Goal: Task Accomplishment & Management: Manage account settings

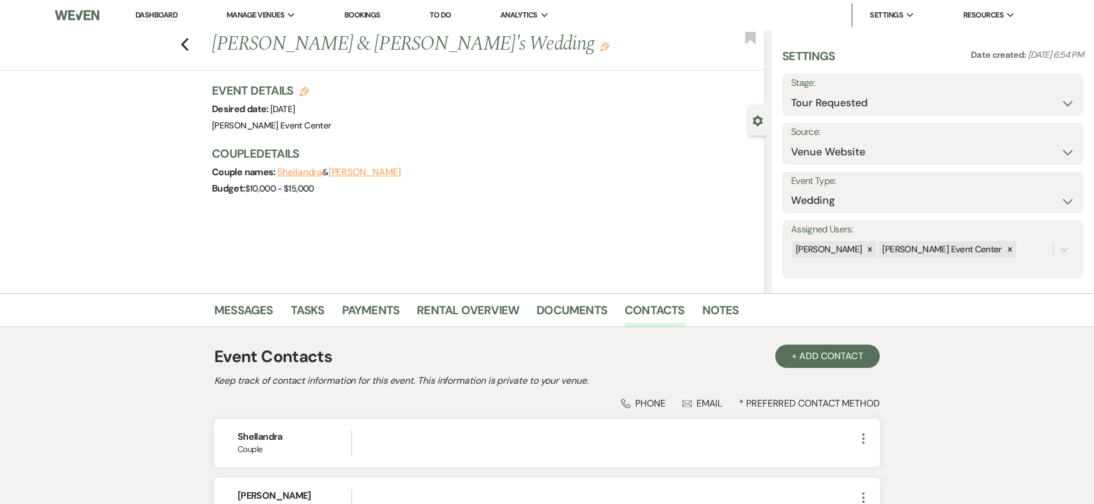
select select "2"
select select "5"
click at [837, 98] on select "Inquiry Follow Up Tour Requested Tour Confirmed Toured Proposal Sent Booked Lost" at bounding box center [933, 103] width 284 height 23
select select "5"
click at [791, 92] on select "Inquiry Follow Up Tour Requested Tour Confirmed Toured Proposal Sent Booked Lost" at bounding box center [933, 103] width 284 height 23
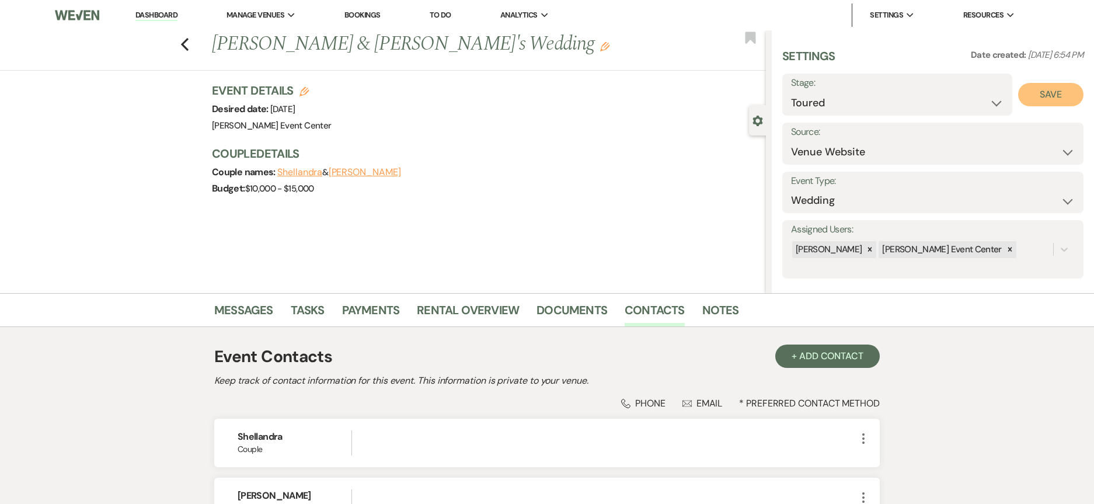
click at [1053, 90] on button "Save" at bounding box center [1051, 94] width 65 height 23
click at [703, 308] on link "Notes" at bounding box center [721, 314] width 37 height 26
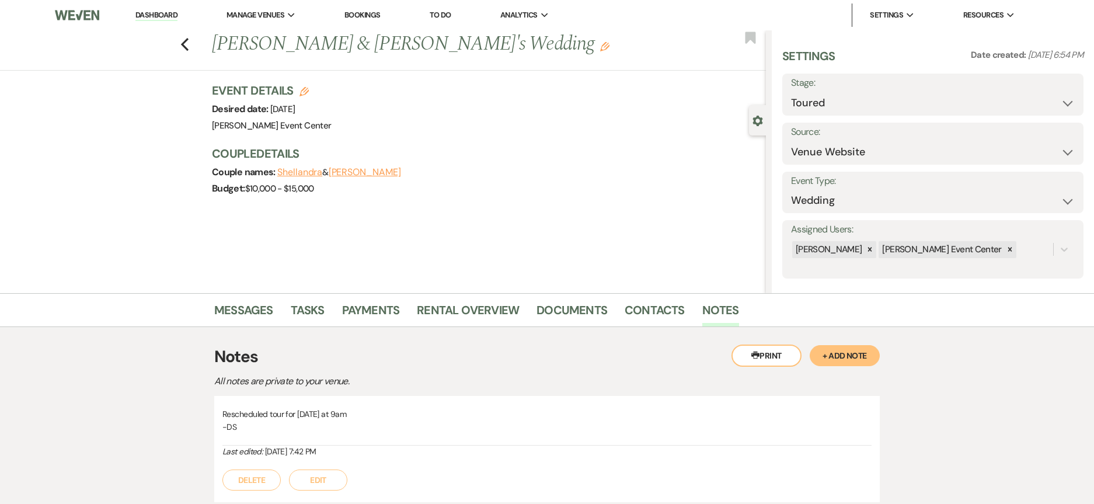
click at [307, 91] on icon "Edit" at bounding box center [304, 91] width 9 height 9
select select "754"
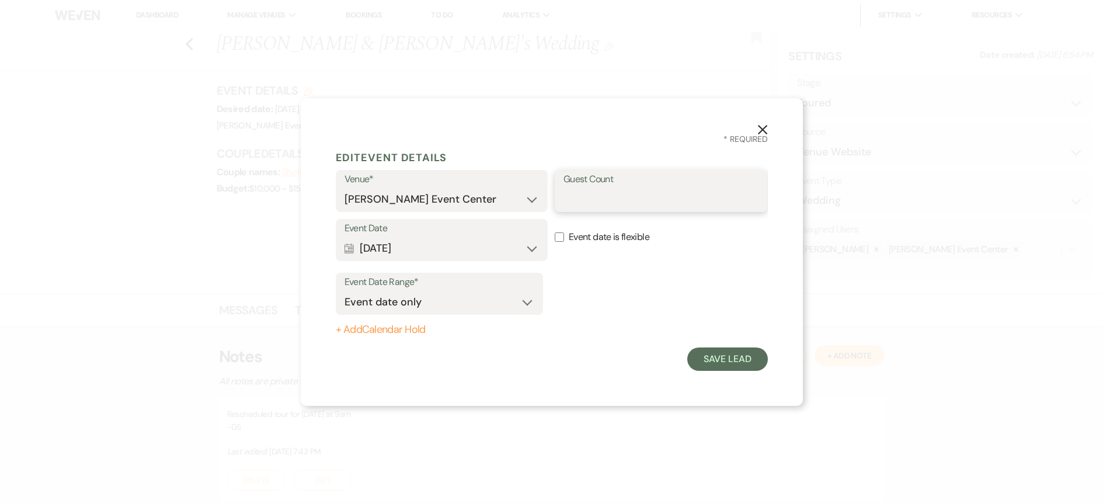
click at [609, 196] on input "Guest Count" at bounding box center [661, 199] width 195 height 23
type input "250"
click at [729, 360] on button "Save Lead" at bounding box center [727, 358] width 80 height 23
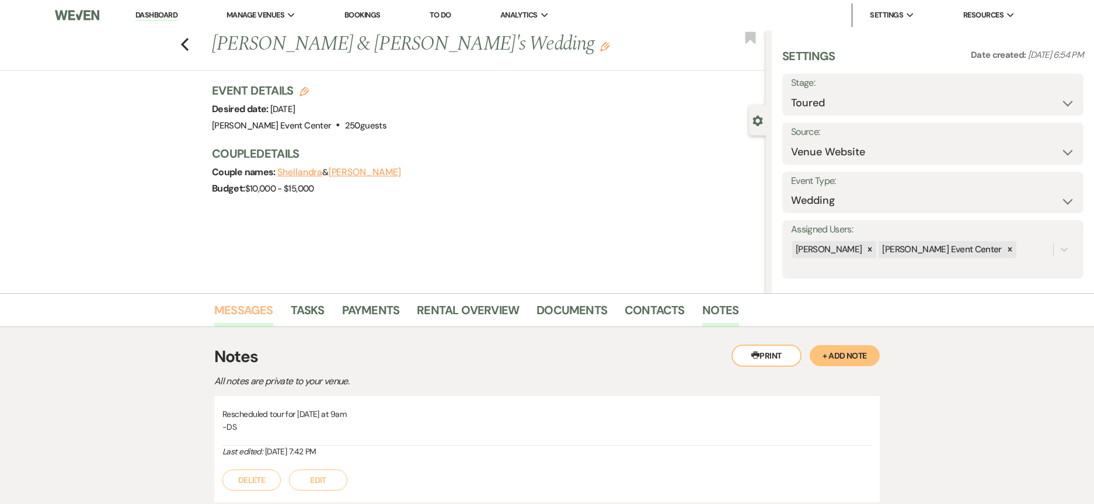
click at [230, 307] on link "Messages" at bounding box center [243, 314] width 59 height 26
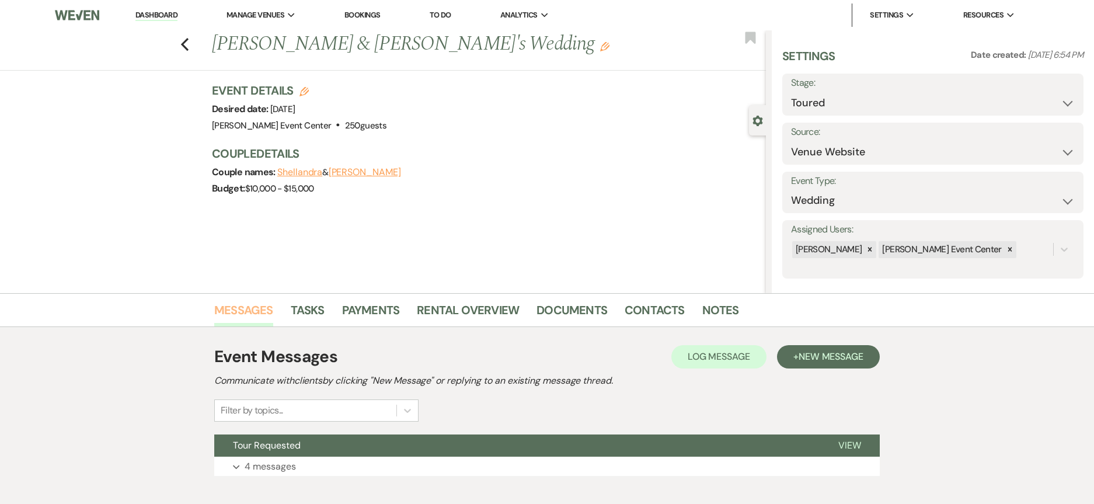
scroll to position [65, 0]
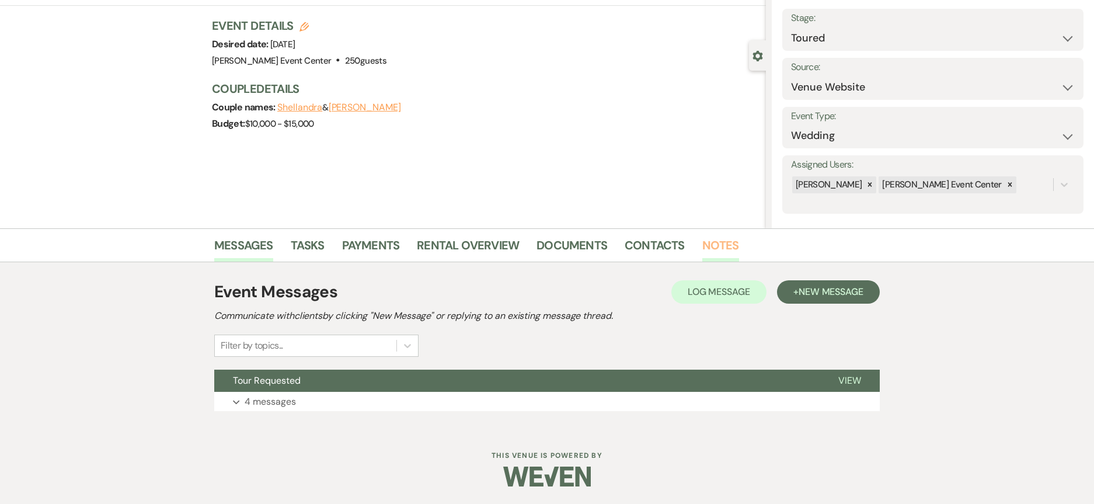
click at [714, 245] on link "Notes" at bounding box center [721, 249] width 37 height 26
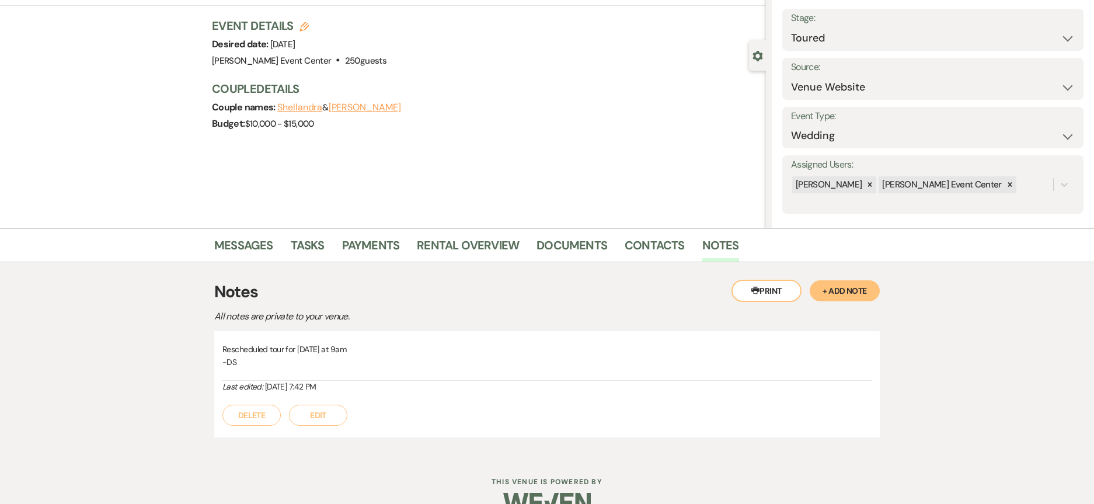
click at [871, 292] on button "+ Add Note" at bounding box center [845, 290] width 70 height 21
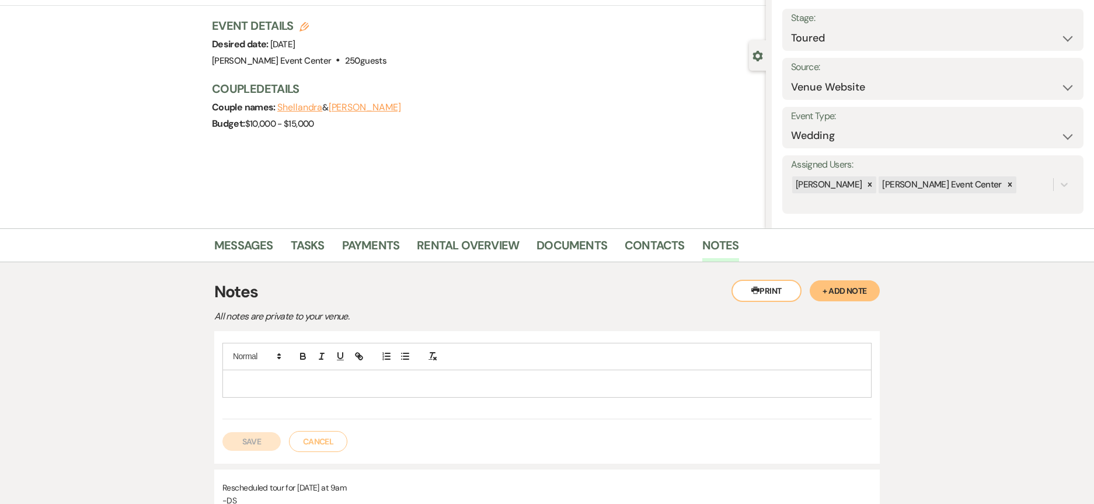
click at [395, 385] on p at bounding box center [547, 383] width 631 height 13
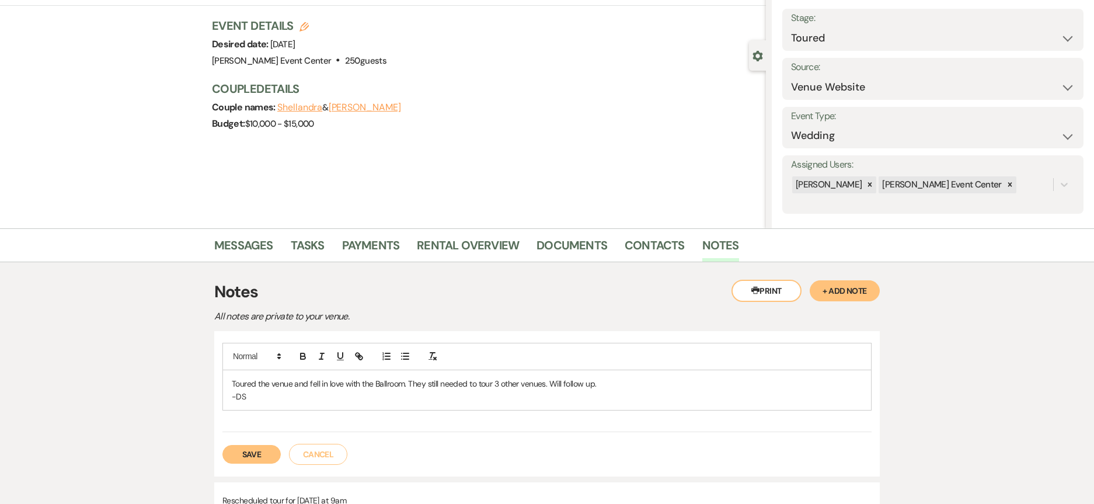
click at [254, 457] on button "Save" at bounding box center [252, 454] width 58 height 19
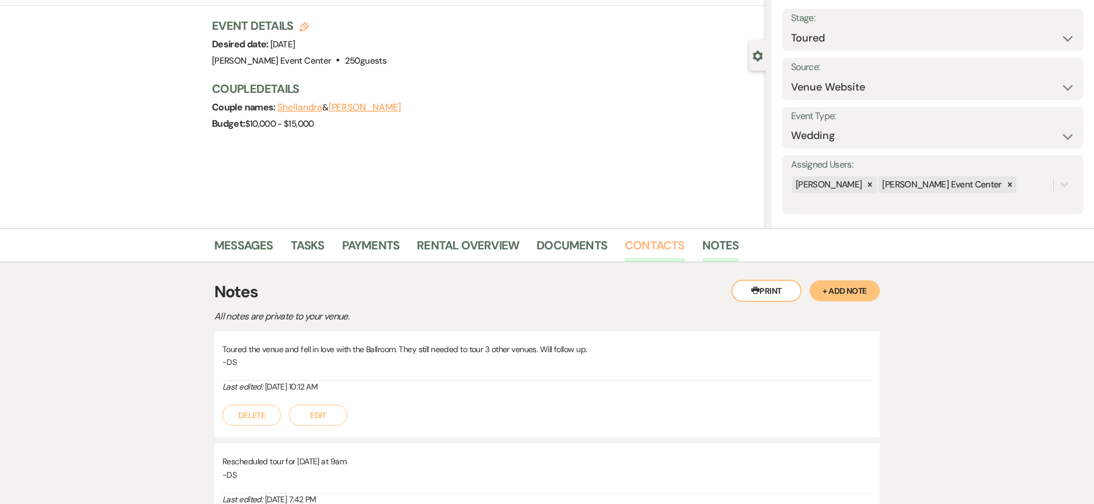
click at [670, 251] on link "Contacts" at bounding box center [655, 249] width 60 height 26
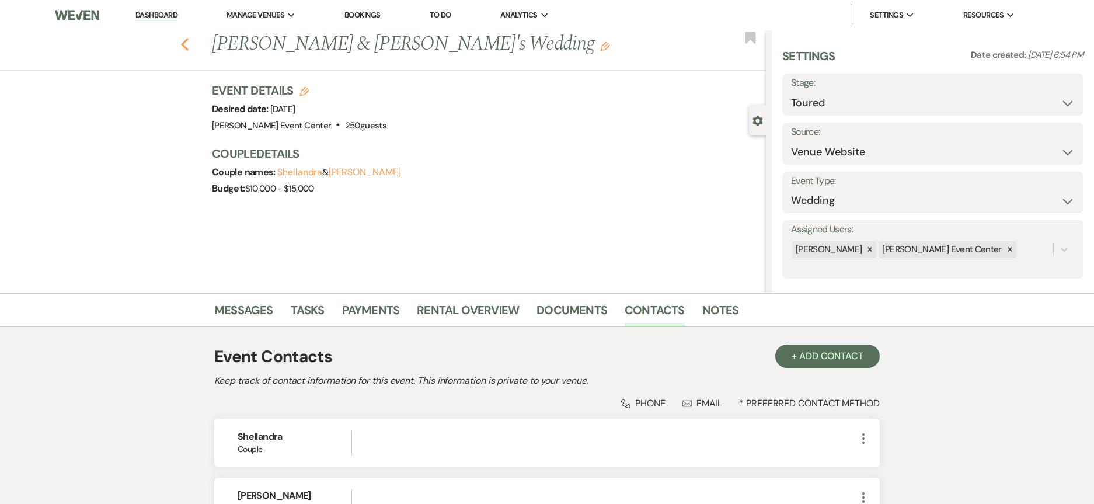
click at [189, 43] on use "button" at bounding box center [185, 44] width 8 height 13
select select "5"
select select "4"
select select "6"
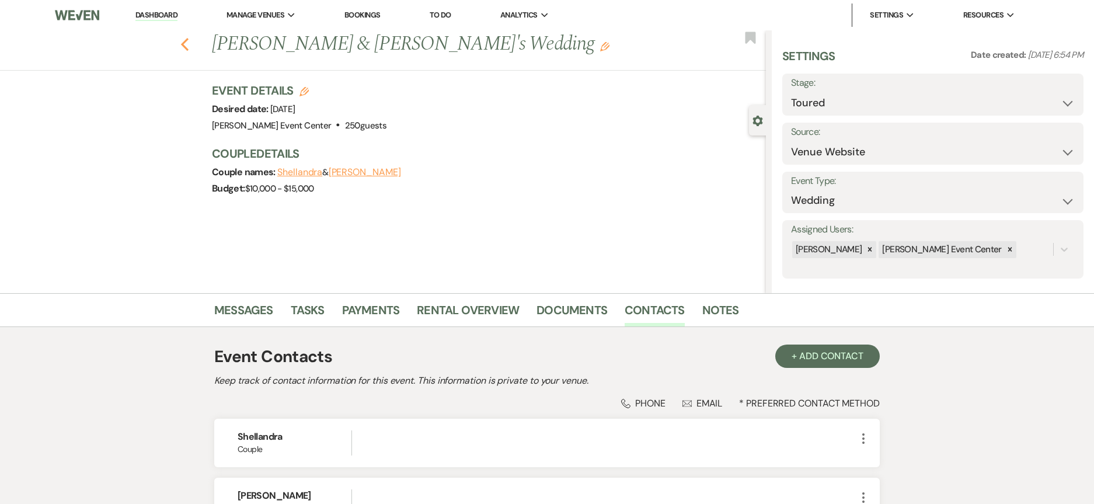
select select "2"
select select "5"
select select "9"
select select "4"
select select "6"
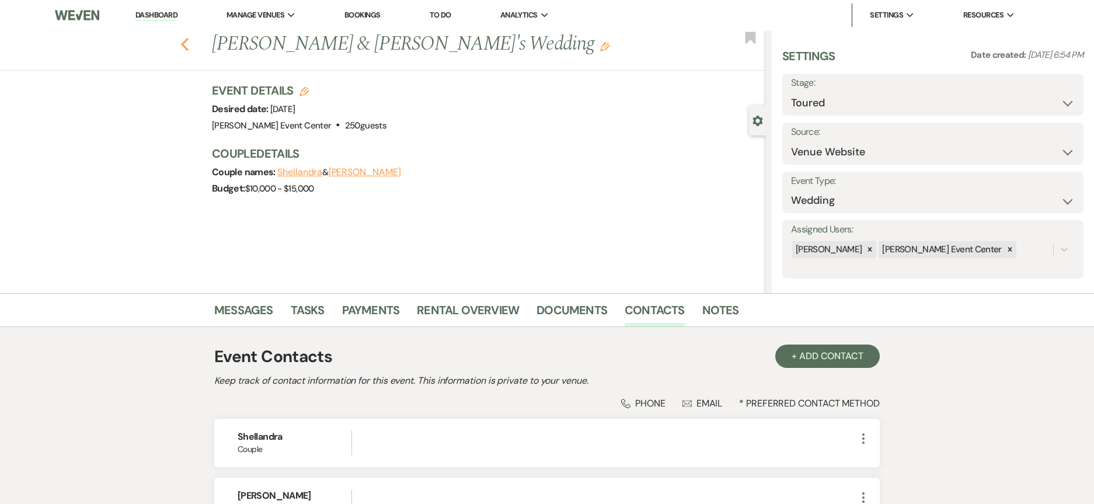
select select "8"
select select "6"
select select "8"
select select "1"
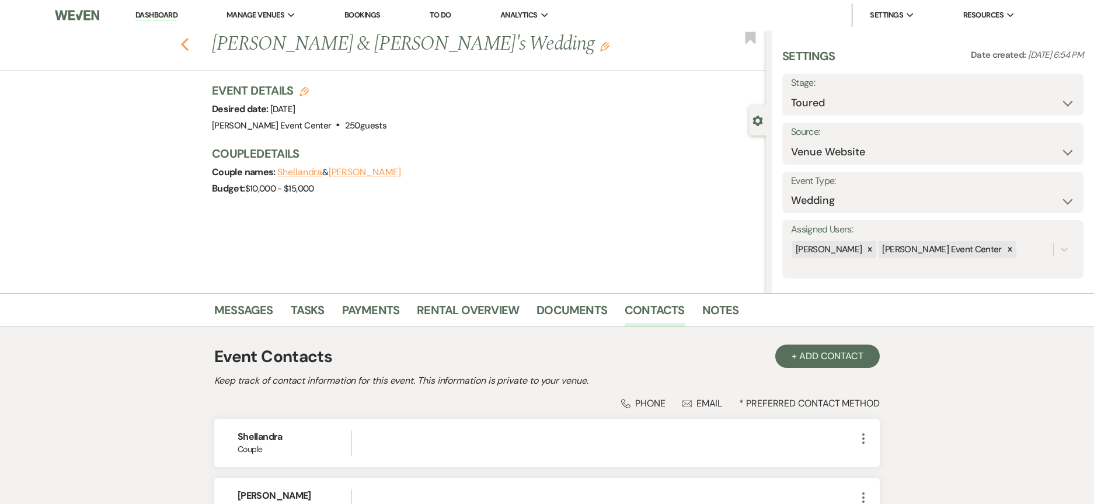
select select "8"
select select "7"
select select "8"
select select "7"
select select "8"
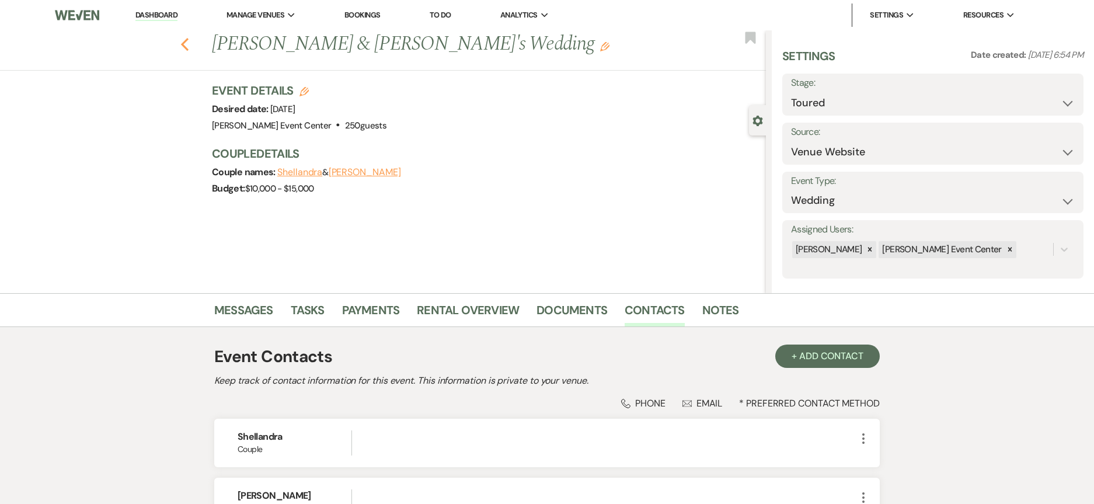
select select "5"
select select "8"
select select "6"
select select "5"
select select "8"
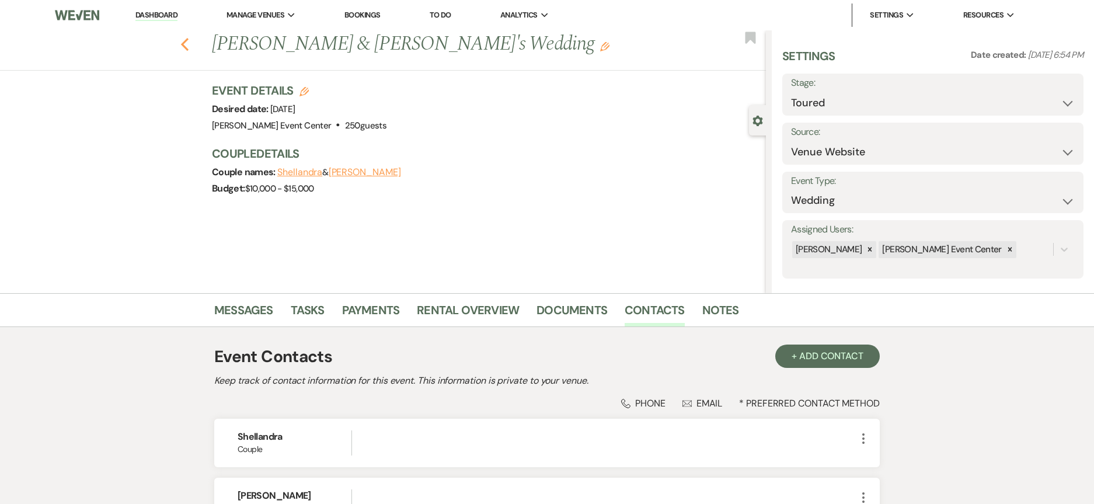
select select "4"
select select "8"
select select "6"
select select "8"
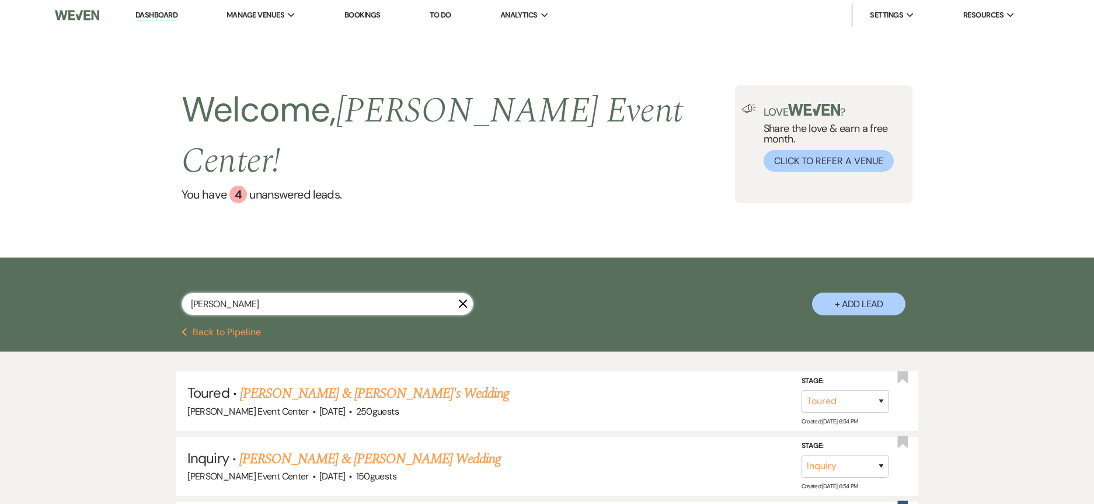
click at [14, 258] on div "[PERSON_NAME] X + Add Lead" at bounding box center [547, 293] width 1094 height 70
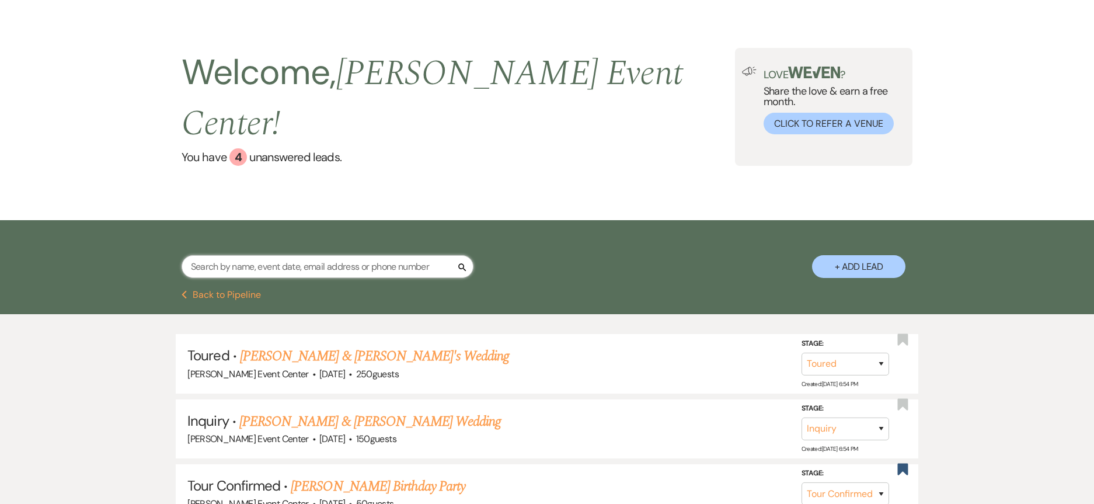
scroll to position [58, 0]
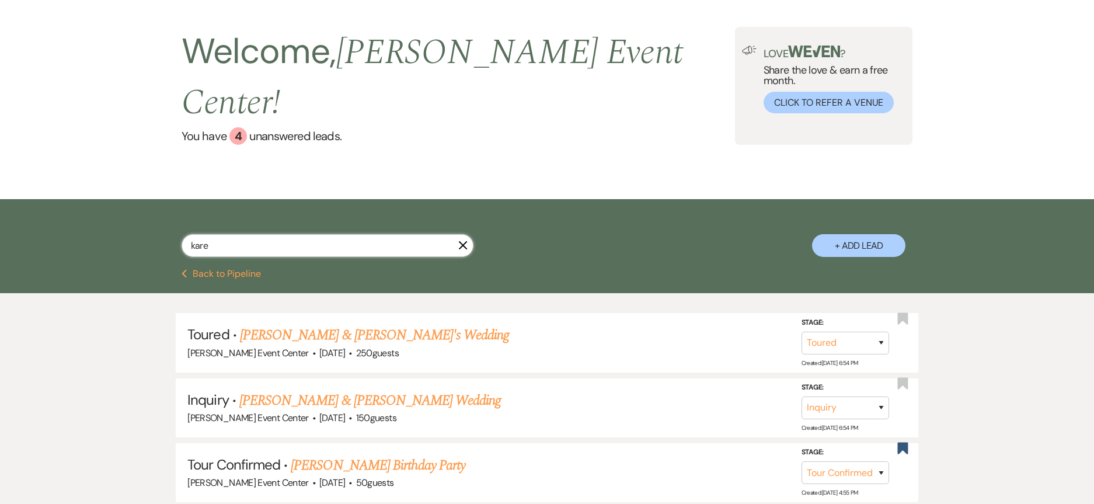
type input "[PERSON_NAME]"
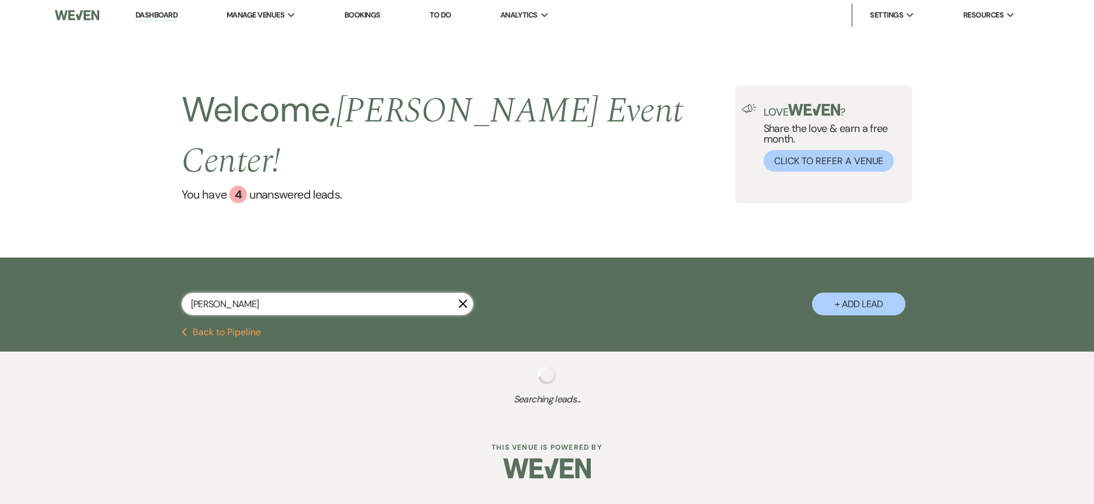
select select "6"
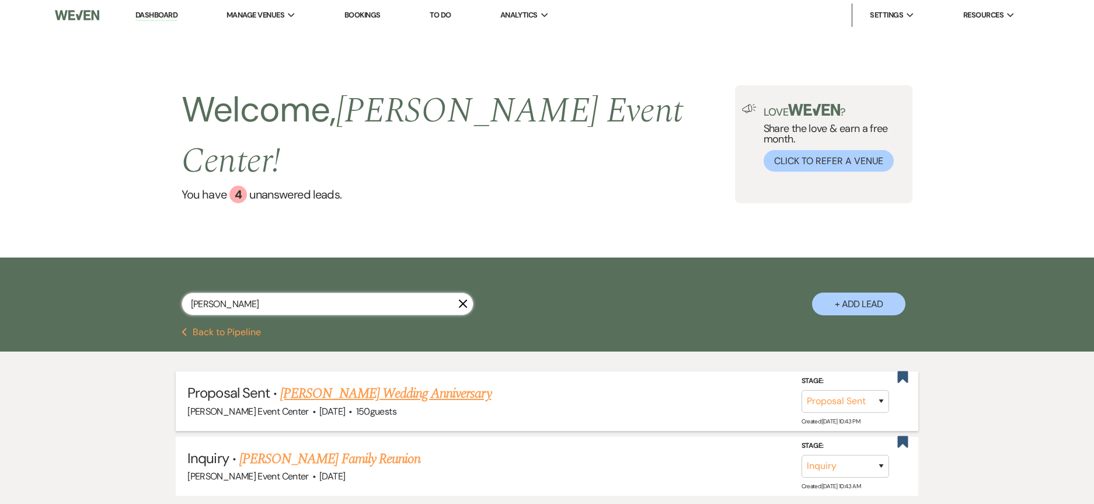
type input "[PERSON_NAME]"
click at [332, 383] on link "[PERSON_NAME] Wedding Anniversary" at bounding box center [385, 393] width 211 height 21
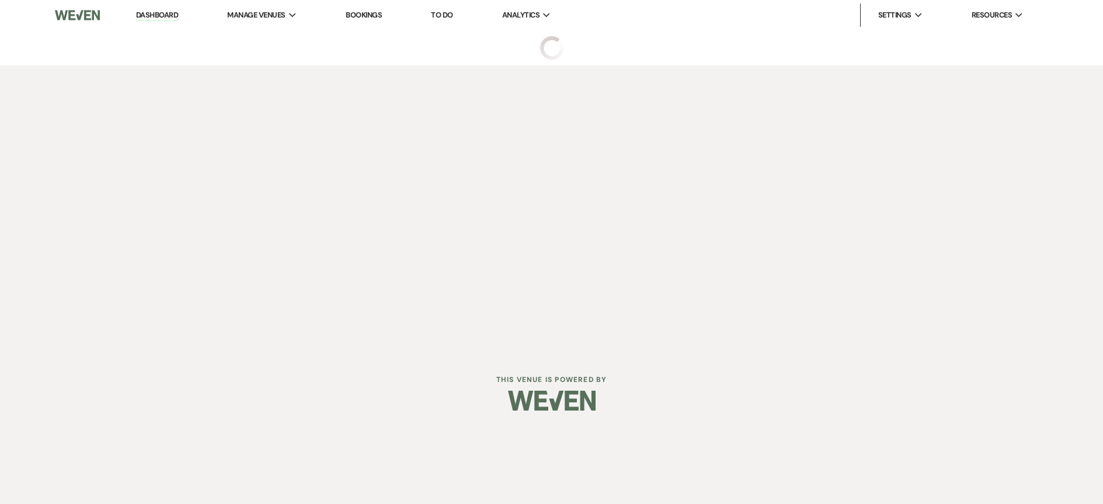
select select "6"
select select "5"
select select "13"
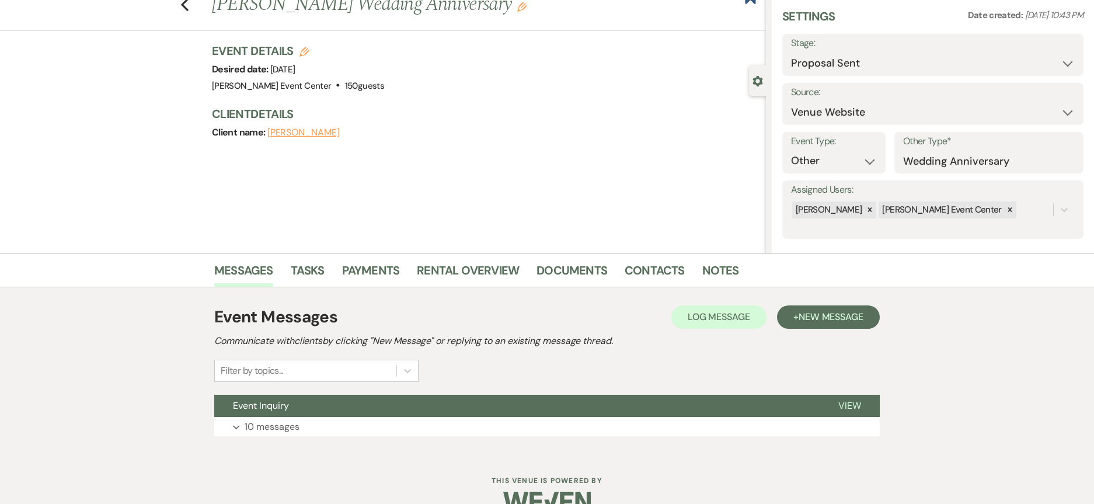
scroll to position [65, 0]
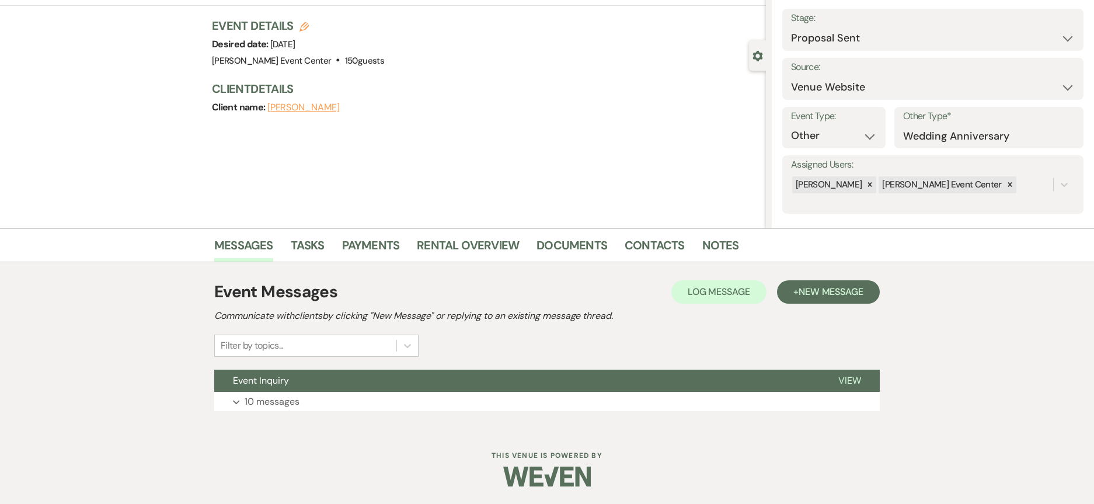
click at [413, 245] on li "Payments" at bounding box center [379, 248] width 75 height 28
click at [377, 246] on link "Payments" at bounding box center [371, 249] width 58 height 26
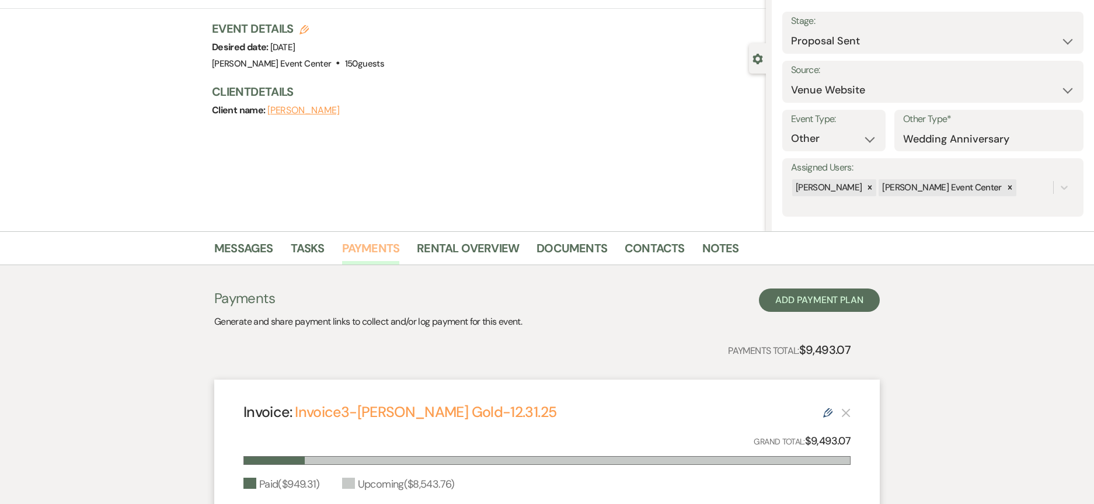
scroll to position [58, 0]
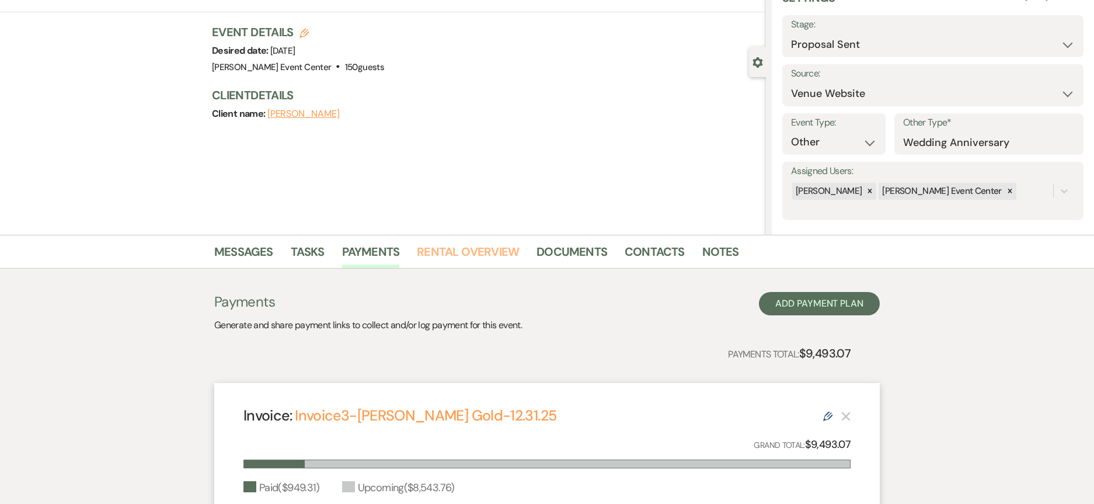
click at [435, 258] on link "Rental Overview" at bounding box center [468, 255] width 102 height 26
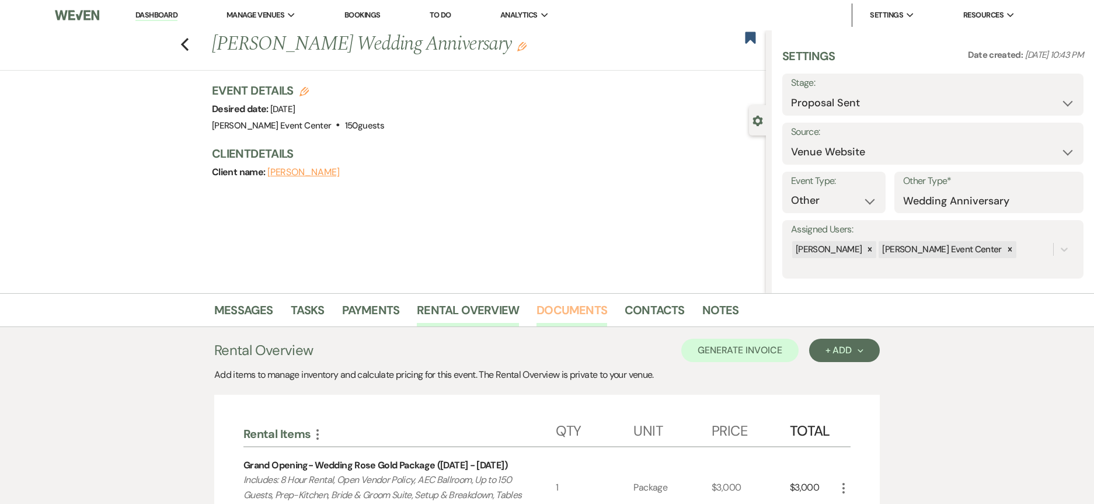
click at [576, 311] on link "Documents" at bounding box center [572, 314] width 71 height 26
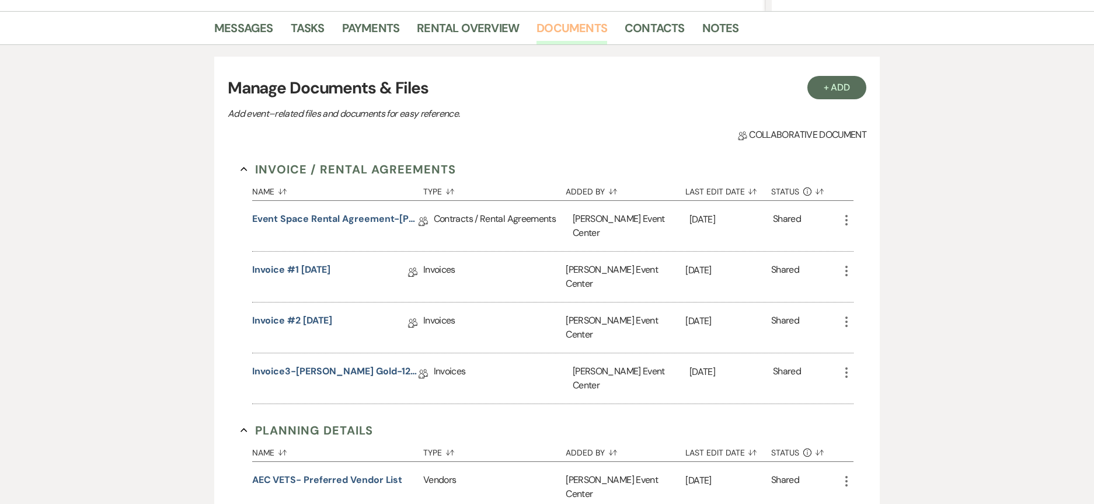
scroll to position [292, 0]
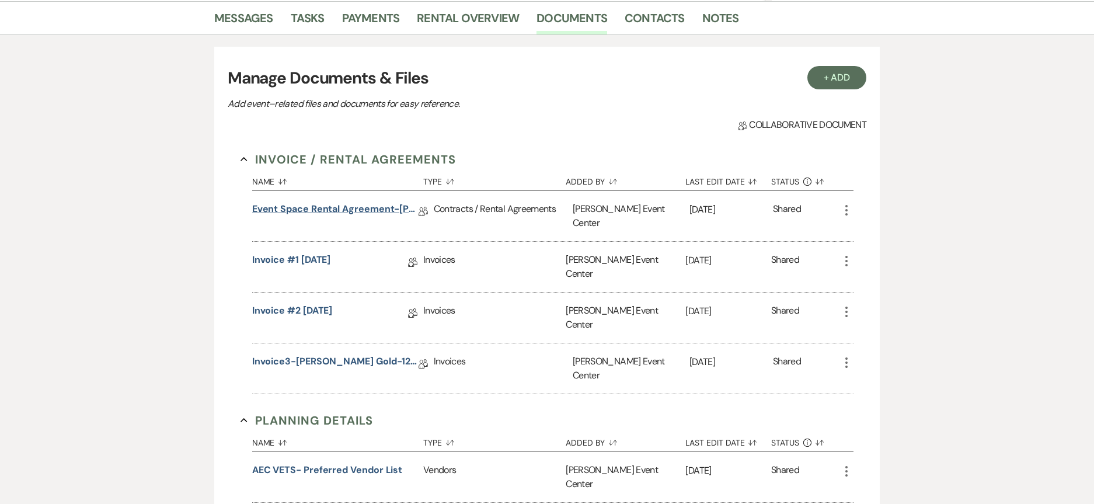
click at [347, 209] on link "Event Space Rental Agreement-[PERSON_NAME]-12.31.25" at bounding box center [335, 211] width 166 height 18
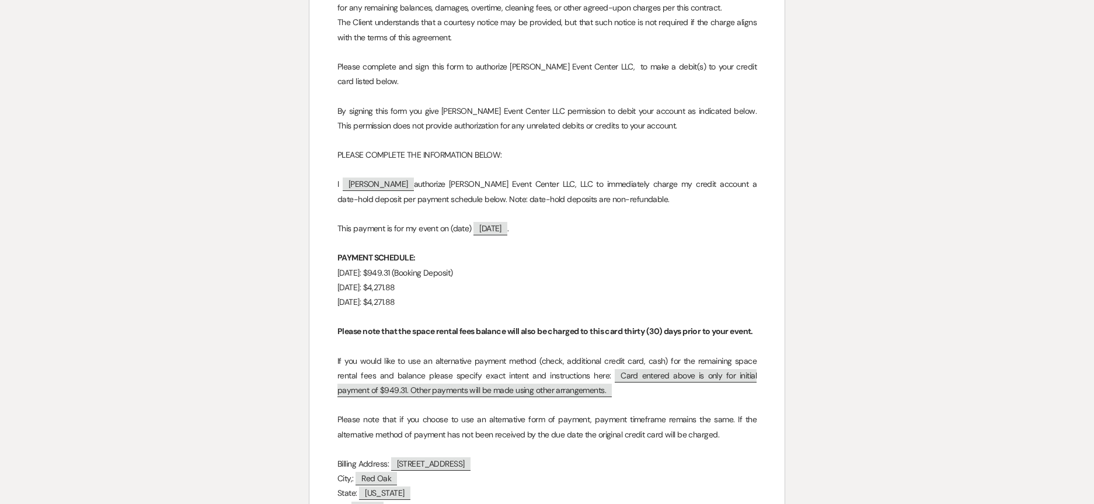
scroll to position [9578, 0]
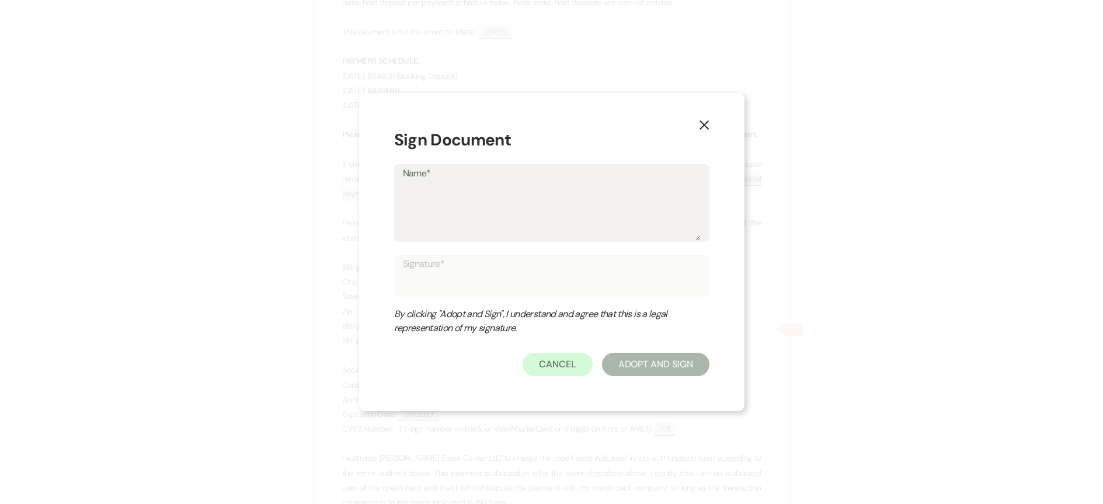
type textarea "A"
type input "A"
type textarea "Ar"
type input "Ar"
type textarea "Art"
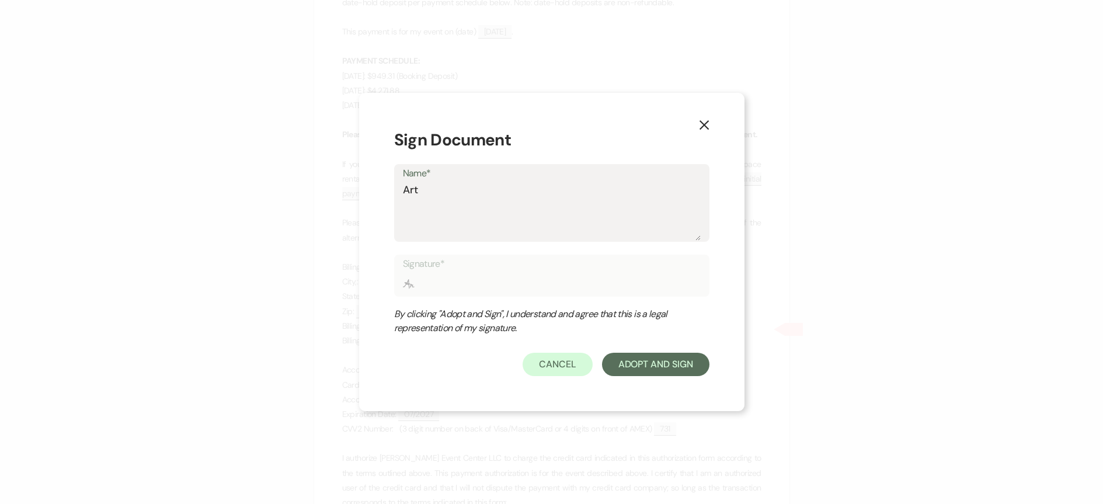
type input "Art"
type textarea "Arti"
type input "Arti"
type textarea "[PERSON_NAME]"
type input "[PERSON_NAME]"
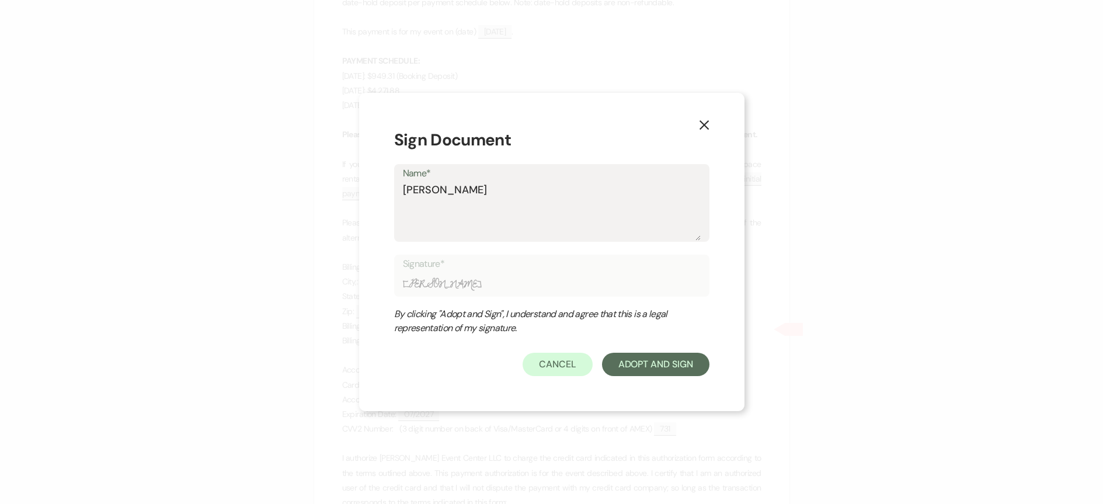
type textarea "[PERSON_NAME]"
type input "[PERSON_NAME]"
type textarea "[PERSON_NAME] E"
type input "[PERSON_NAME] E"
type textarea "[PERSON_NAME]"
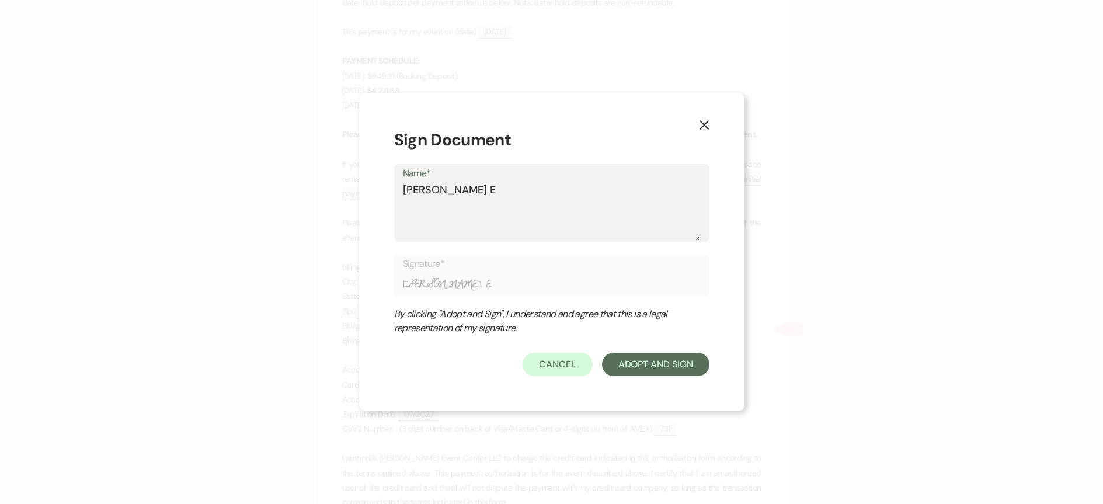
type input "[PERSON_NAME]"
type textarea "[PERSON_NAME]"
type input "[PERSON_NAME]"
type textarea "[PERSON_NAME] Even"
type input "[PERSON_NAME] Even"
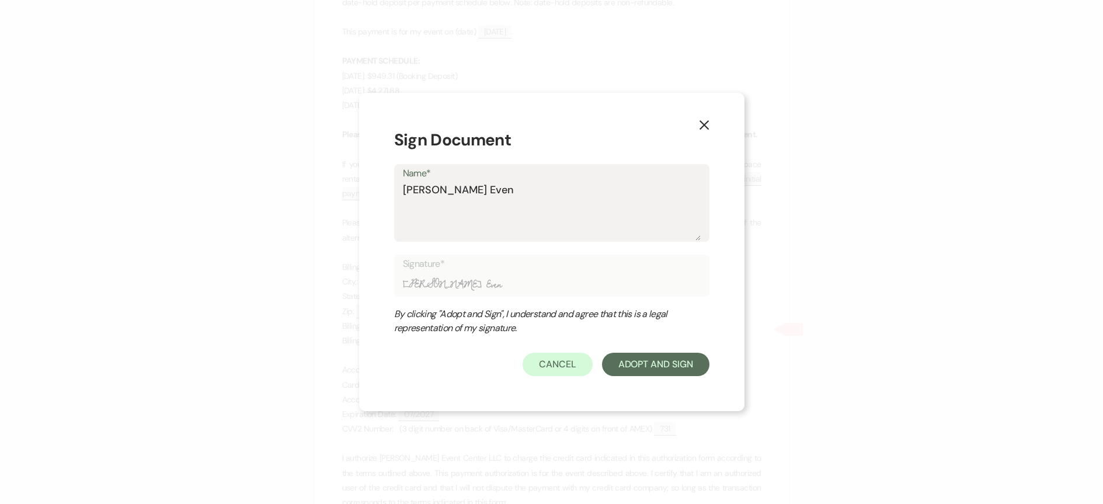
type textarea "[PERSON_NAME] Event"
type input "[PERSON_NAME] Event"
type textarea "[PERSON_NAME] Event"
type input "[PERSON_NAME] Event"
type textarea "[PERSON_NAME] Event C"
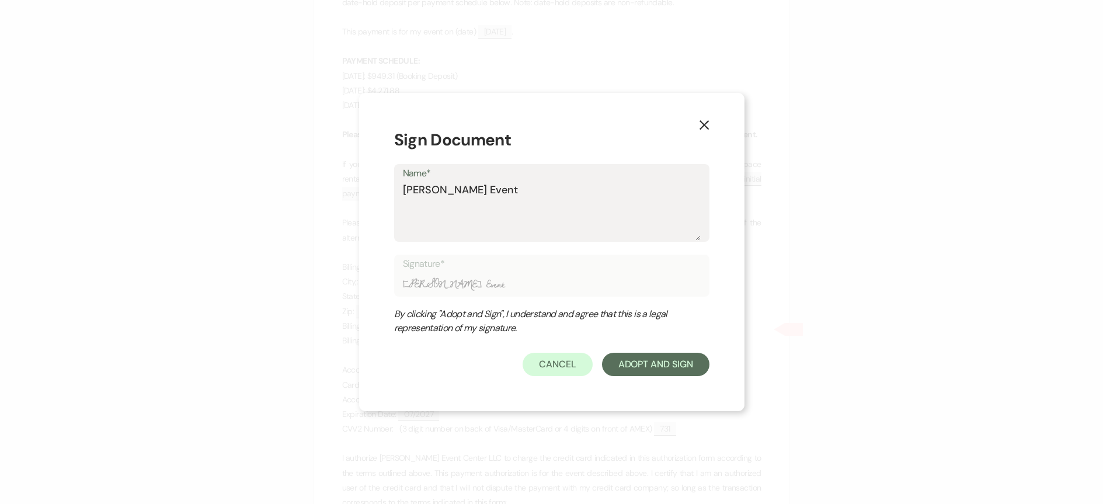
type input "[PERSON_NAME] Event C"
type textarea "[PERSON_NAME] Event Ce"
type input "[PERSON_NAME] Event Ce"
type textarea "[PERSON_NAME] Event Cen"
type input "[PERSON_NAME] Event Cen"
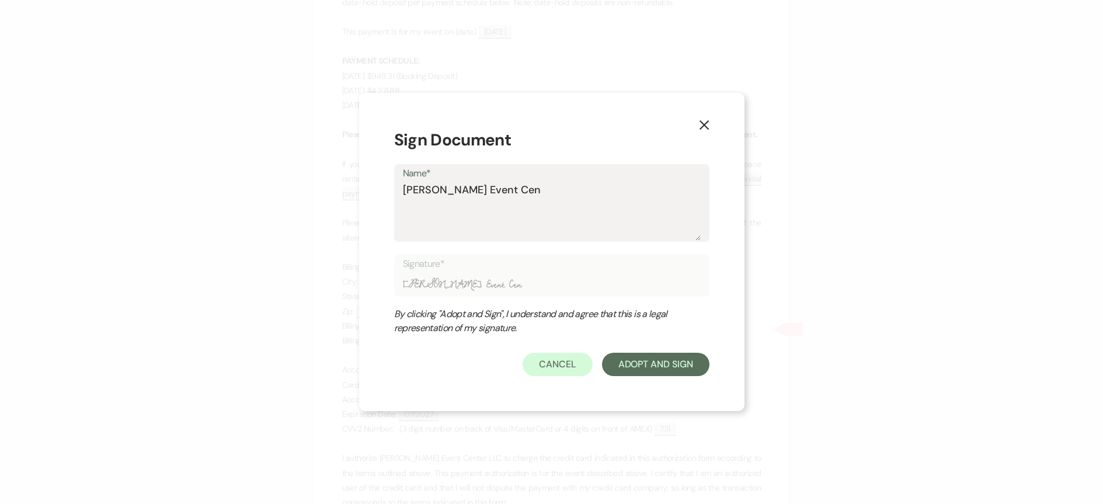
type textarea "[PERSON_NAME] Event Cent"
type input "[PERSON_NAME] Event Cent"
type textarea "[PERSON_NAME] Event Cente"
type input "[PERSON_NAME] Event Cente"
type textarea "[PERSON_NAME] Event Center"
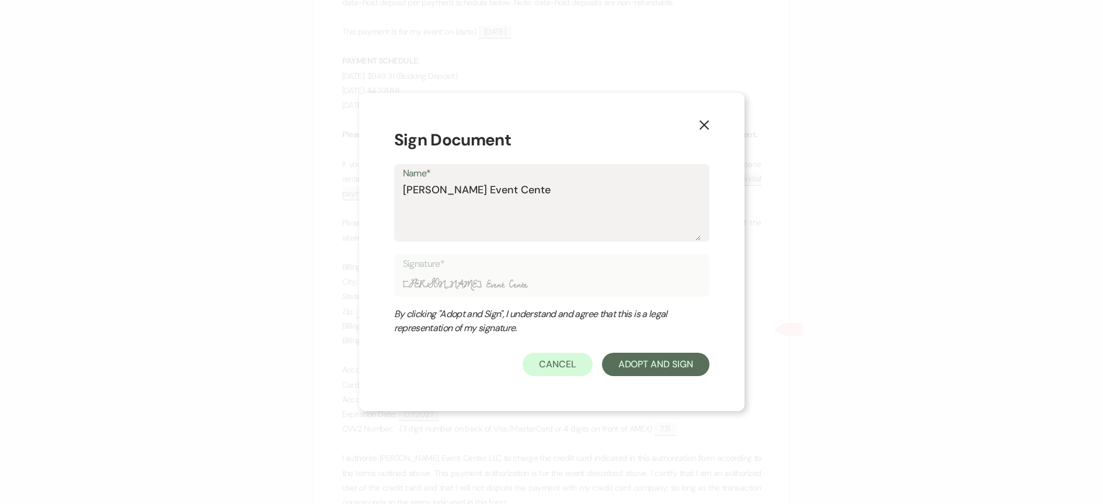
type input "[PERSON_NAME] Event Center"
type textarea "[PERSON_NAME] Event Center"
click at [630, 356] on button "Adopt And Sign" at bounding box center [655, 364] width 107 height 23
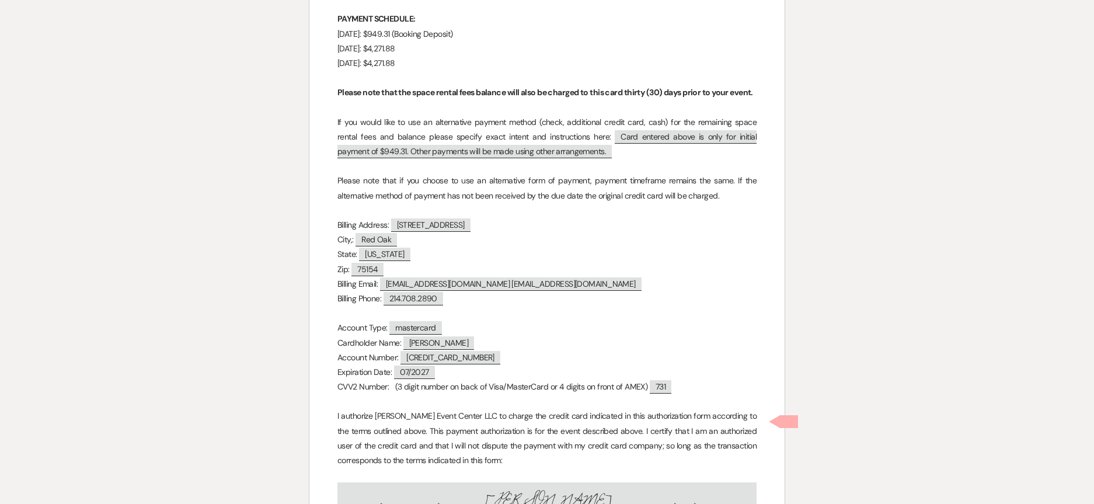
scroll to position [9664, 0]
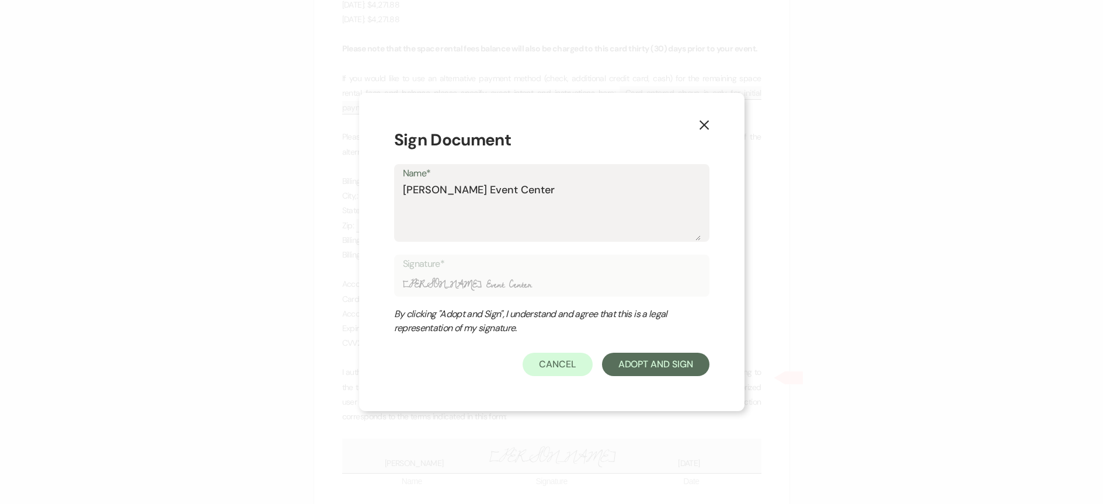
click at [704, 124] on use "button" at bounding box center [703, 124] width 9 height 9
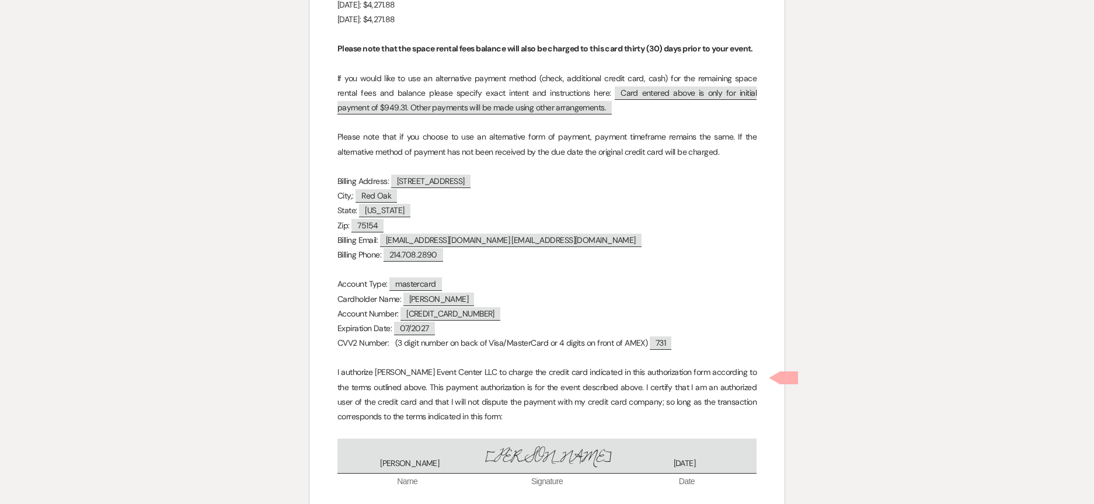
checkbox input "true"
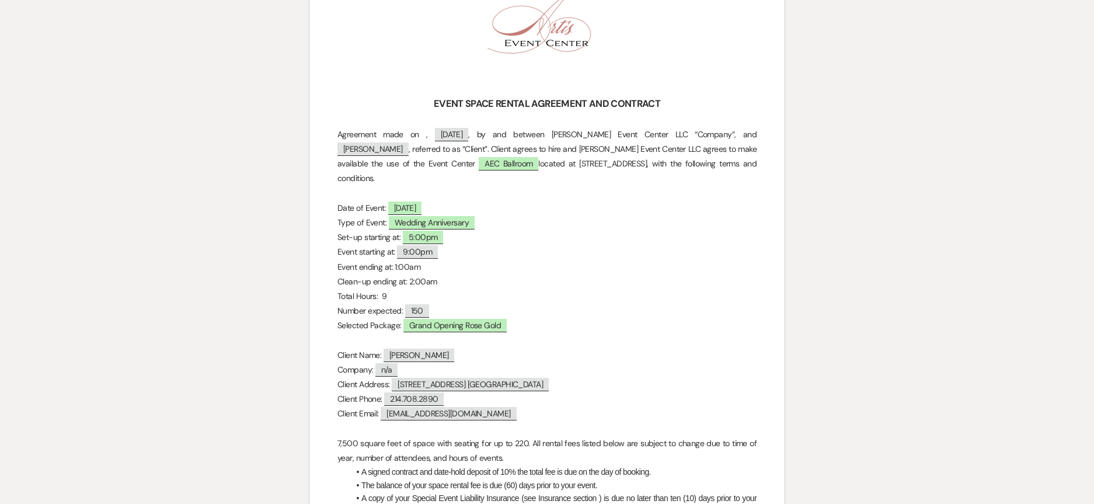
scroll to position [0, 0]
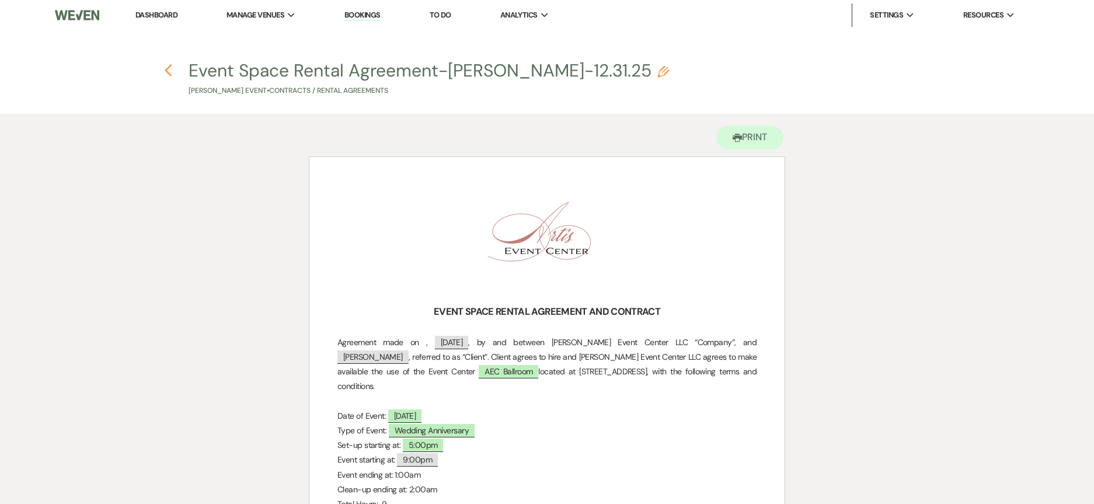
click at [168, 74] on icon "Previous" at bounding box center [168, 71] width 9 height 14
select select "6"
select select "5"
select select "13"
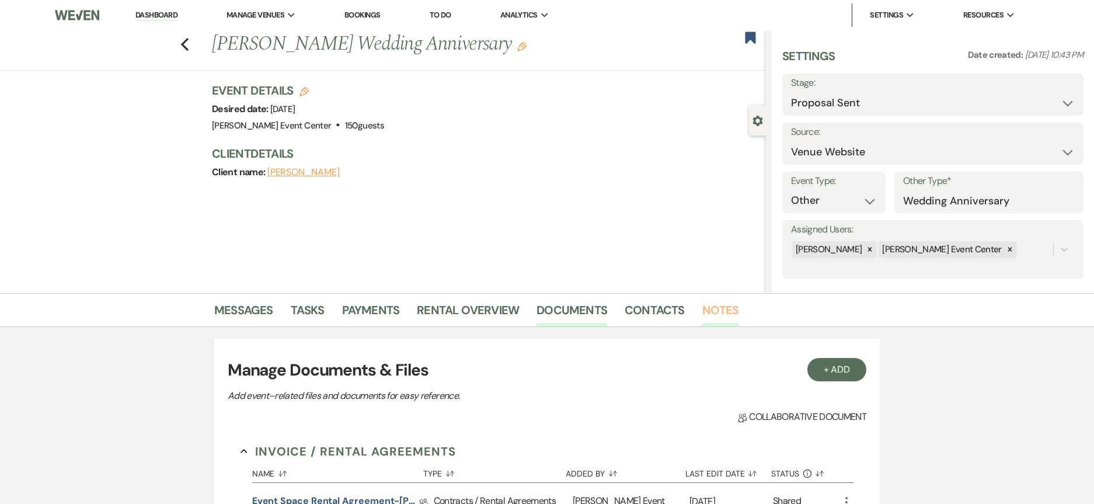
click at [707, 306] on link "Notes" at bounding box center [721, 314] width 37 height 26
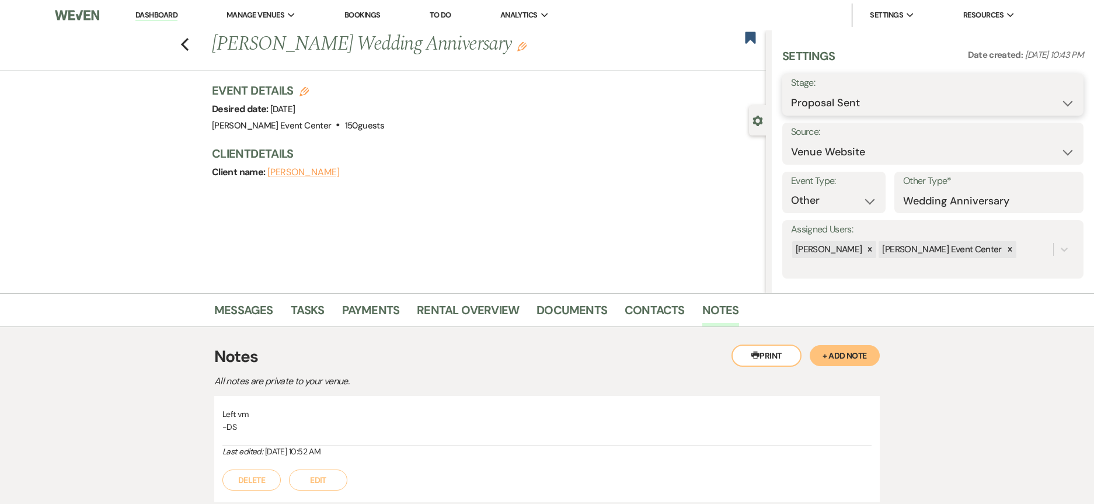
click at [838, 93] on select "Inquiry Follow Up Tour Requested Tour Confirmed Toured Proposal Sent Booked Lost" at bounding box center [933, 103] width 284 height 23
select select "7"
click at [791, 92] on select "Inquiry Follow Up Tour Requested Tour Confirmed Toured Proposal Sent Booked Lost" at bounding box center [933, 103] width 284 height 23
click at [1032, 95] on button "Save" at bounding box center [1051, 94] width 65 height 23
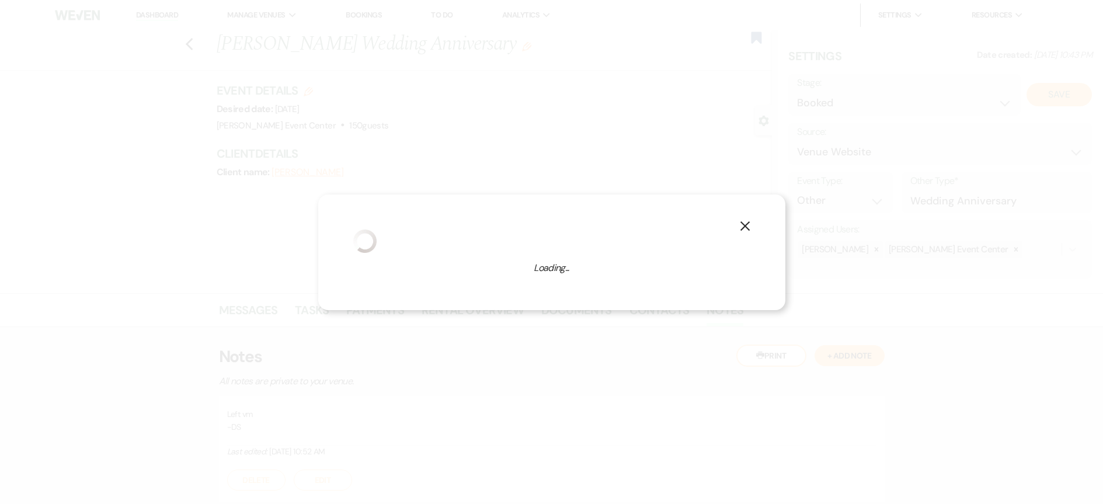
select select "13"
select select "754"
select select "false"
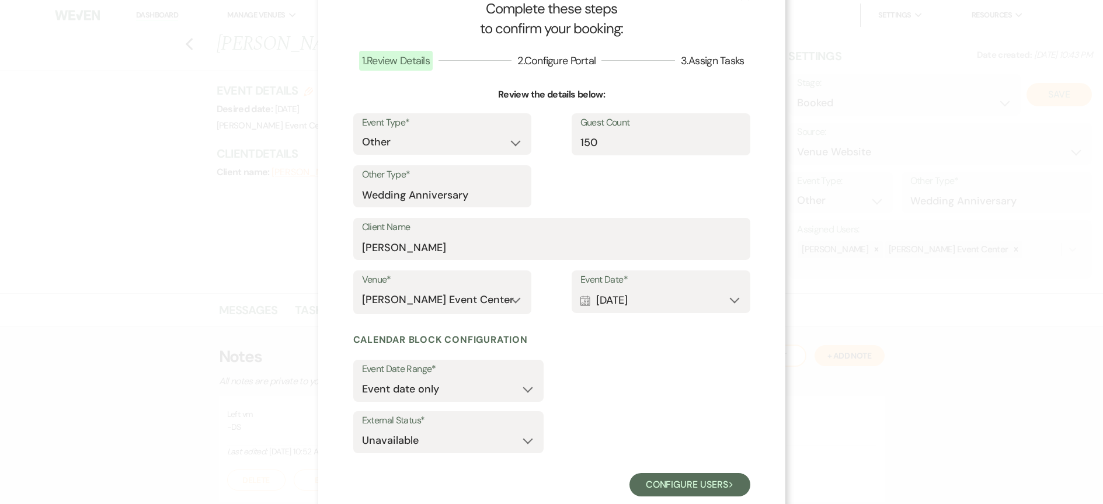
scroll to position [64, 0]
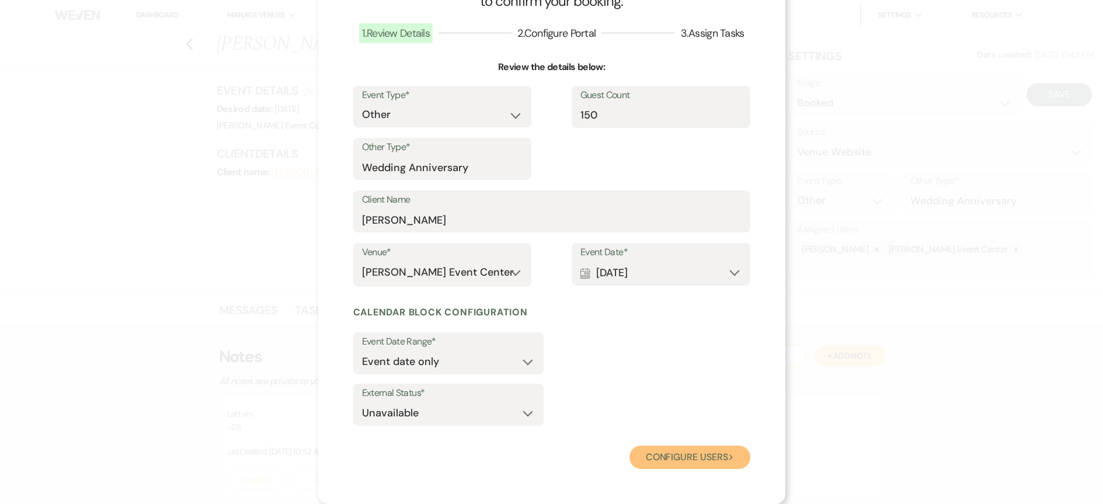
click at [710, 462] on button "Configure users Next" at bounding box center [690, 457] width 121 height 23
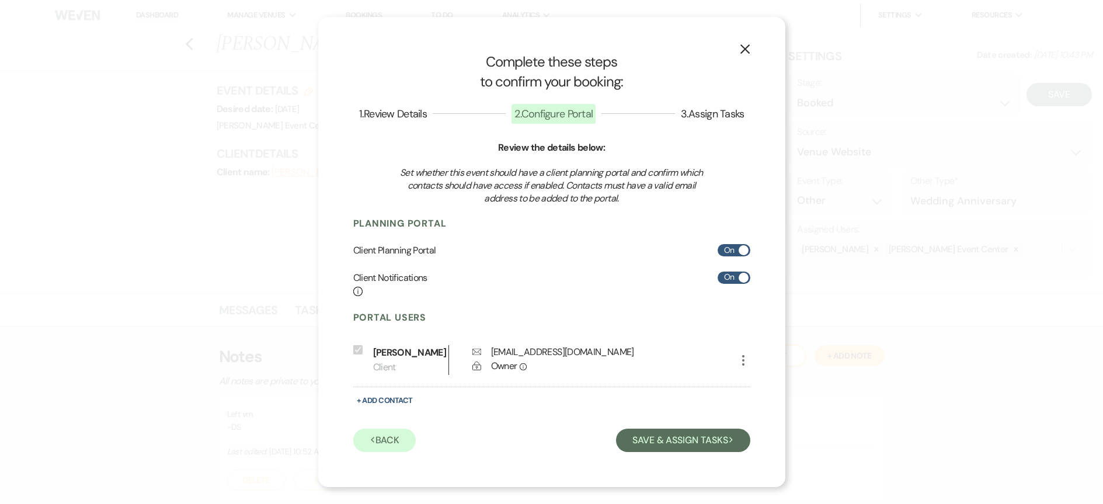
scroll to position [0, 0]
click at [648, 436] on button "Save & Assign Tasks Next" at bounding box center [683, 440] width 134 height 23
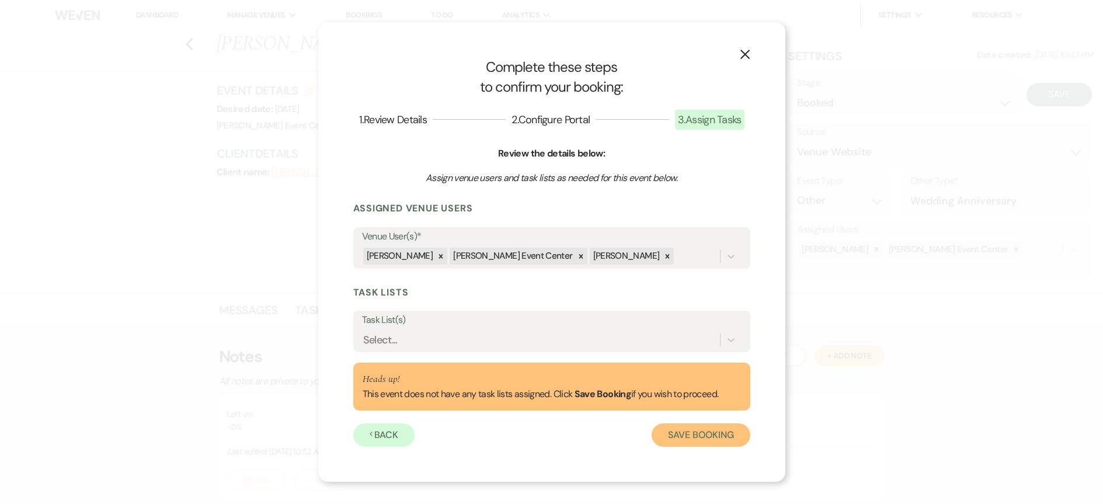
click at [686, 433] on button "Save Booking" at bounding box center [701, 434] width 98 height 23
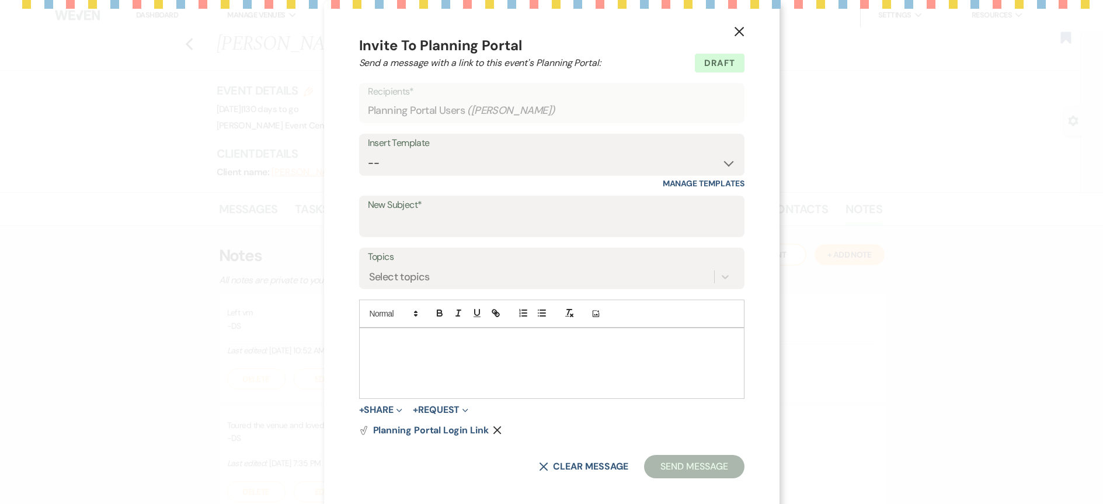
scroll to position [9, 0]
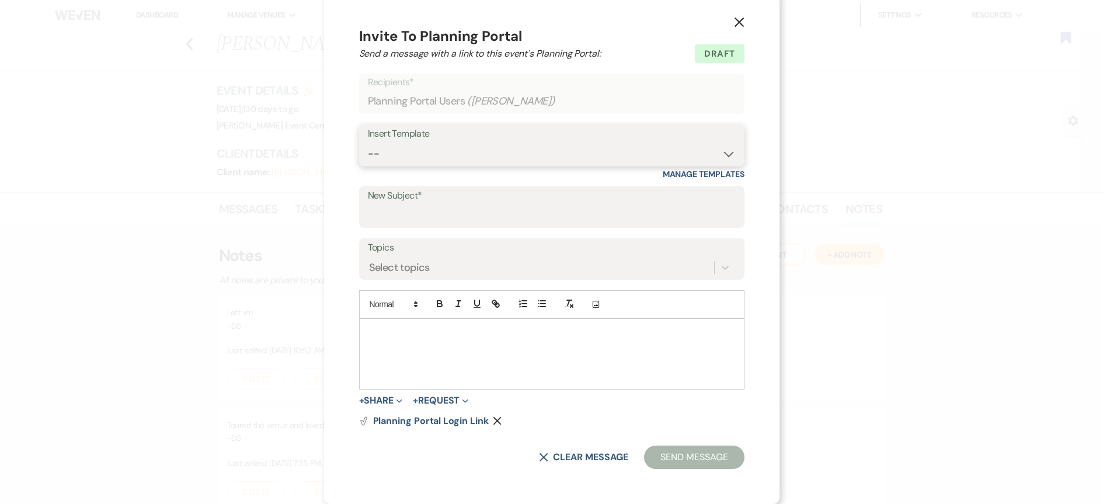
click at [606, 145] on select "-- Weven Planning Portal Introduction (Booked Events) Initial Inquiry Response …" at bounding box center [552, 154] width 368 height 23
select select "14"
click at [371, 143] on select "-- Weven Planning Portal Introduction (Booked Events) Initial Inquiry Response …" at bounding box center [552, 154] width 368 height 23
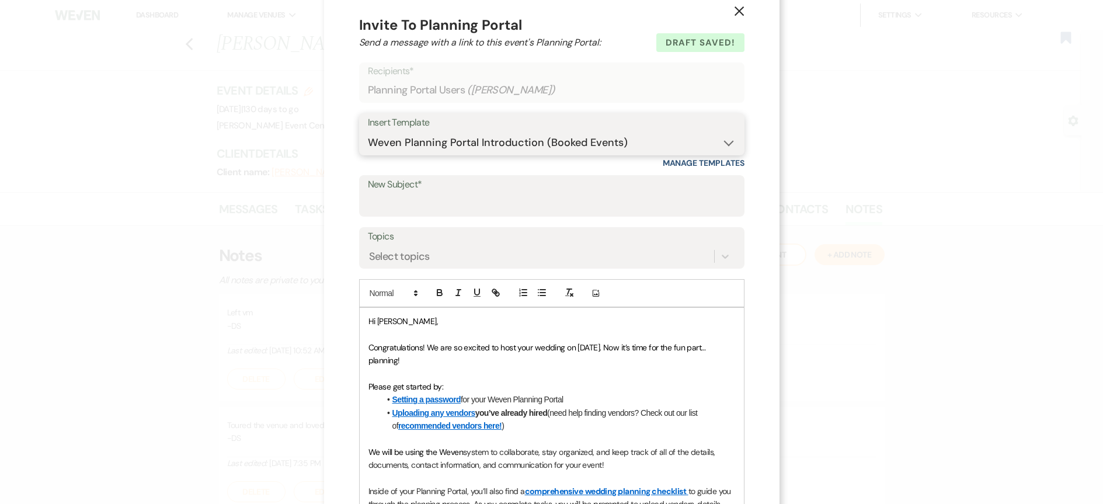
scroll to position [312, 0]
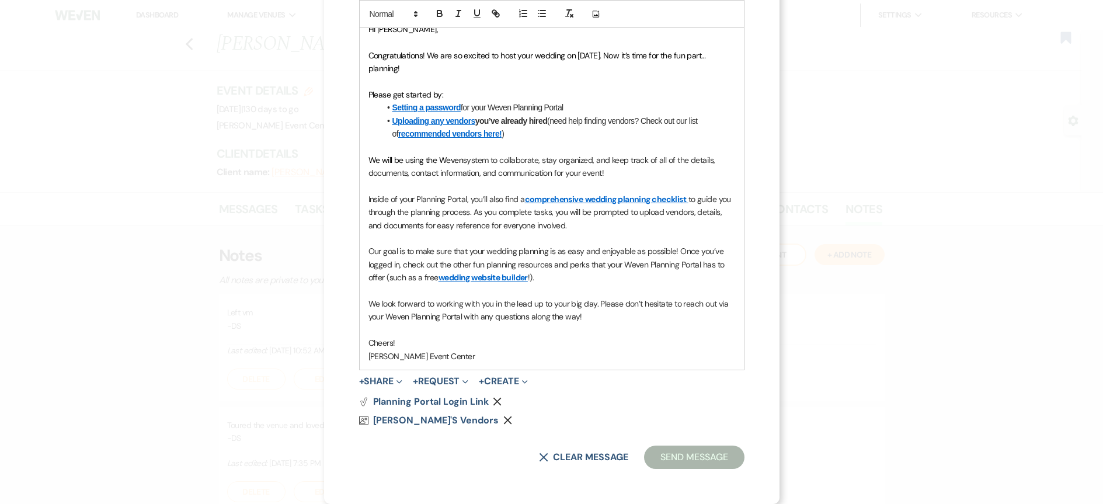
click at [697, 450] on button "Send Message" at bounding box center [694, 457] width 100 height 23
click at [674, 458] on button "Send Message" at bounding box center [694, 457] width 100 height 23
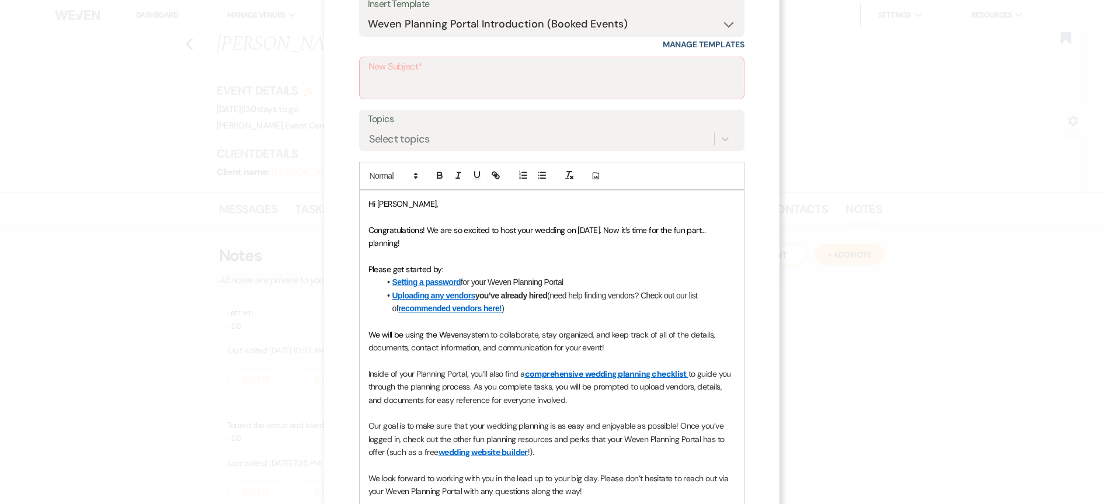
scroll to position [22, 0]
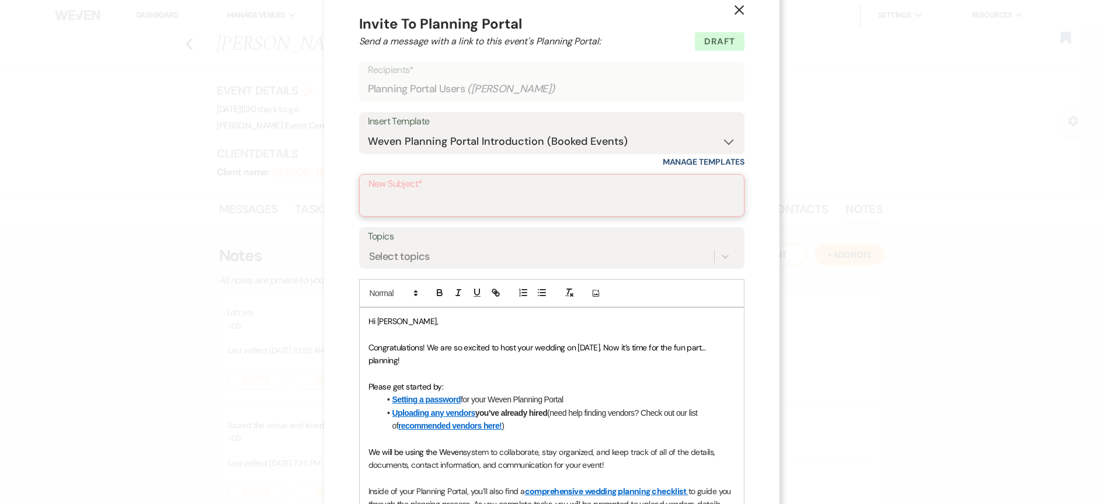
click at [565, 197] on input "New Subject*" at bounding box center [552, 203] width 367 height 23
type input "Congratulations on Booking Your Event"
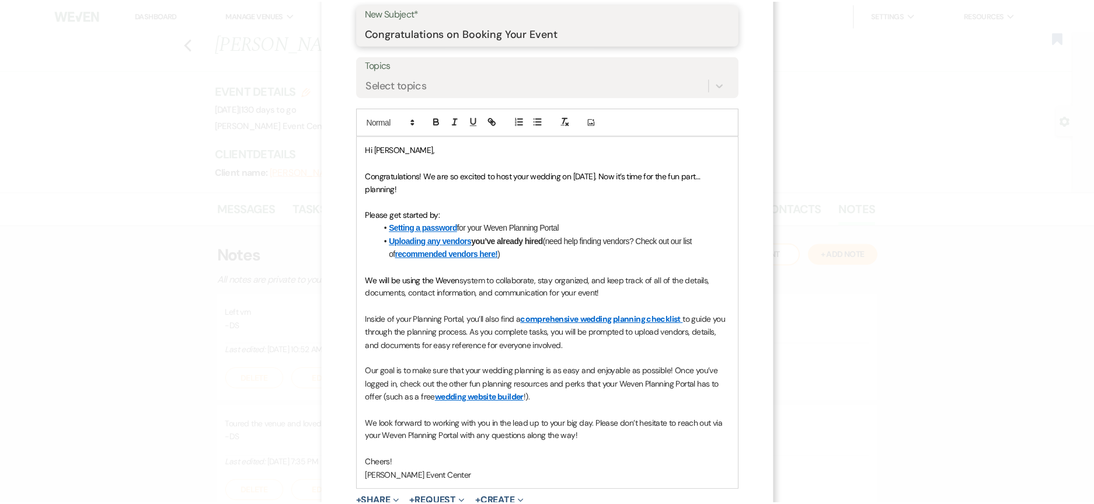
scroll to position [312, 0]
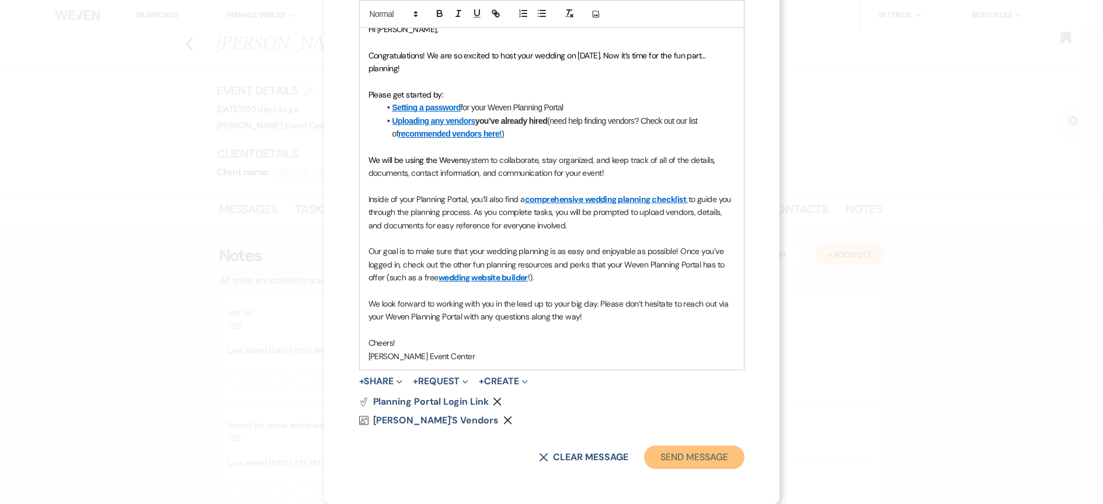
click at [711, 456] on button "Send Message" at bounding box center [694, 457] width 100 height 23
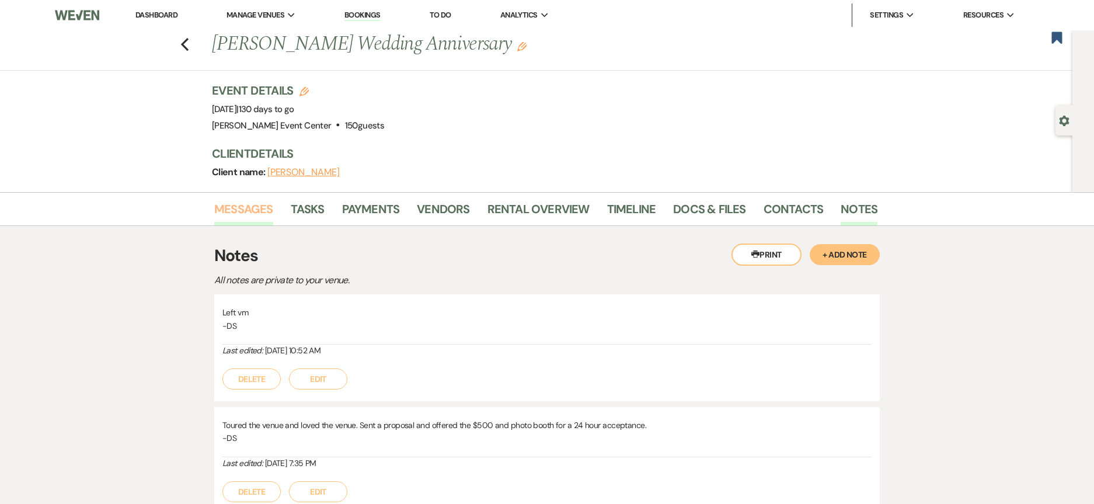
click at [236, 205] on link "Messages" at bounding box center [243, 213] width 59 height 26
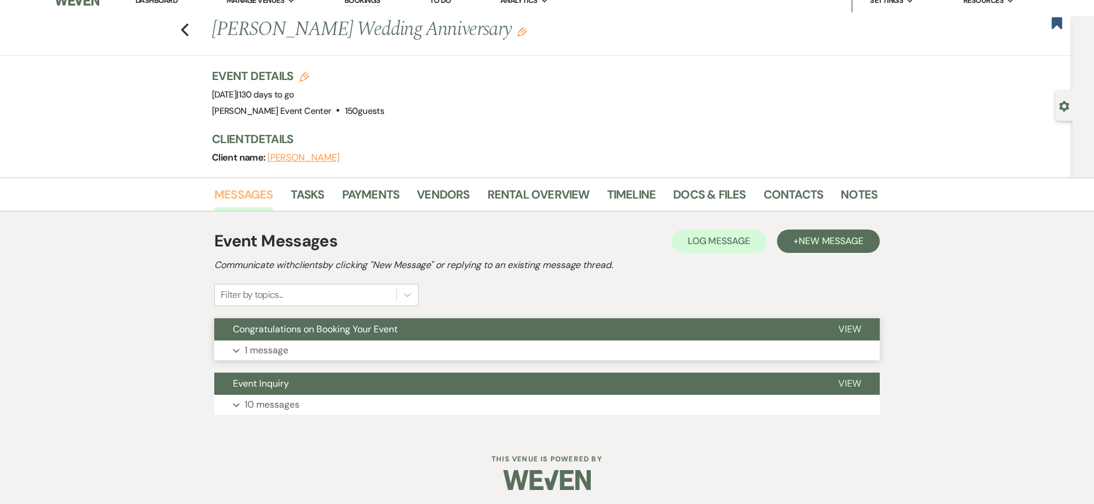
scroll to position [18, 0]
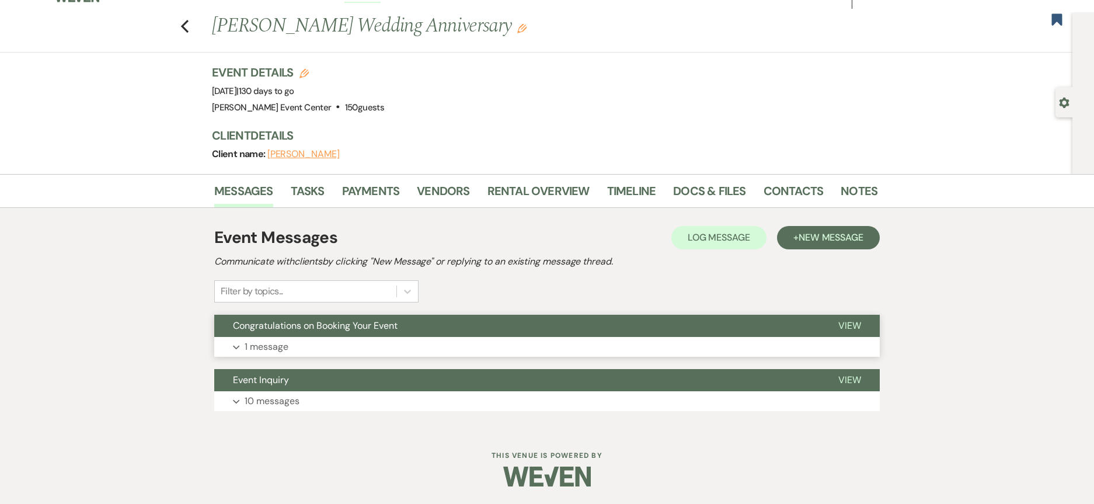
click at [260, 345] on p "1 message" at bounding box center [267, 346] width 44 height 15
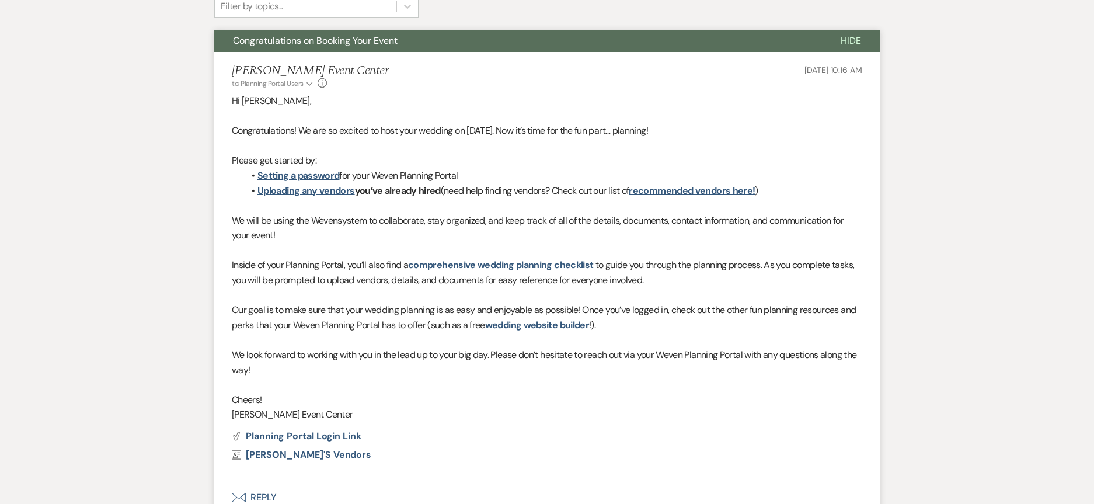
scroll to position [427, 0]
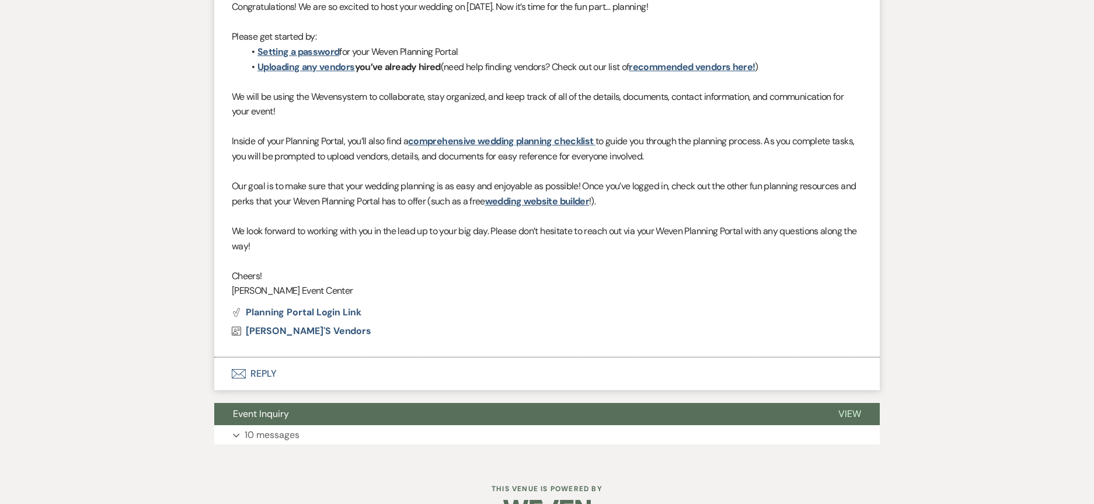
click at [259, 378] on button "Envelope Reply" at bounding box center [547, 373] width 666 height 33
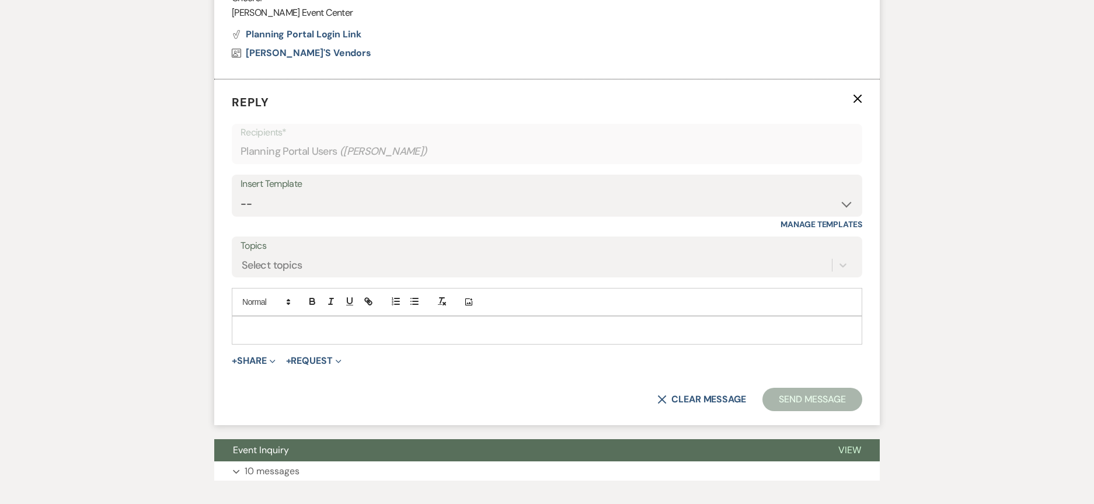
scroll to position [706, 0]
click at [405, 210] on select "-- Weven Planning Portal Introduction (Booked Events) Initial Inquiry Response …" at bounding box center [547, 203] width 613 height 23
select select "3592"
click at [241, 192] on select "-- Weven Planning Portal Introduction (Booked Events) Initial Inquiry Response …" at bounding box center [547, 203] width 613 height 23
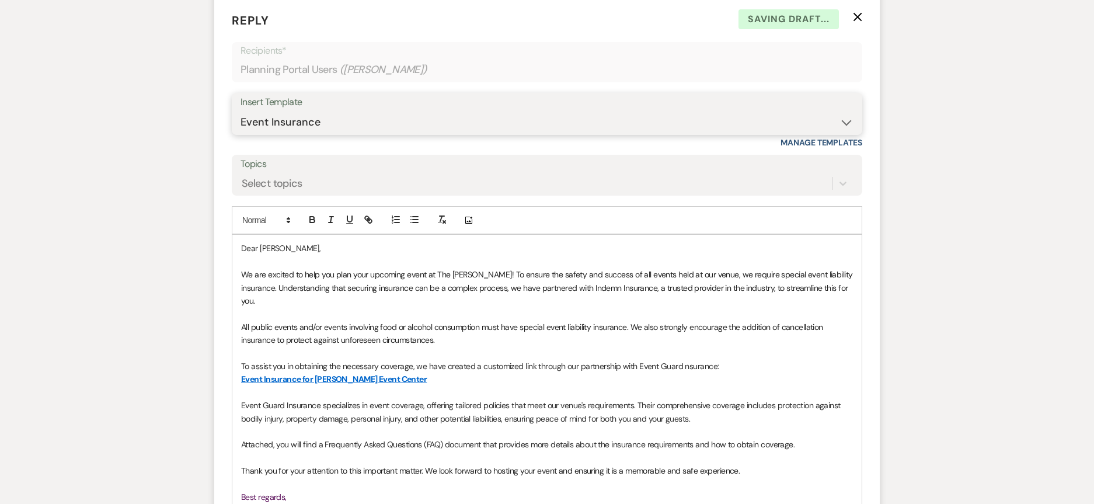
scroll to position [998, 0]
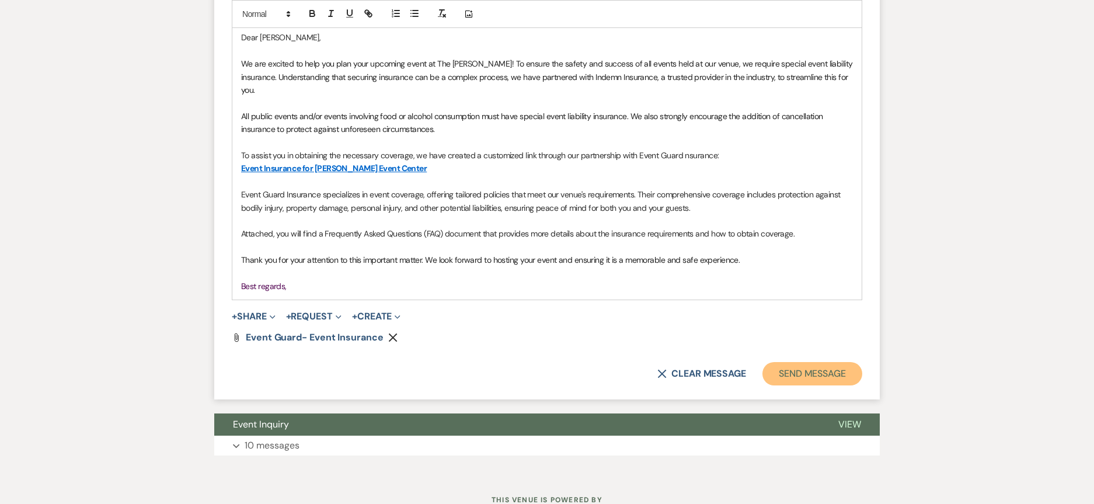
click at [834, 366] on button "Send Message" at bounding box center [813, 373] width 100 height 23
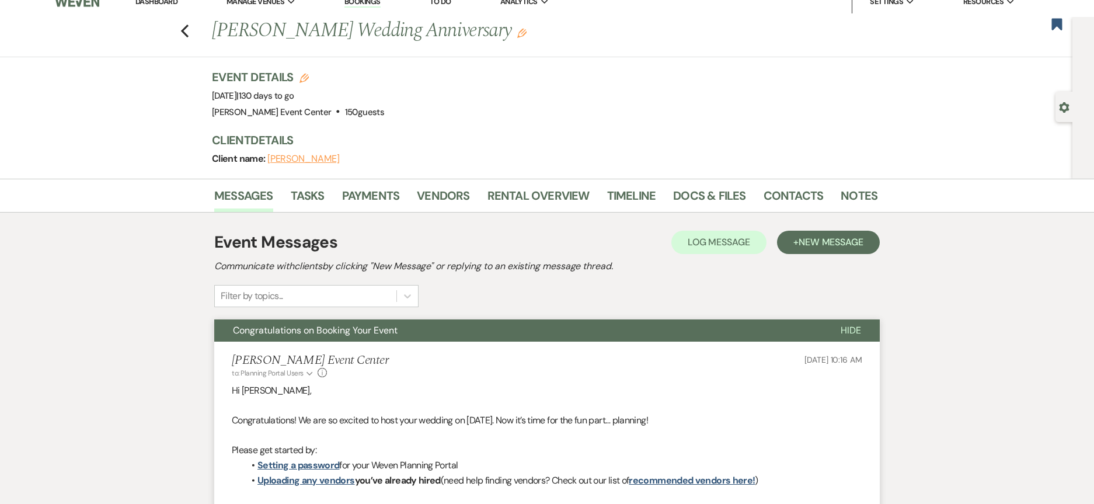
scroll to position [0, 0]
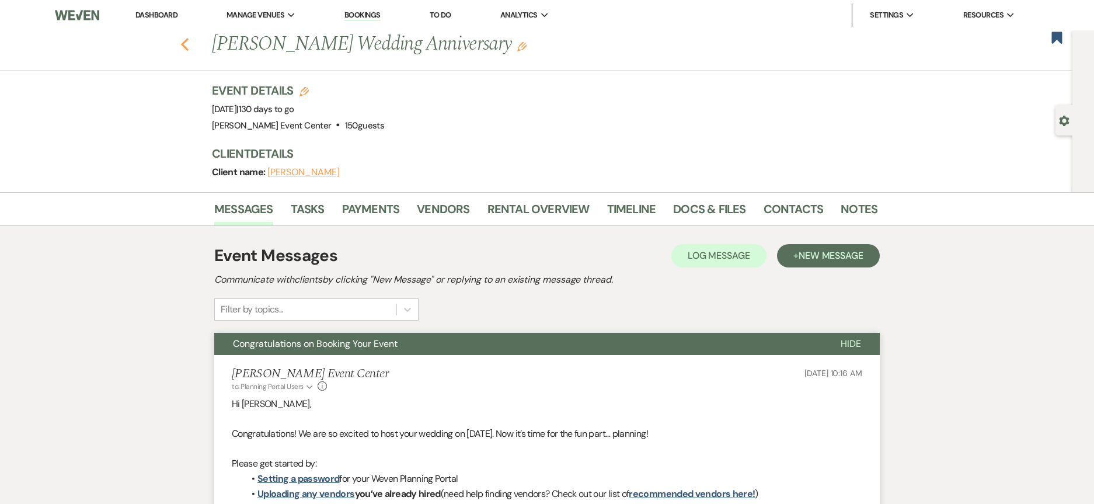
click at [189, 44] on icon "Previous" at bounding box center [184, 44] width 9 height 14
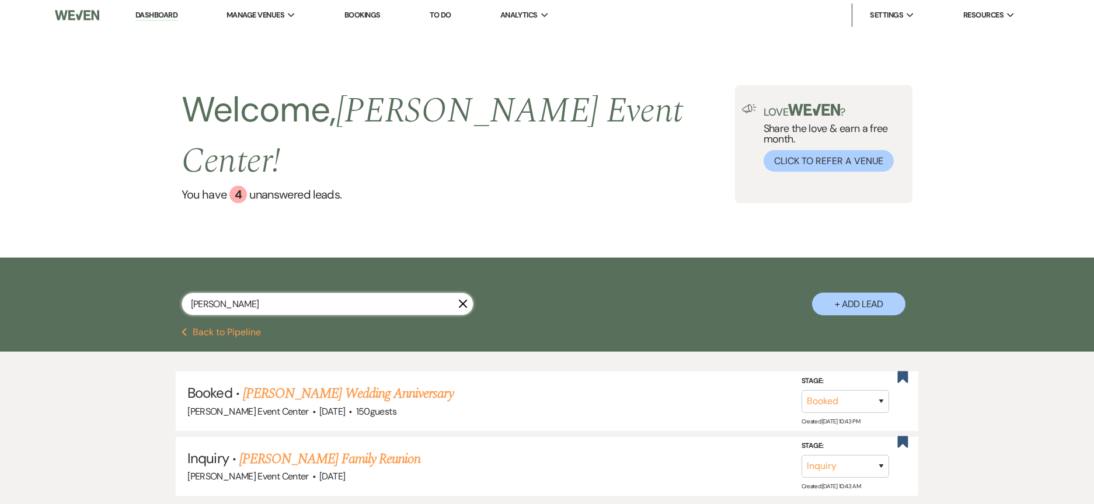
drag, startPoint x: 245, startPoint y: 277, endPoint x: -4, endPoint y: 238, distance: 252.4
click at [0, 238] on html "Dashboard Manage Venues Expand [PERSON_NAME] Event Center Bookings To Do Analyt…" at bounding box center [547, 295] width 1094 height 591
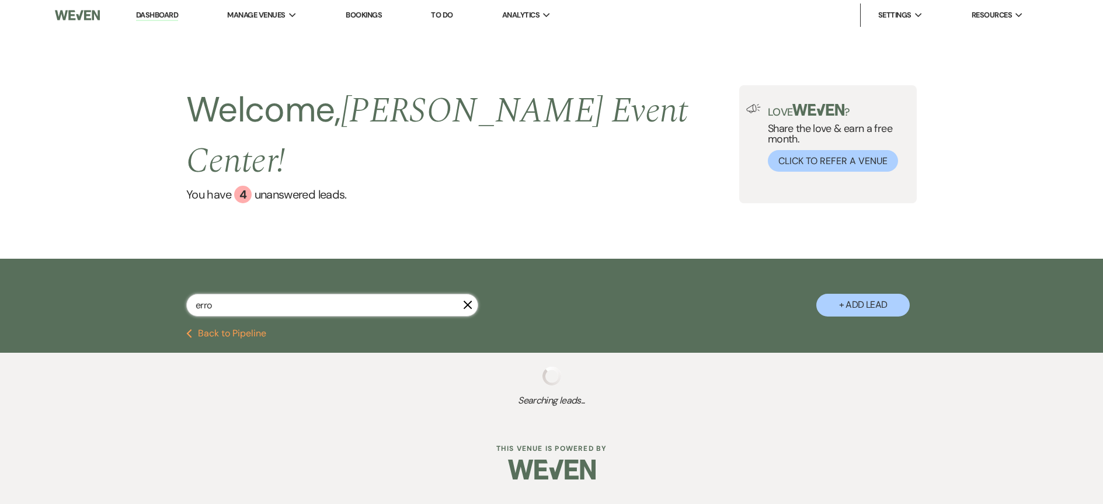
type input "[PERSON_NAME]"
select select "5"
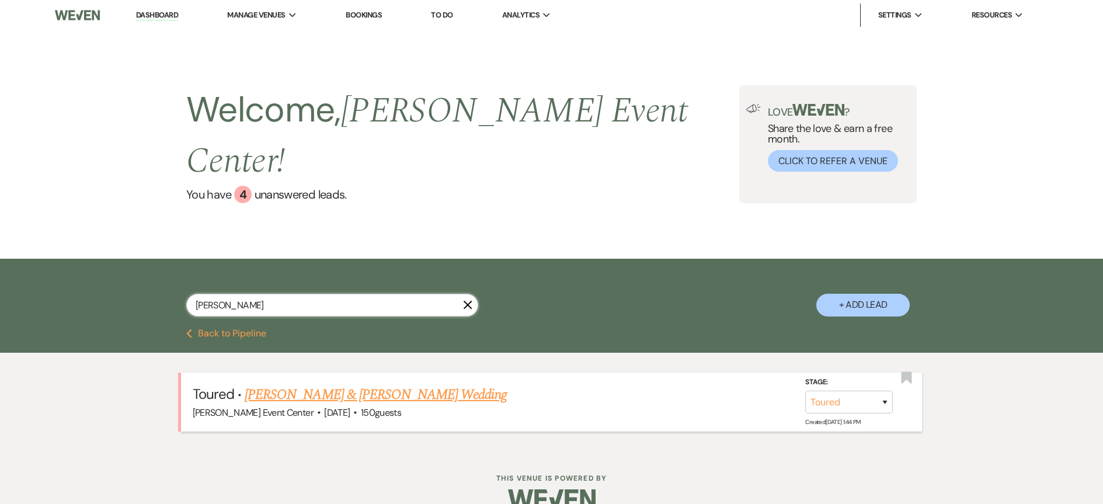
type input "[PERSON_NAME]"
click at [339, 384] on link "[PERSON_NAME] & [PERSON_NAME] Wedding" at bounding box center [376, 394] width 262 height 21
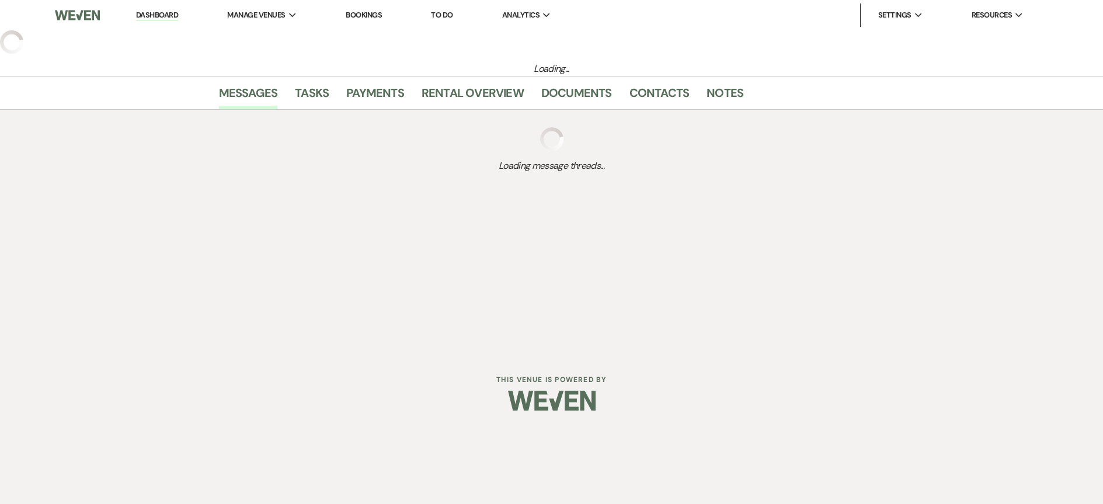
select select "5"
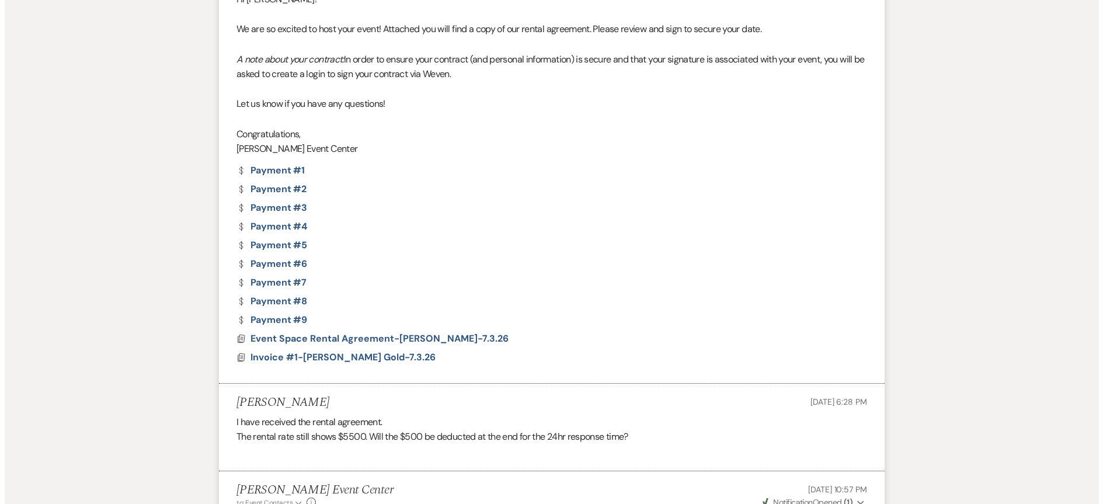
scroll to position [1810, 0]
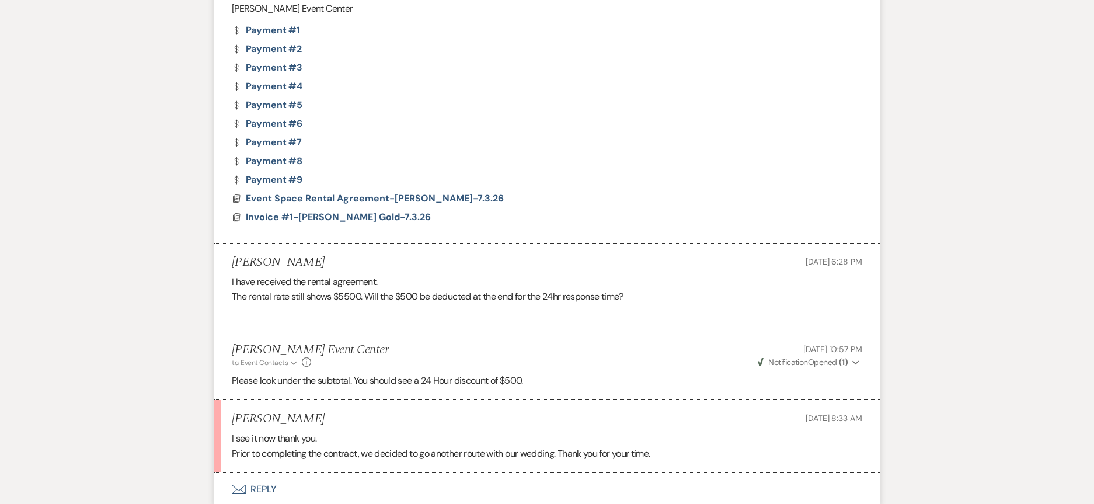
click at [361, 218] on span "Invoice #1-[PERSON_NAME] Gold-7.3.26" at bounding box center [338, 217] width 185 height 12
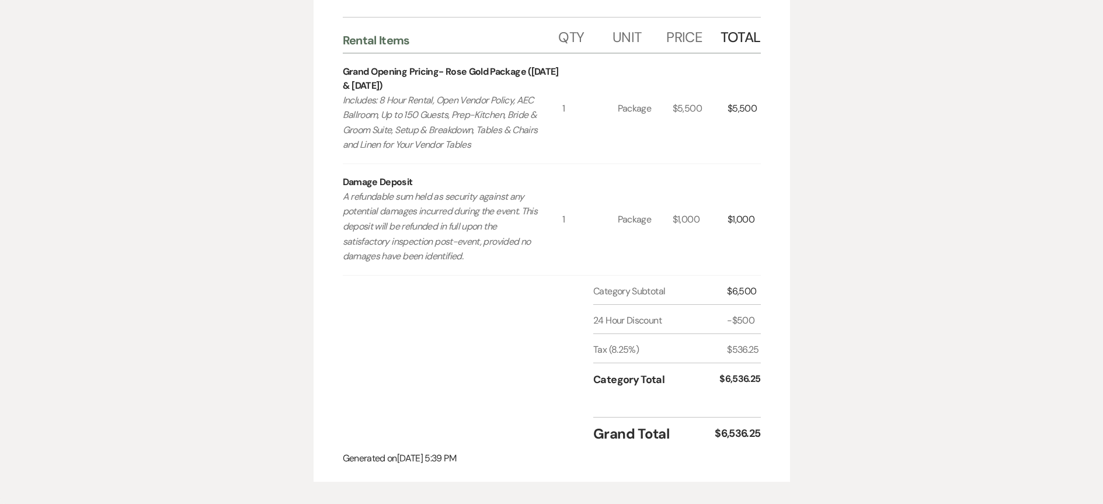
scroll to position [292, 0]
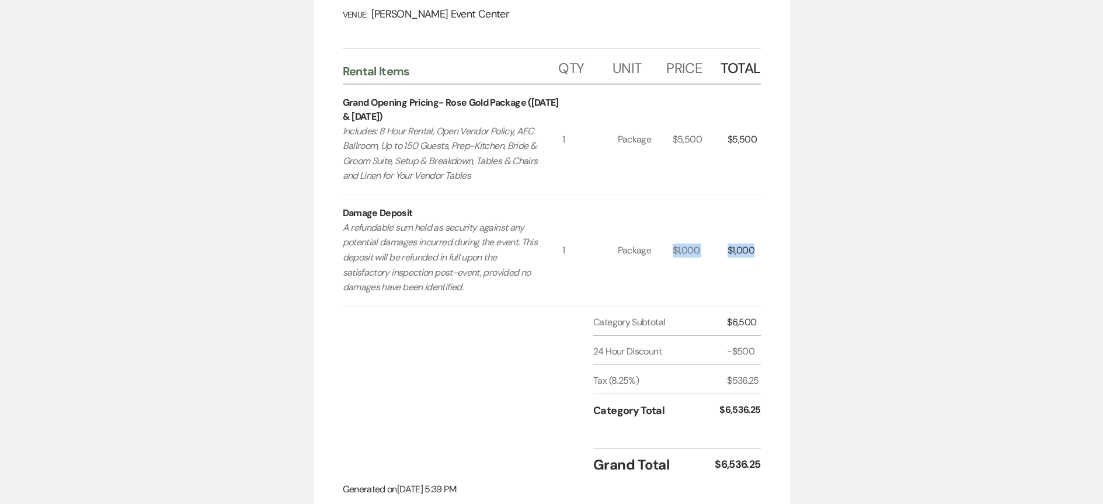
drag, startPoint x: 673, startPoint y: 223, endPoint x: 755, endPoint y: 223, distance: 81.8
click at [755, 223] on div "Damage Deposit A refundable sum held as security against any potential damages …" at bounding box center [552, 250] width 418 height 111
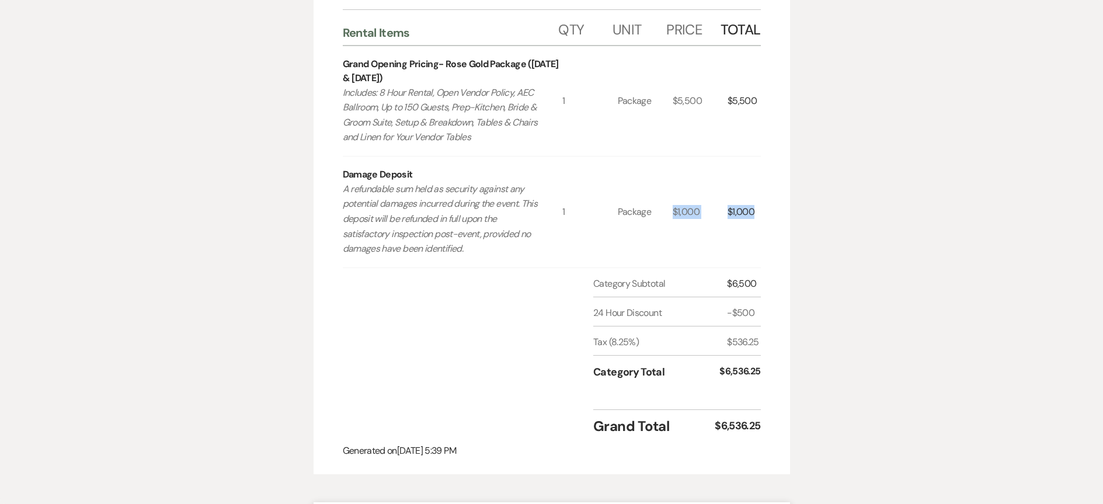
scroll to position [350, 0]
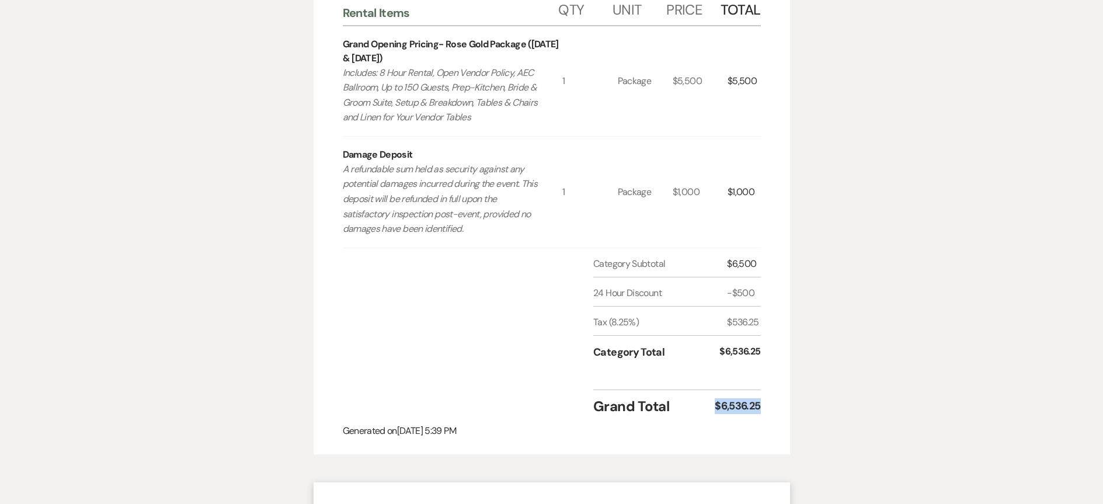
drag, startPoint x: 708, startPoint y: 381, endPoint x: 778, endPoint y: 374, distance: 69.9
click at [778, 374] on div "Invoice Created On: [DATE] 5:39 PM [PERSON_NAME] & Ricshanda [PERSON_NAME] Wedd…" at bounding box center [552, 117] width 477 height 675
click at [770, 377] on div "Invoice Created On: [DATE] 5:39 PM [PERSON_NAME] & Ricshanda [PERSON_NAME] Wedd…" at bounding box center [552, 117] width 477 height 675
drag, startPoint x: 767, startPoint y: 378, endPoint x: 691, endPoint y: 376, distance: 75.4
click at [691, 376] on div "Invoice Created On: [DATE] 5:39 PM [PERSON_NAME] & Ricshanda [PERSON_NAME] Wedd…" at bounding box center [552, 117] width 477 height 675
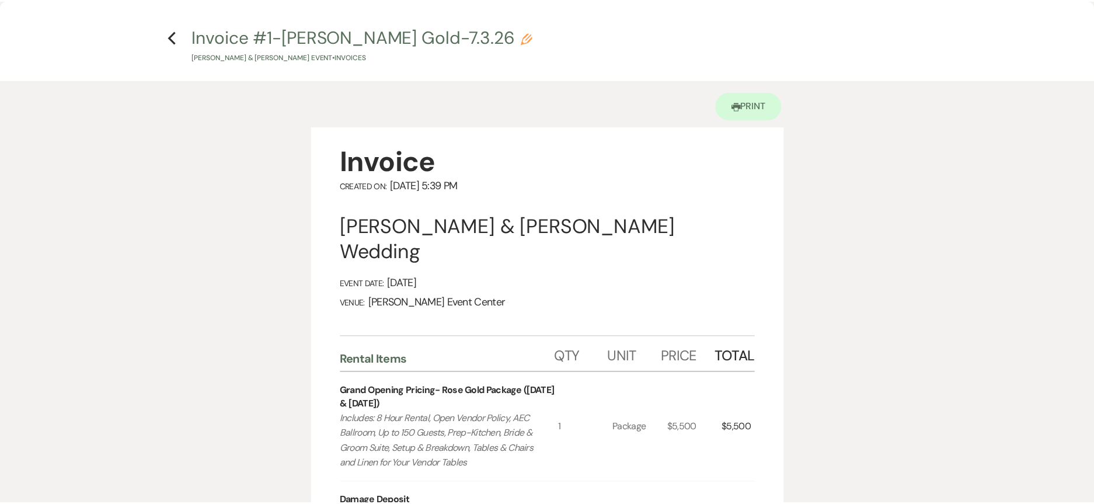
scroll to position [0, 0]
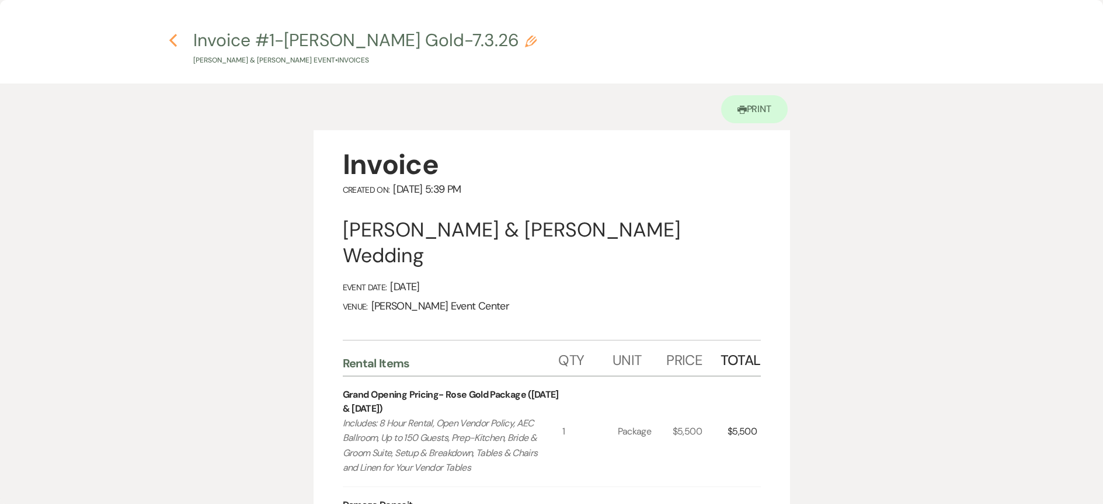
click at [171, 42] on icon "Previous" at bounding box center [173, 40] width 9 height 14
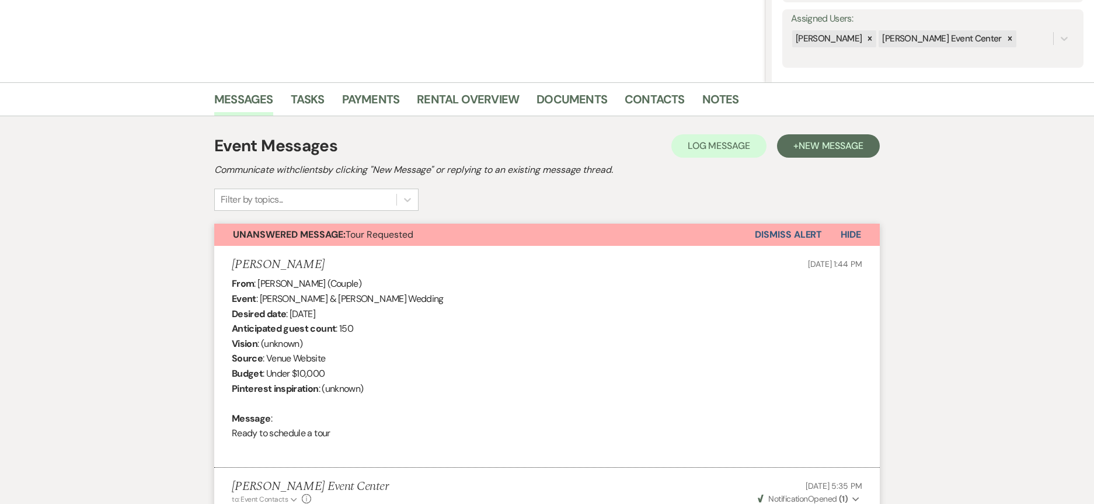
scroll to position [58, 0]
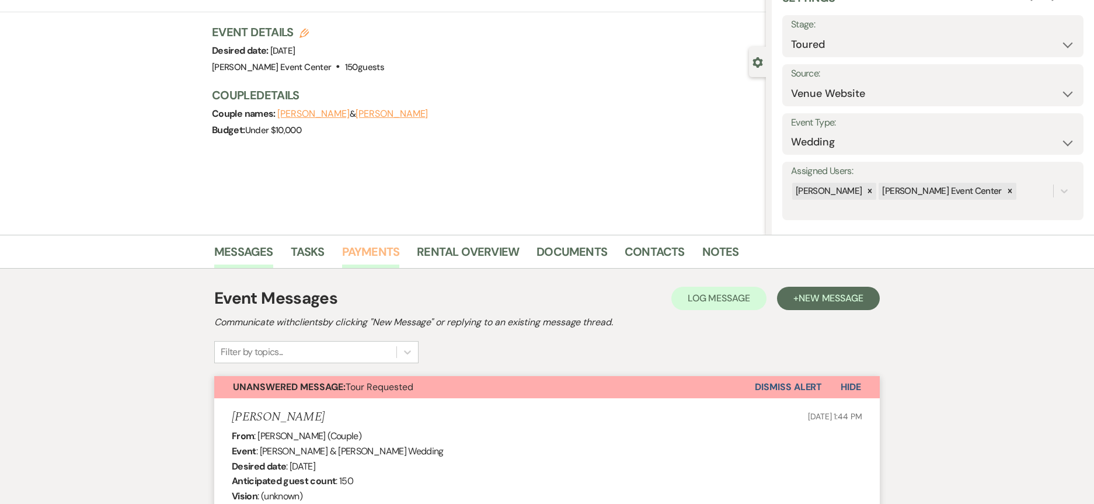
click at [353, 251] on link "Payments" at bounding box center [371, 255] width 58 height 26
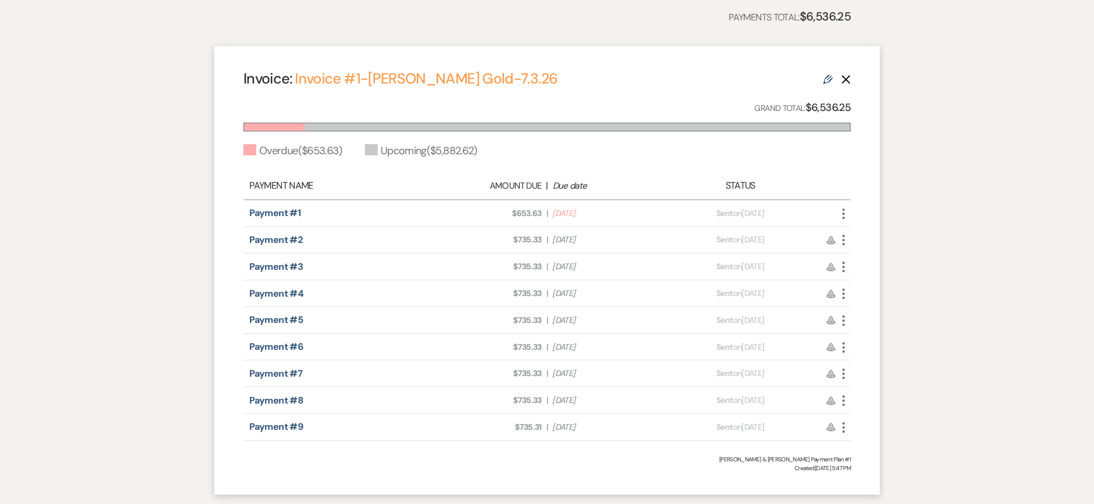
scroll to position [409, 0]
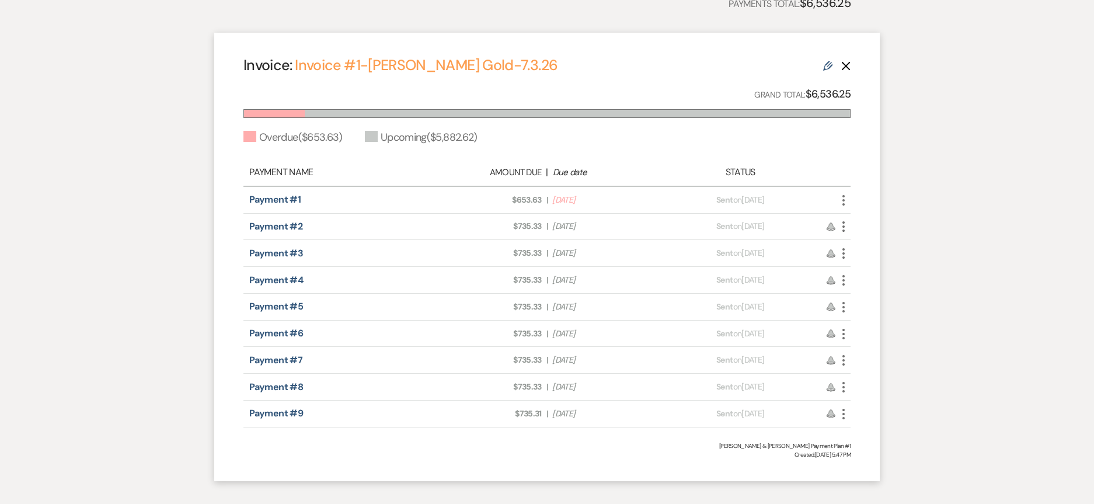
click at [844, 225] on icon "More" at bounding box center [844, 227] width 14 height 14
click at [868, 293] on link "Pencil Edit" at bounding box center [896, 290] width 118 height 20
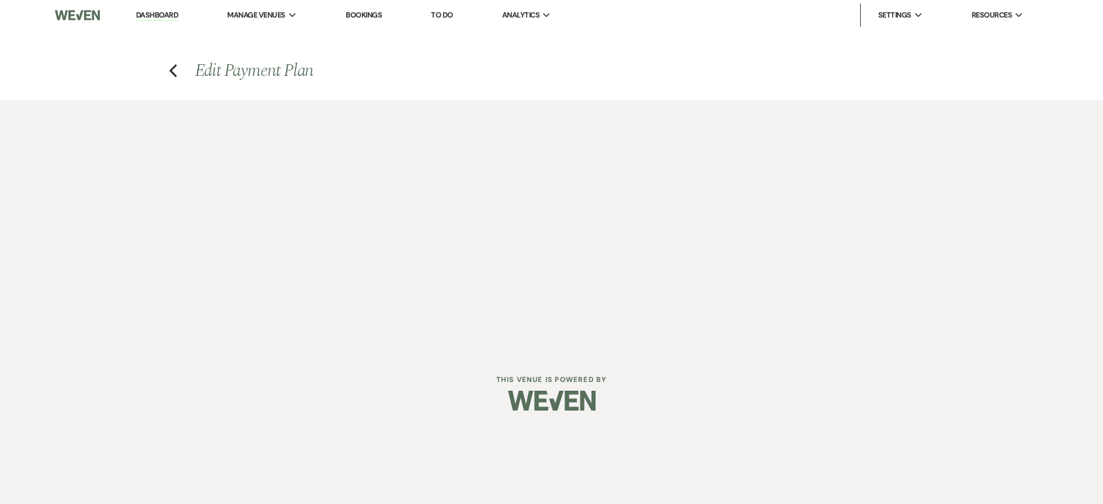
select select "27729"
select select "2"
select select "percentage"
select select "2"
select select "percentage"
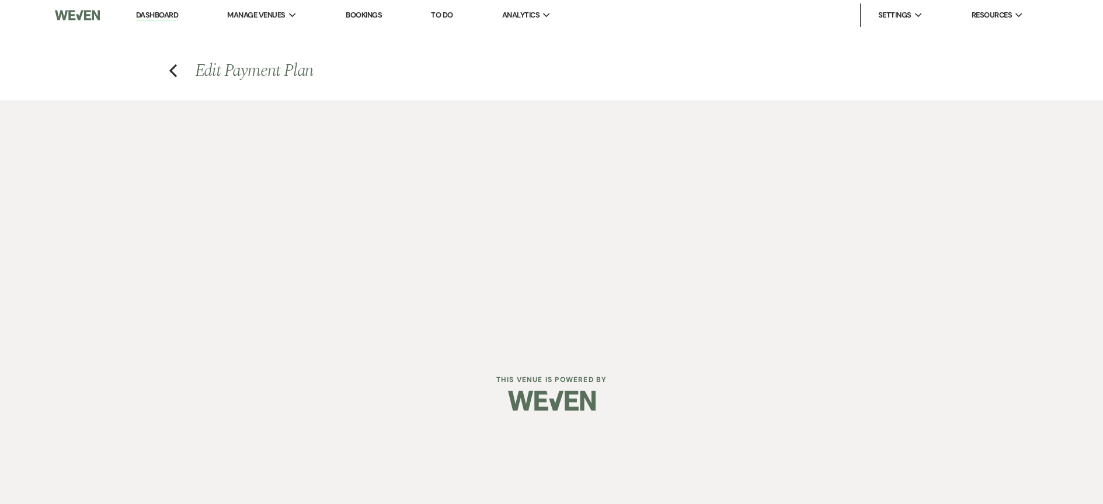
select select "client"
select select "weeks"
select select "both"
select select "onDueDate"
select select "host"
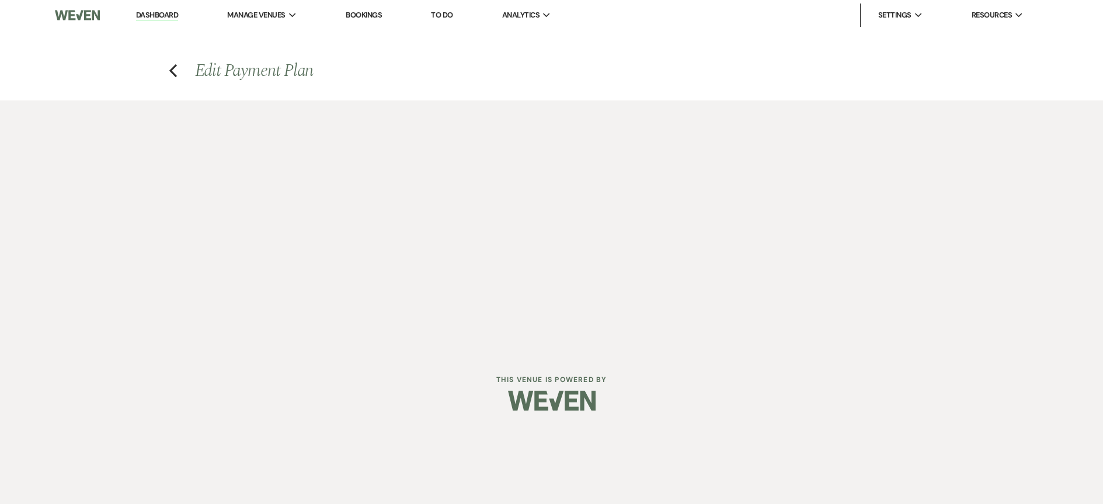
select select "days"
select select "afterDueDate"
select select "2"
select select "percentage"
select select "client"
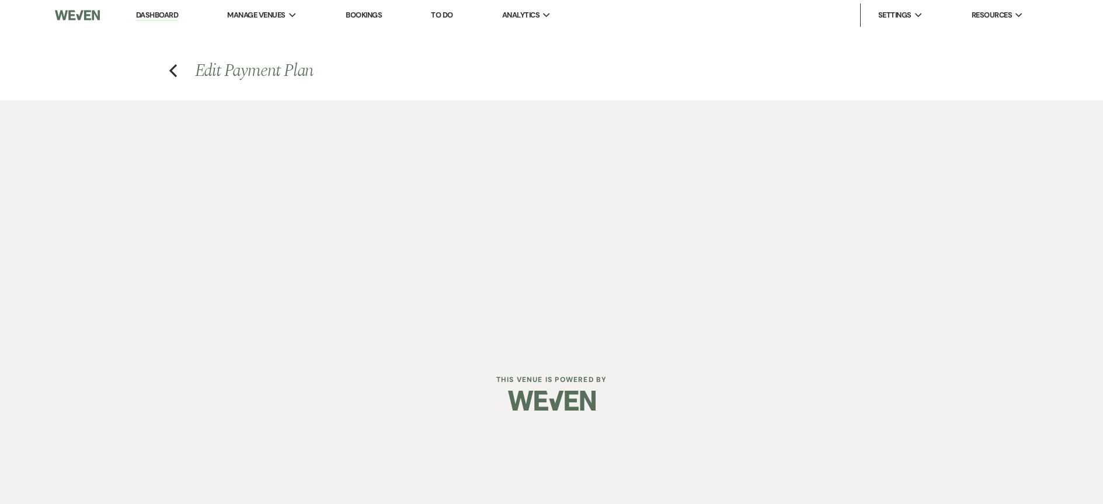
select select "weeks"
select select "both"
select select "onDueDate"
select select "host"
select select "days"
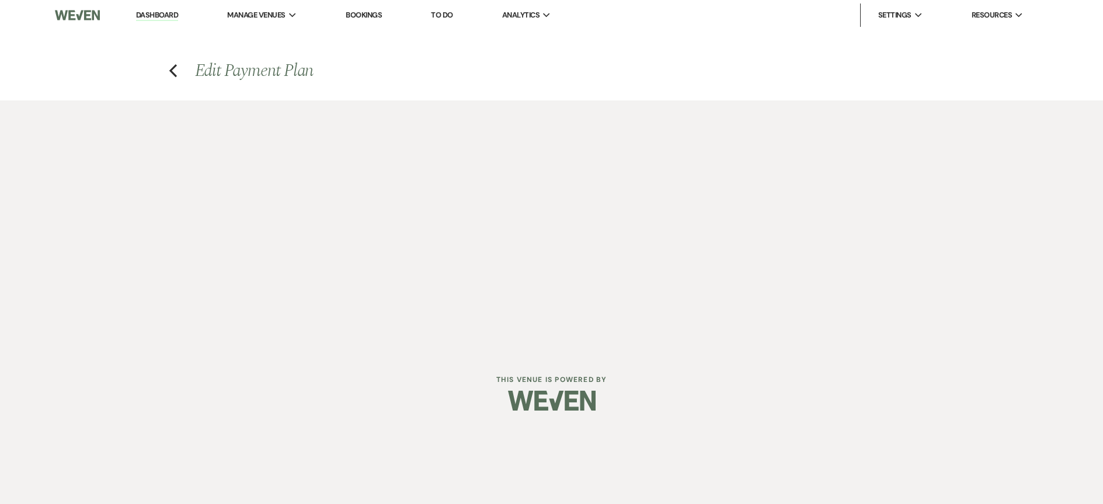
select select "afterDueDate"
select select "2"
select select "percentage"
select select "client"
select select "weeks"
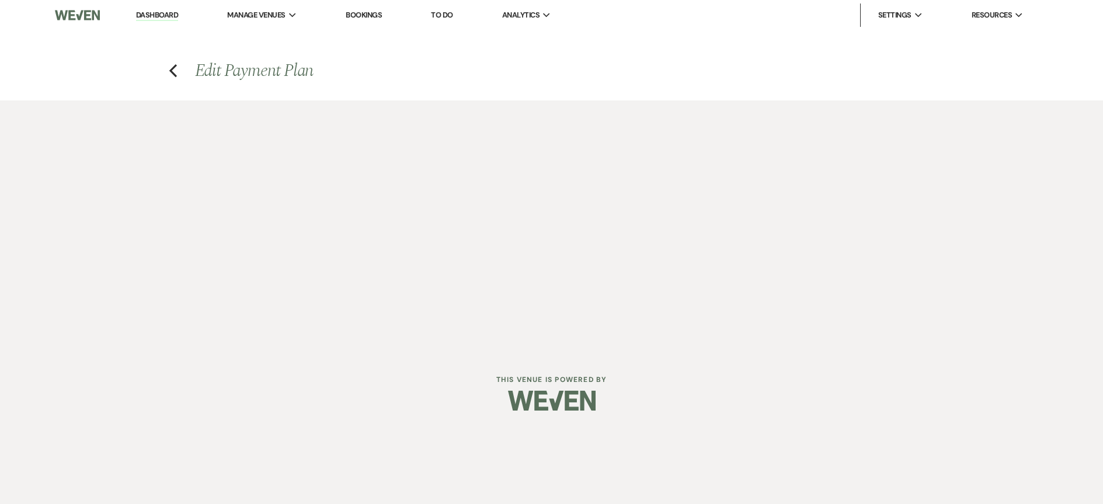
select select "both"
select select "onDueDate"
select select "host"
select select "days"
select select "afterDueDate"
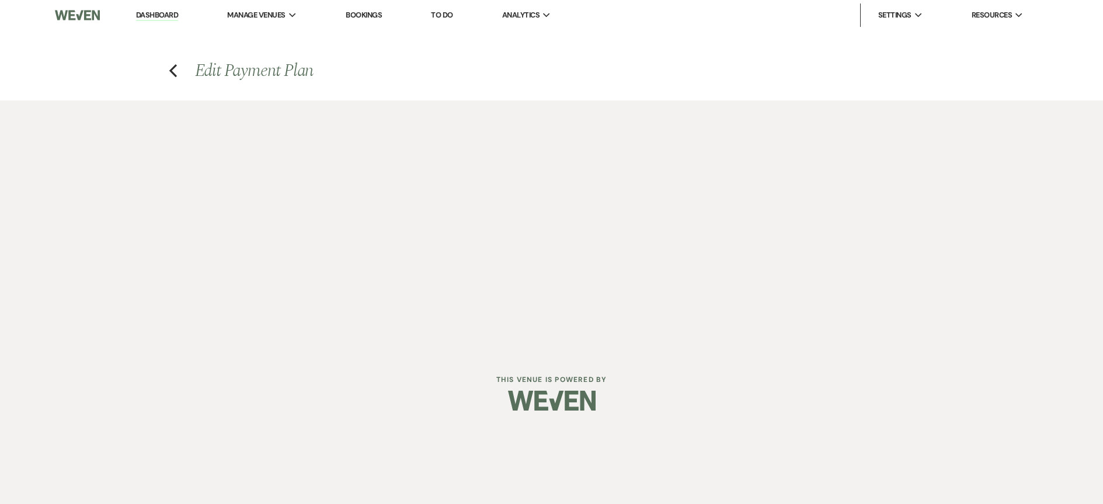
select select "2"
select select "percentage"
select select "client"
select select "weeks"
select select "both"
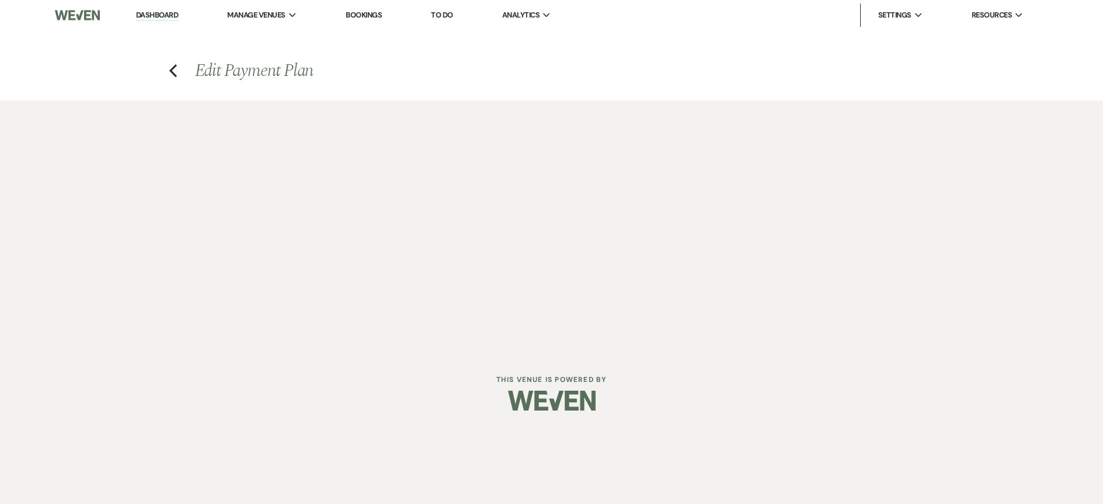
select select "onDueDate"
select select "host"
select select "days"
select select "afterDueDate"
select select "2"
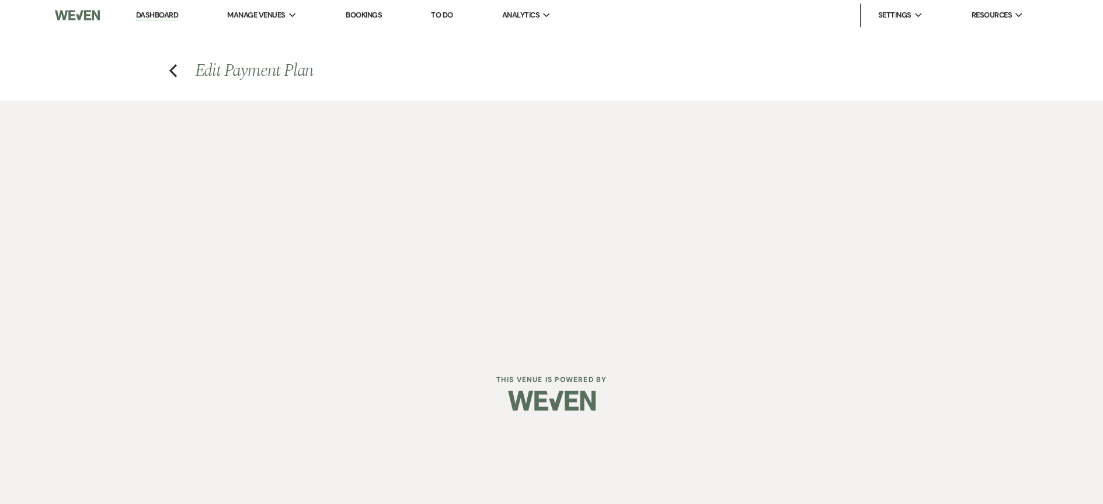
select select "percentage"
select select "client"
select select "weeks"
select select "both"
select select "onDueDate"
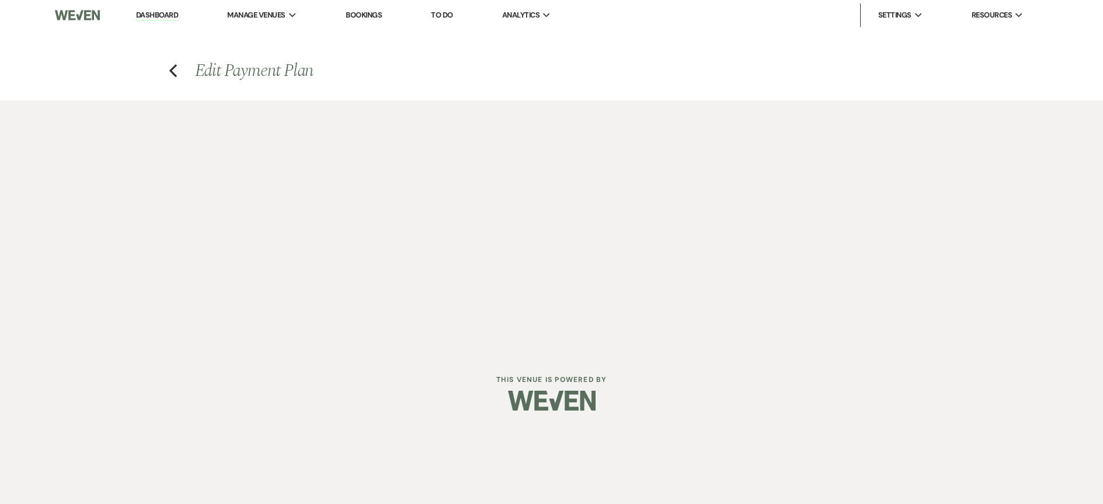
select select "host"
select select "days"
select select "afterDueDate"
select select "2"
select select "percentage"
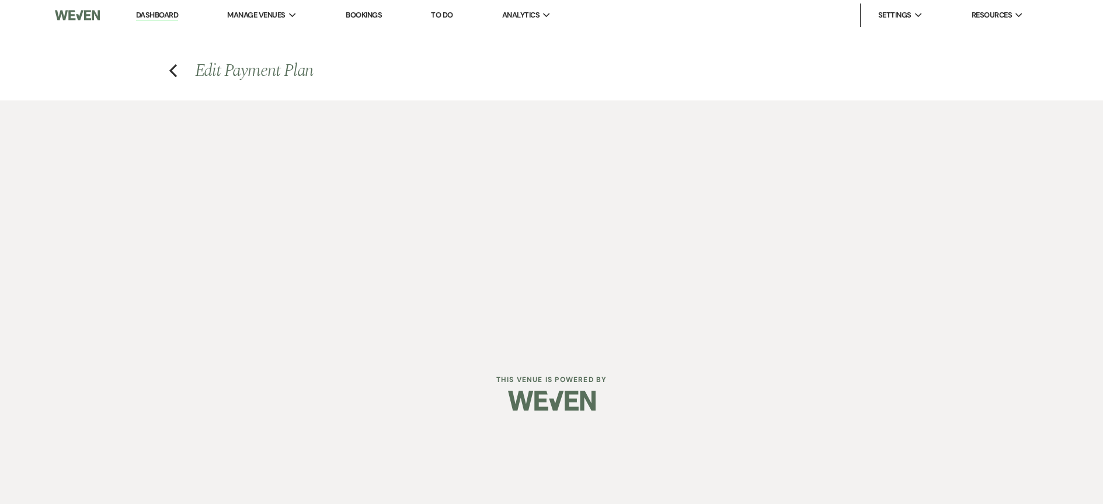
select select "client"
select select "weeks"
select select "both"
select select "onDueDate"
select select "host"
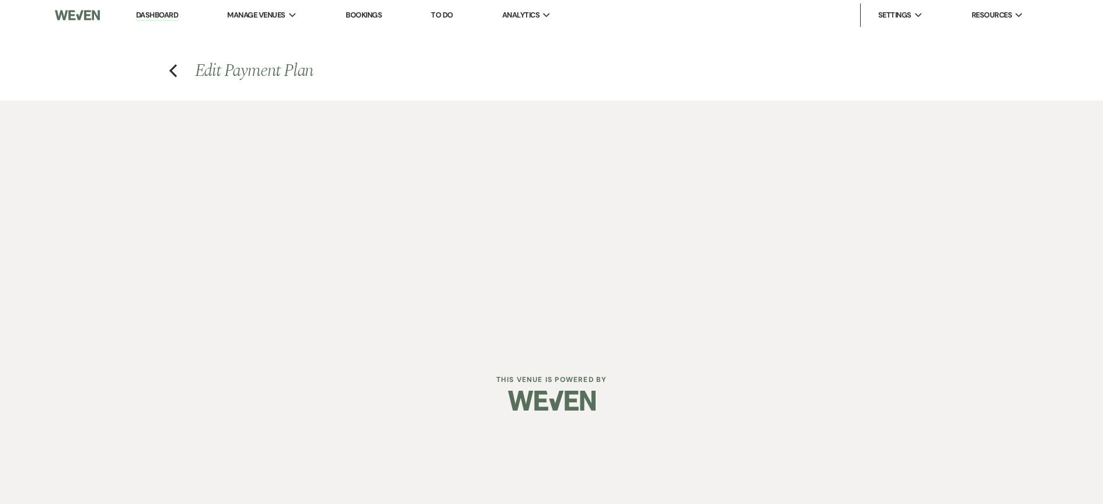
select select "days"
select select "afterDueDate"
select select "2"
select select "percentage"
select select "both"
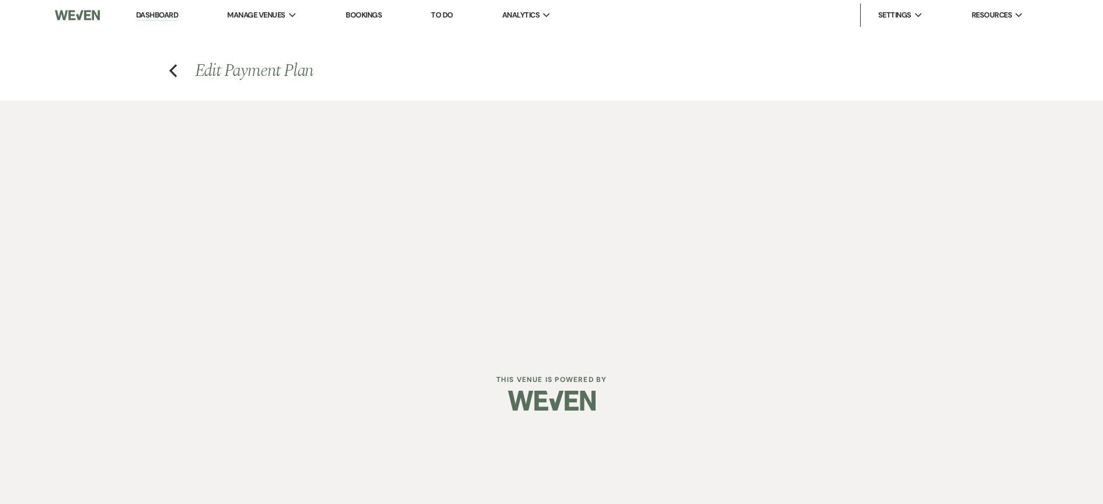
select select "onDueDate"
select select "host"
select select "days"
select select "afterDueDate"
select select "client"
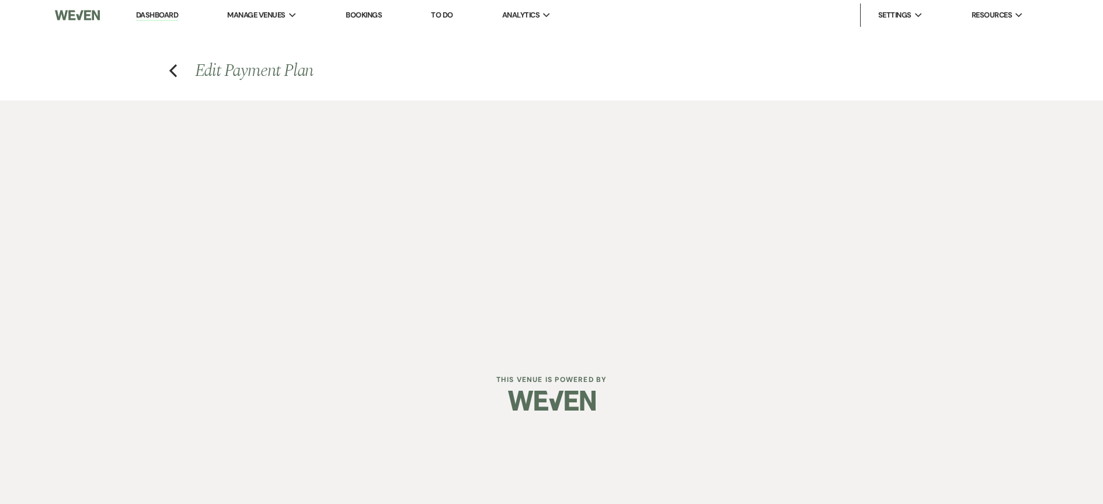
select select "weeks"
select select "2"
select select "flat"
select select "client"
select select "weeks"
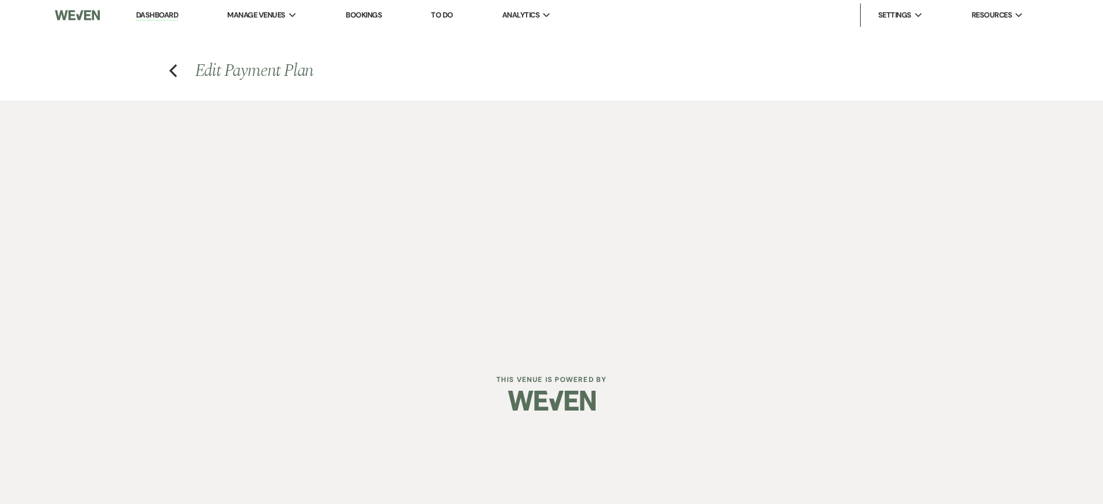
select select "both"
select select "onDueDate"
select select "host"
select select "days"
select select "afterDueDate"
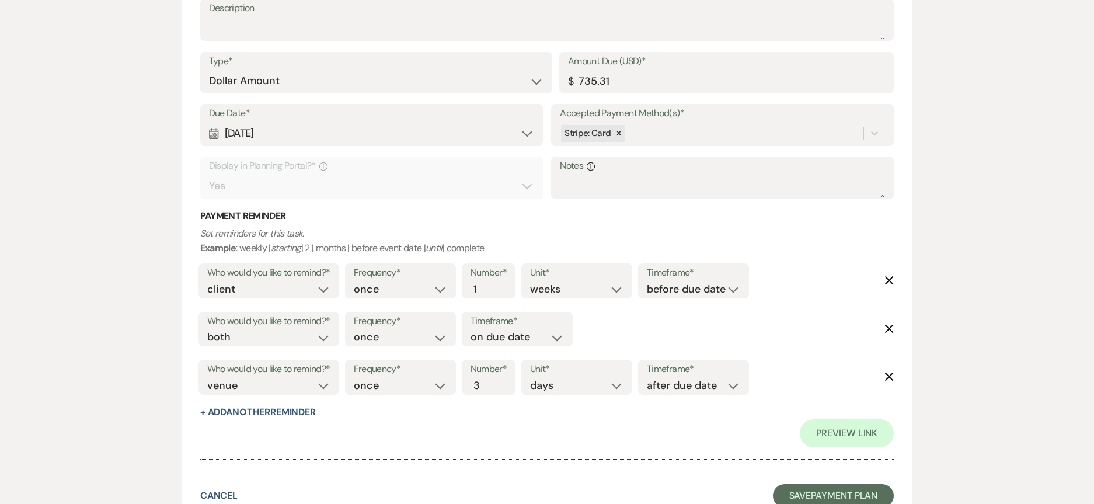
scroll to position [4732, 0]
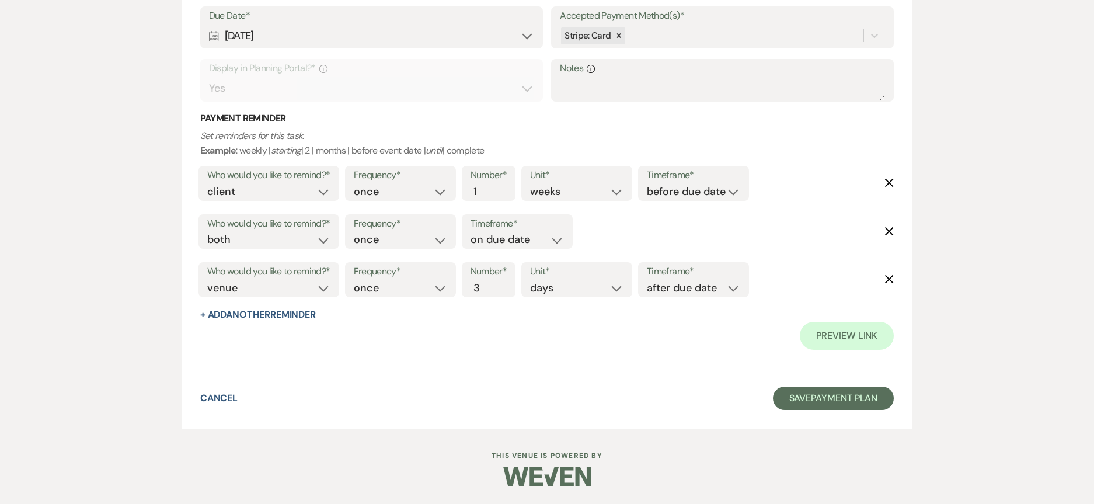
click at [216, 397] on button "Cancel" at bounding box center [219, 398] width 38 height 9
select select "5"
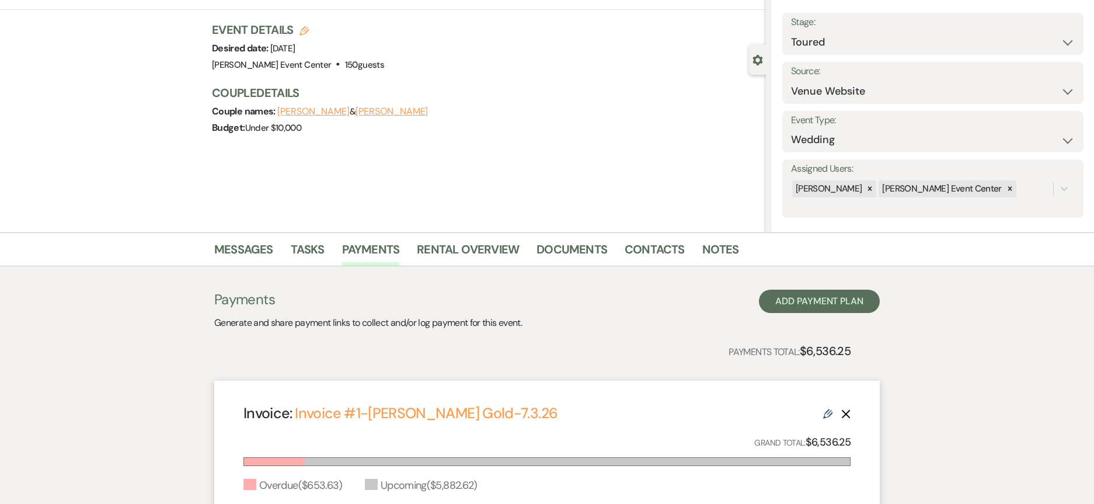
scroll to position [58, 0]
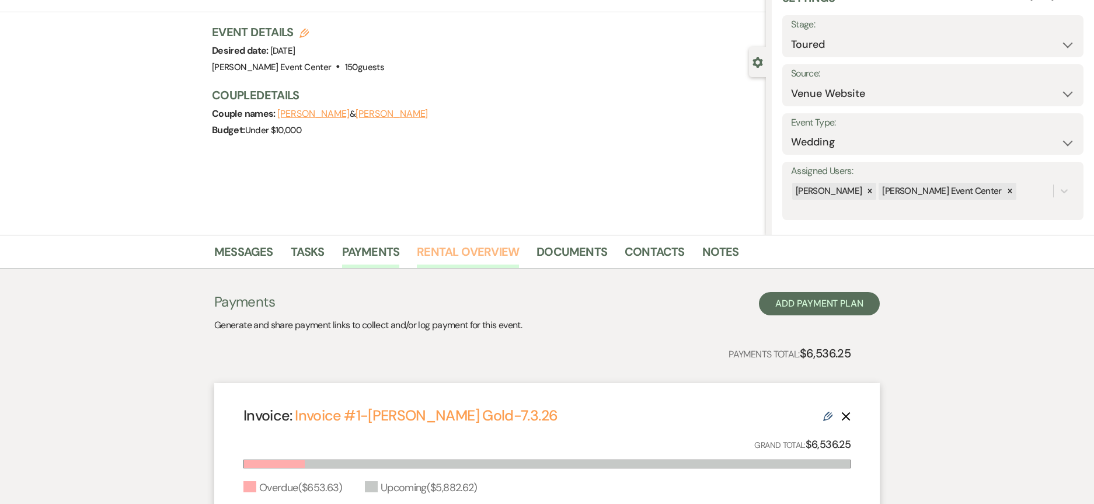
click at [464, 250] on link "Rental Overview" at bounding box center [468, 255] width 102 height 26
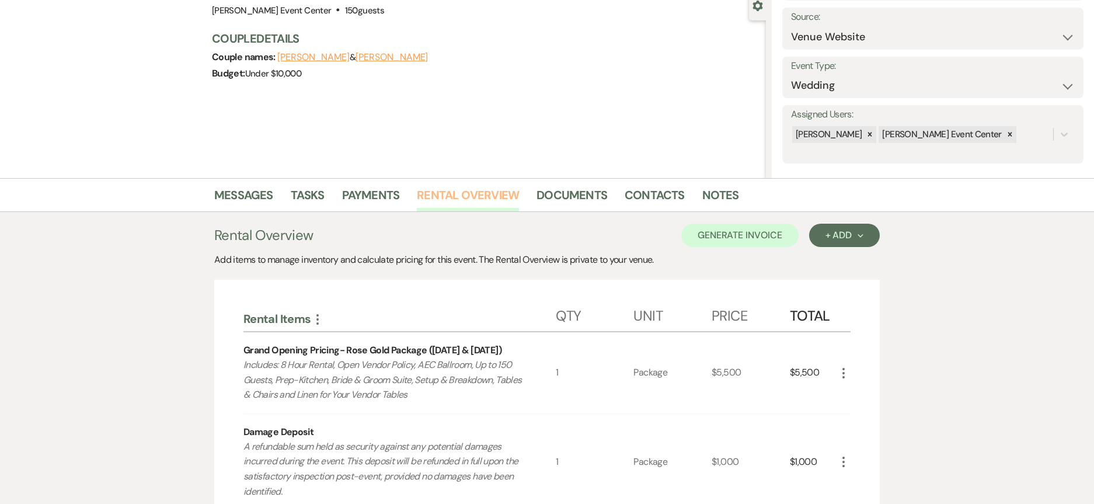
scroll to position [350, 0]
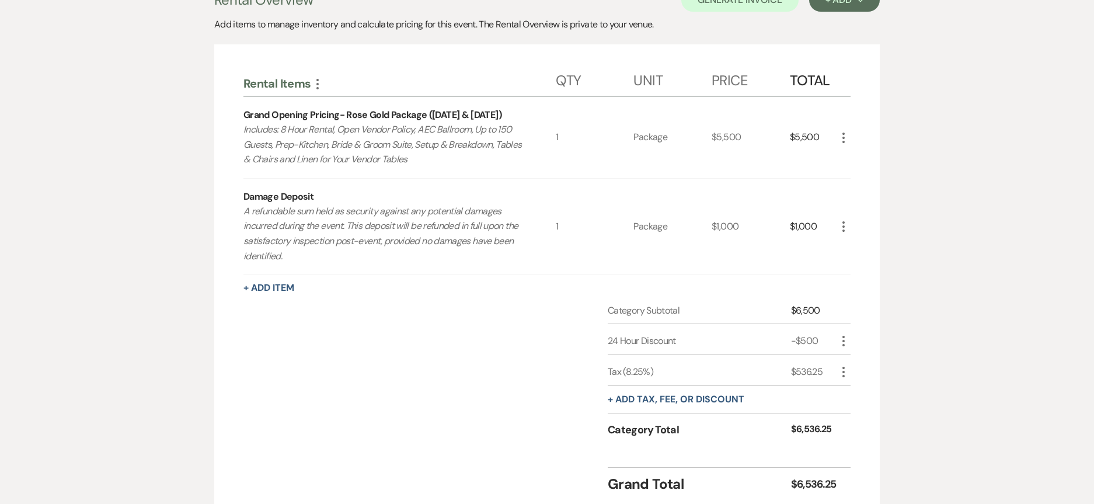
click at [846, 225] on icon "More" at bounding box center [844, 227] width 14 height 14
click at [853, 249] on icon "Pencil" at bounding box center [853, 249] width 7 height 9
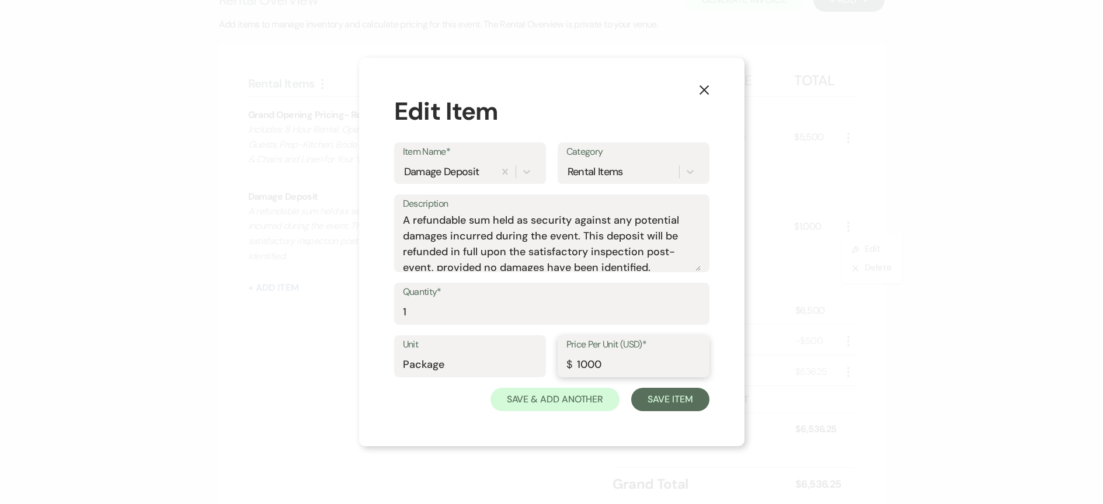
click at [613, 361] on input "1000" at bounding box center [634, 364] width 134 height 23
type input "1"
type input "500"
click at [668, 399] on button "Save Item" at bounding box center [670, 399] width 78 height 23
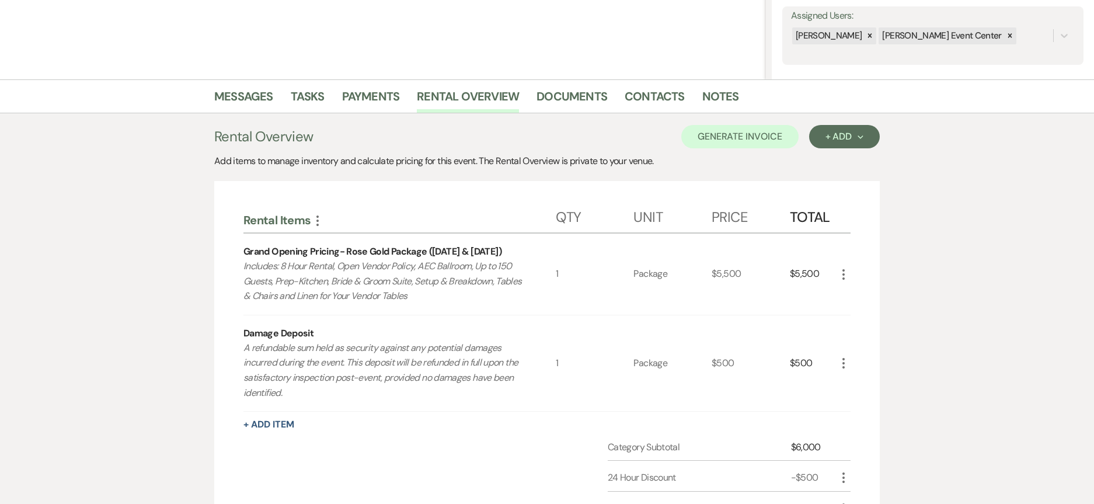
scroll to position [211, 0]
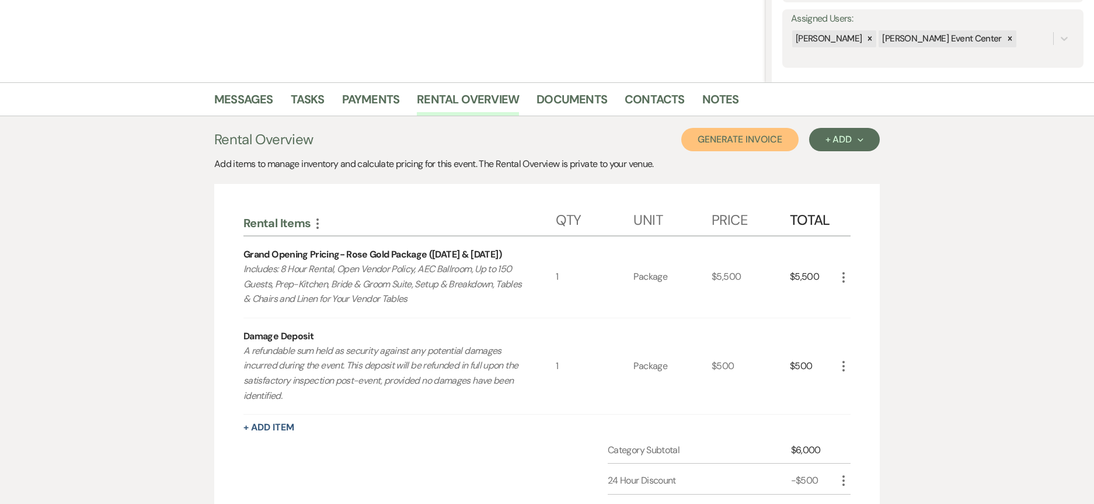
click at [757, 136] on button "Generate Invoice" at bounding box center [740, 139] width 117 height 23
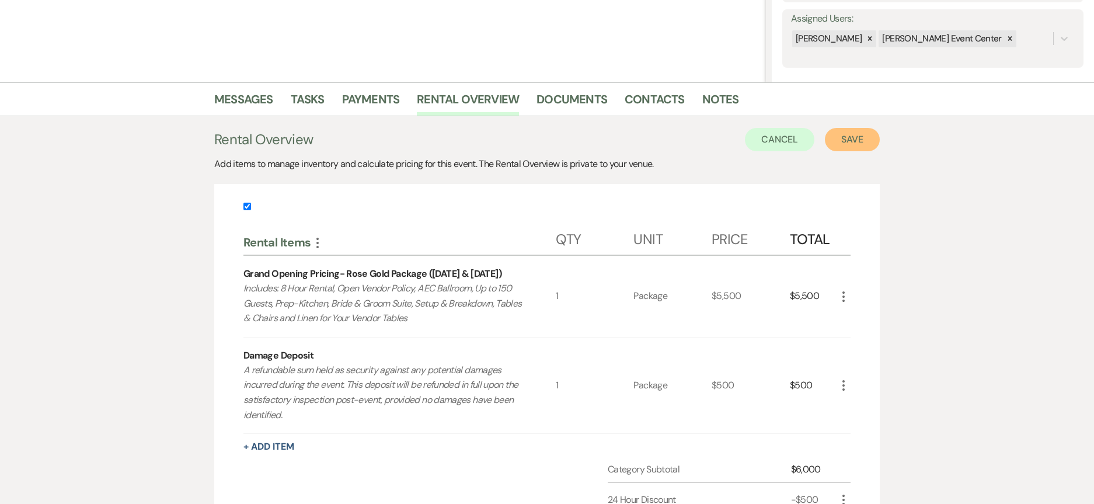
click at [872, 145] on button "Save" at bounding box center [852, 139] width 55 height 23
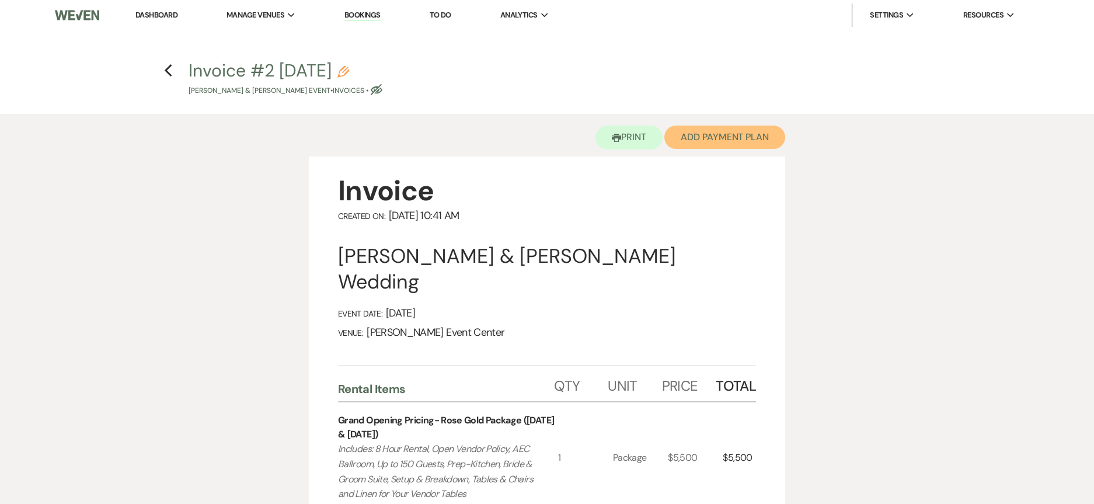
click at [708, 143] on button "Add Payment Plan" at bounding box center [725, 137] width 121 height 23
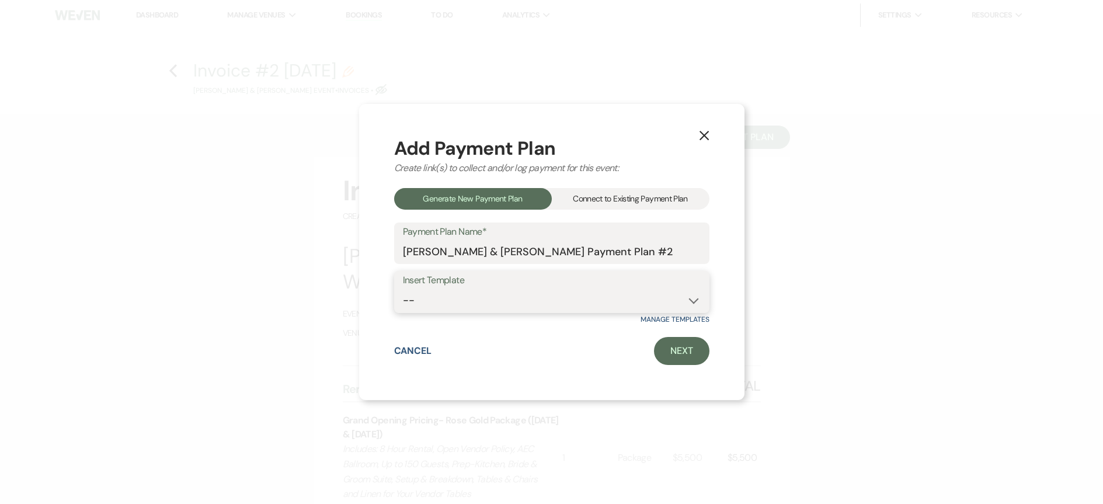
click at [562, 299] on select "--" at bounding box center [552, 300] width 298 height 23
click at [531, 262] on input "[PERSON_NAME] & [PERSON_NAME] Payment Plan #2" at bounding box center [552, 251] width 298 height 23
drag, startPoint x: 670, startPoint y: 251, endPoint x: 289, endPoint y: 220, distance: 382.6
click at [289, 220] on div "X Add Payment Plan Create link(s) to collect and/or log payment for this event:…" at bounding box center [551, 252] width 1103 height 504
type input "Test Payment"
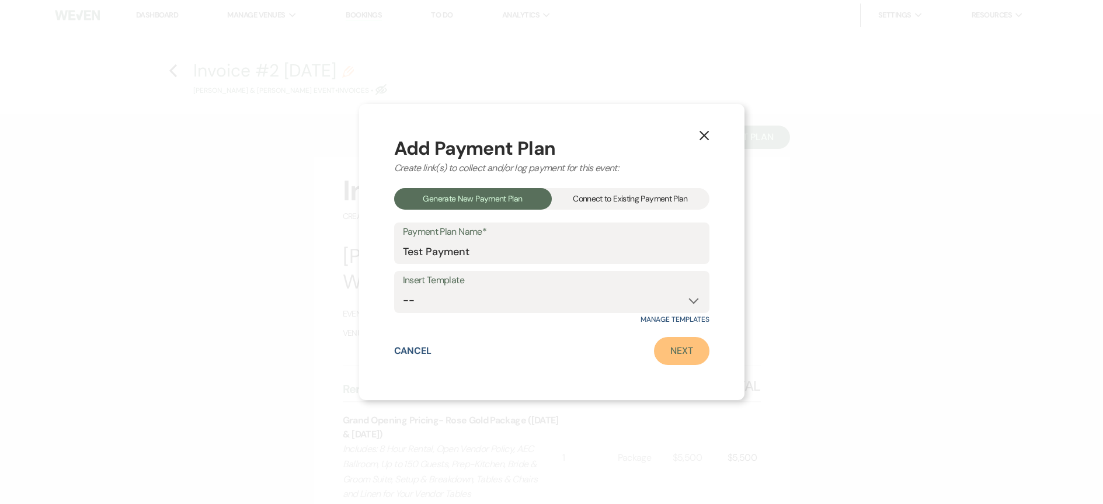
click at [674, 340] on link "Next" at bounding box center [681, 351] width 55 height 28
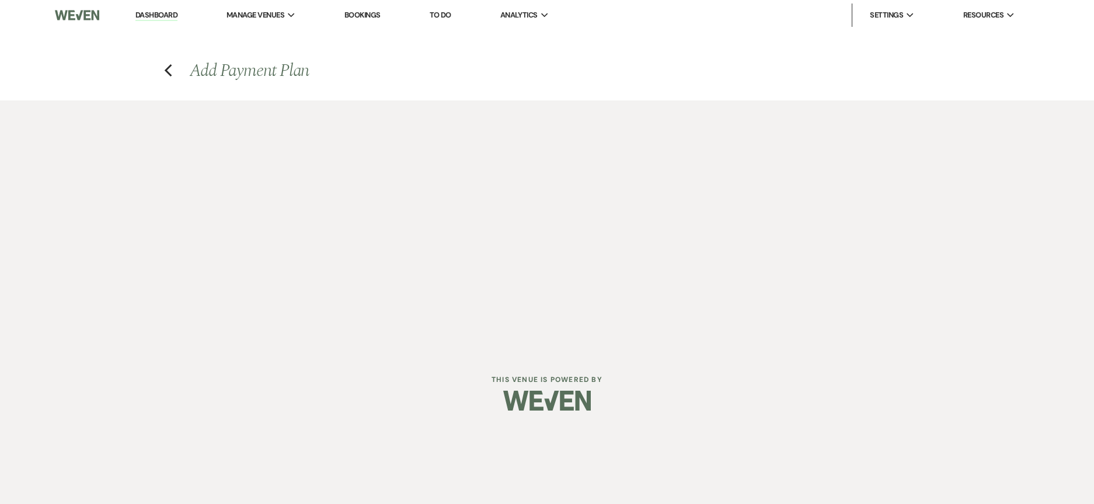
select select "27745"
select select "2"
select select "percentage"
select select "false"
select select "client"
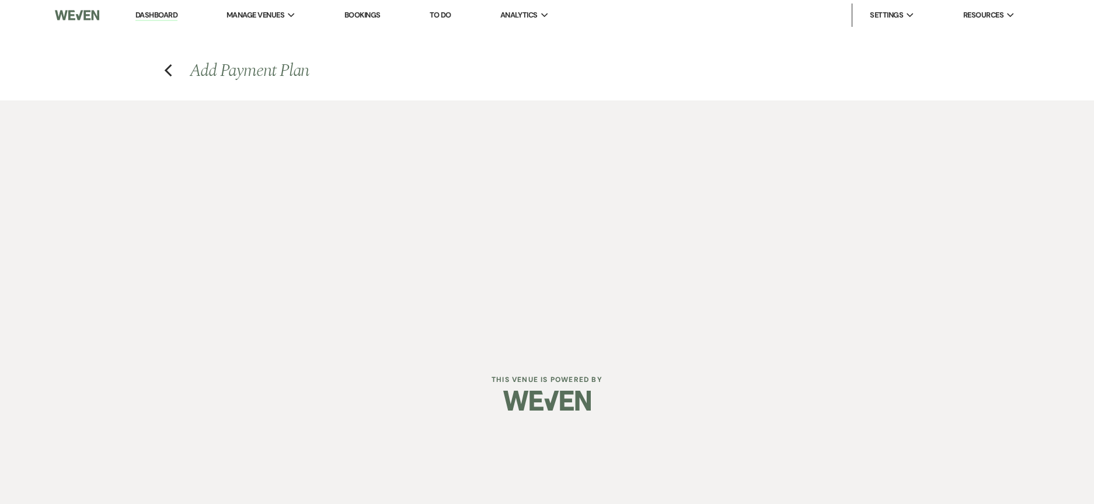
select select "weeks"
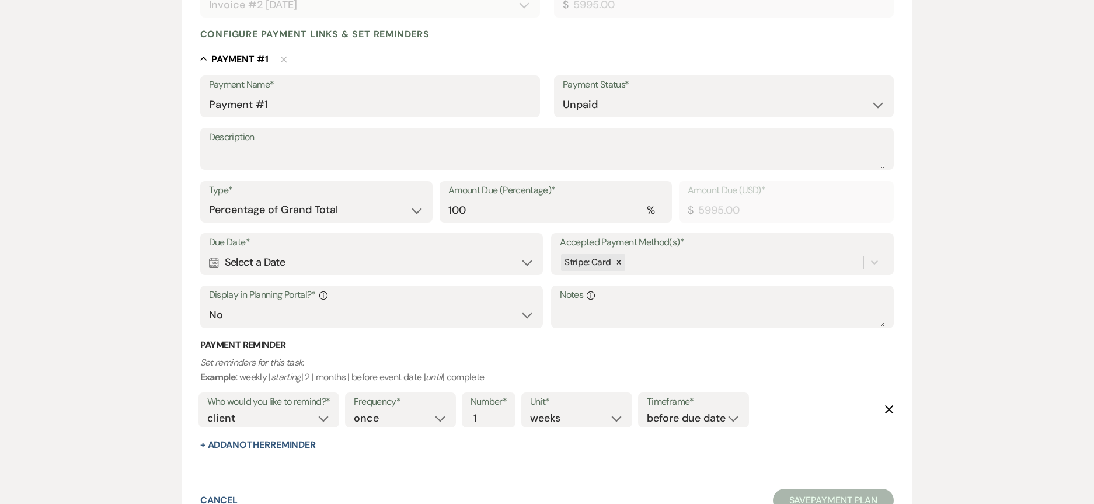
scroll to position [292, 0]
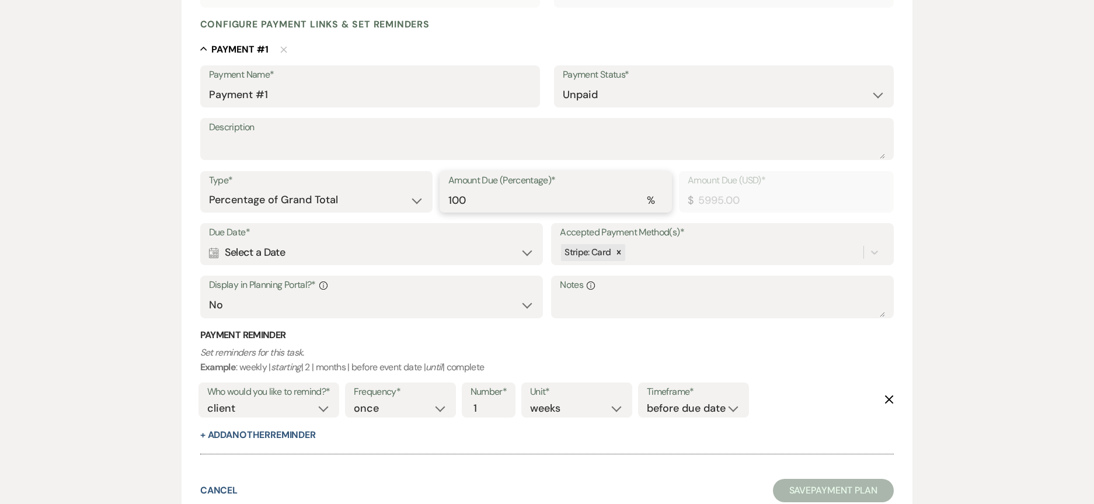
drag, startPoint x: 522, startPoint y: 201, endPoint x: 350, endPoint y: 206, distance: 171.2
click at [350, 206] on div "Type* Dollar Amount Percentage of Grand Total Amount Due (Percentage)* % 100 Am…" at bounding box center [547, 197] width 694 height 53
type input "1"
type input "59.95"
type input "10"
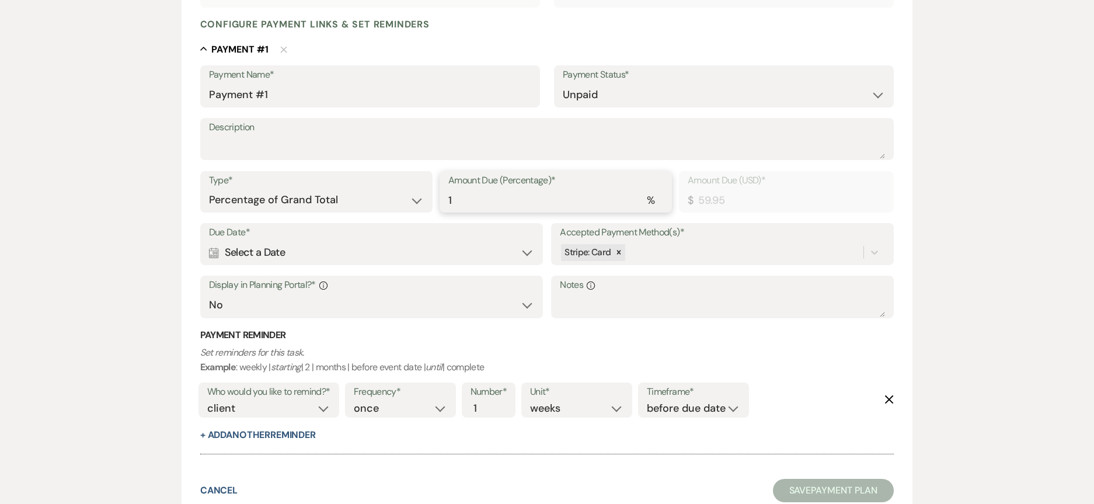
type input "599.50"
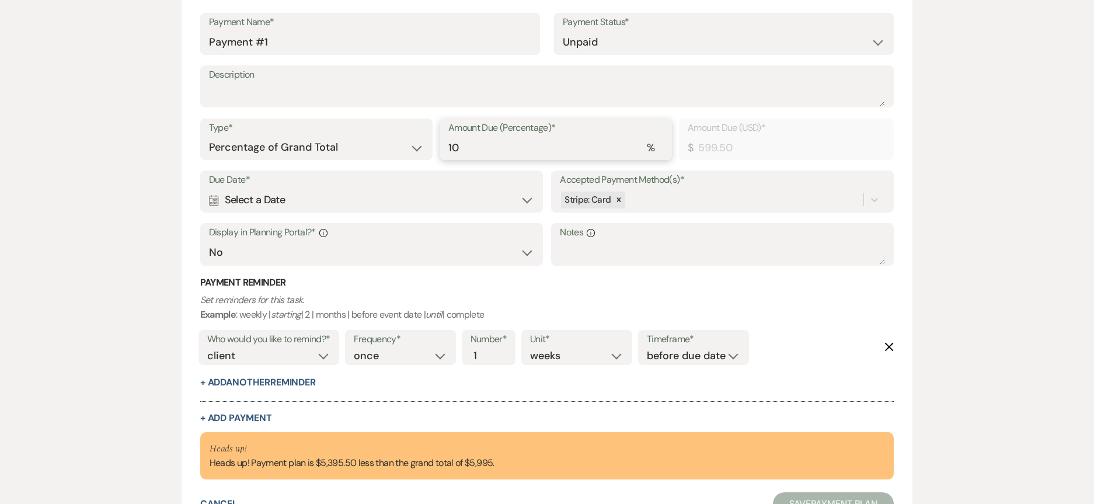
scroll to position [450, 0]
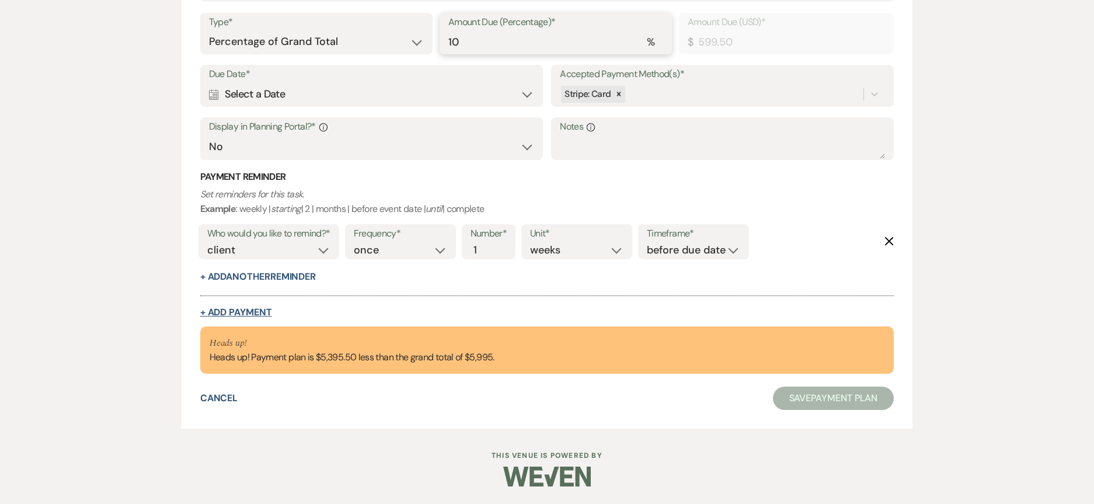
type input "10"
click at [223, 309] on button "+ Add Payment" at bounding box center [236, 312] width 72 height 9
select select "2"
select select "percentage"
select select "false"
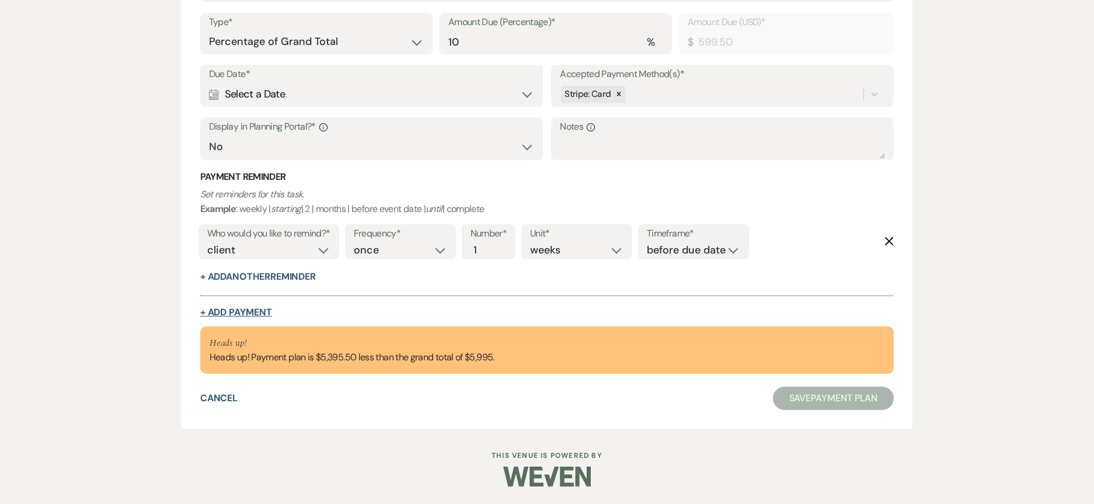
select select "client"
select select "weeks"
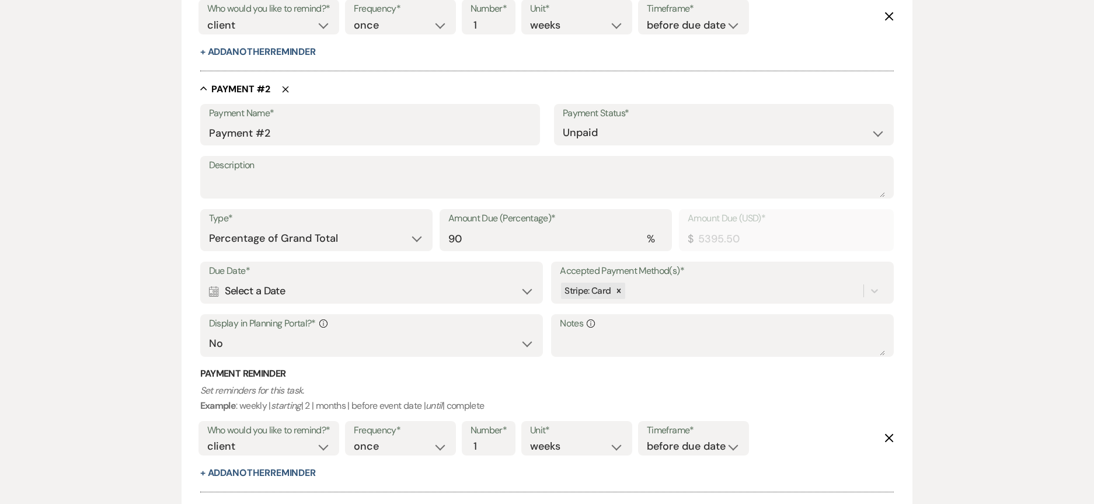
scroll to position [682, 0]
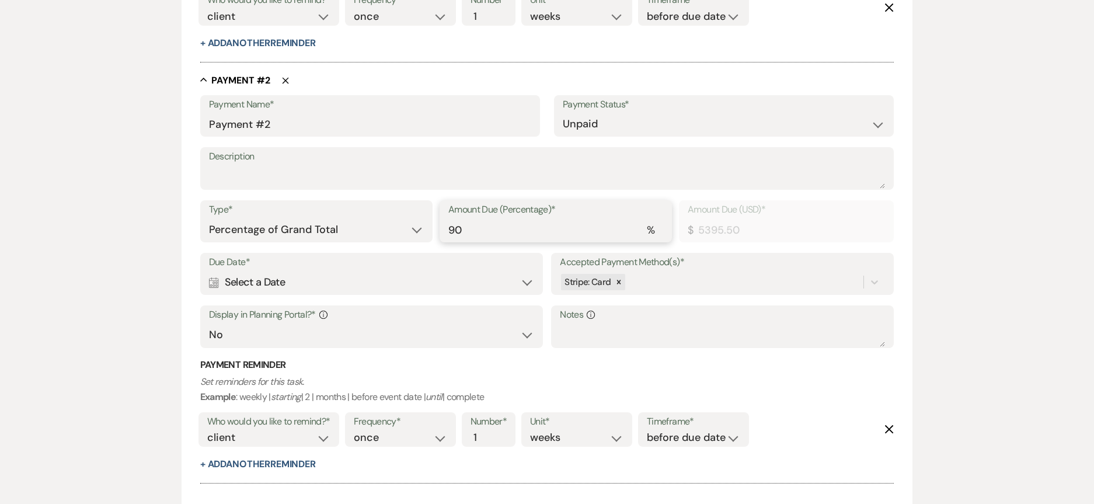
click at [314, 210] on div "Type* Dollar Amount Percentage of Grand Total Amount Due (Percentage)* % 90 Amo…" at bounding box center [547, 226] width 694 height 53
type input "1"
type input "59.95"
type input "10"
type input "599.50"
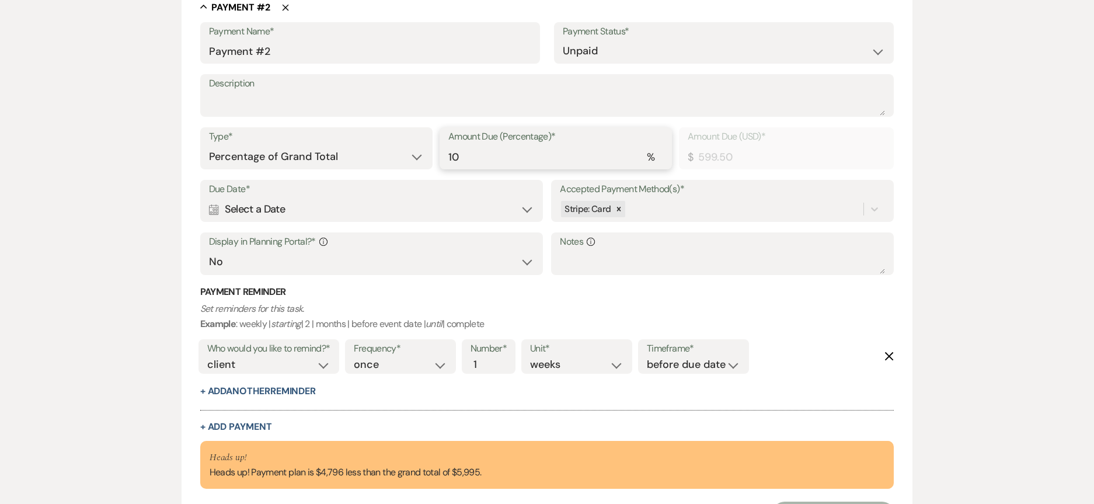
scroll to position [870, 0]
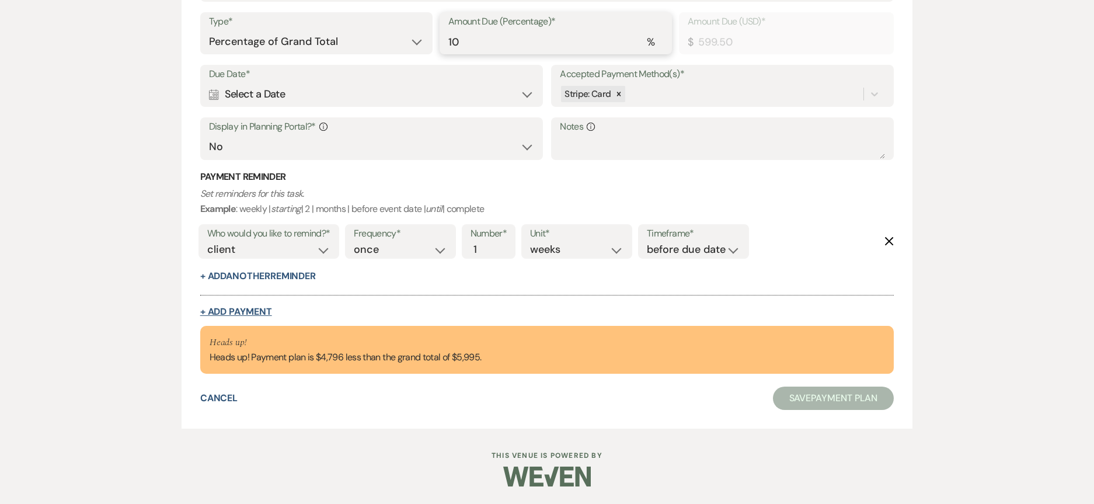
type input "10"
click at [241, 310] on button "+ Add Payment" at bounding box center [236, 311] width 72 height 9
select select "2"
select select "percentage"
select select "false"
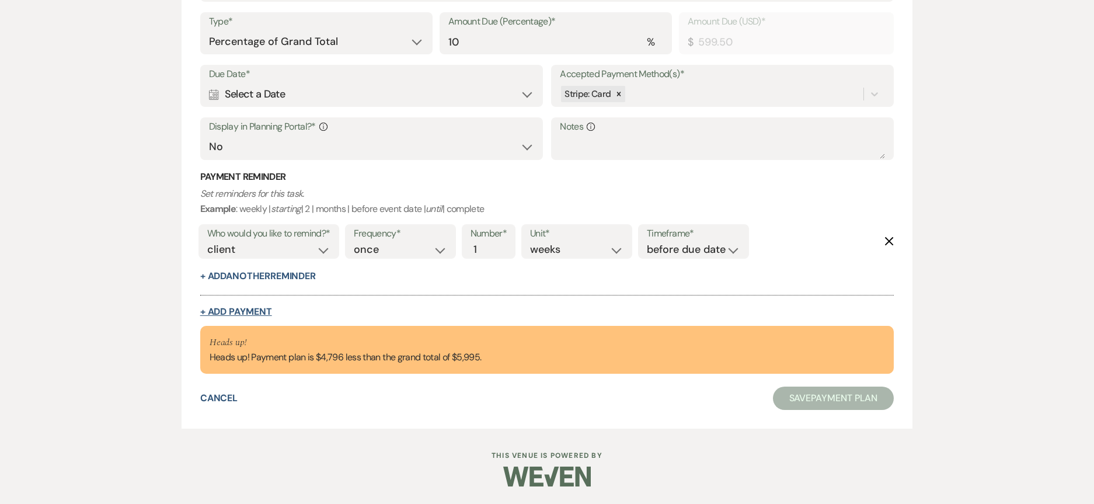
select select "client"
select select "weeks"
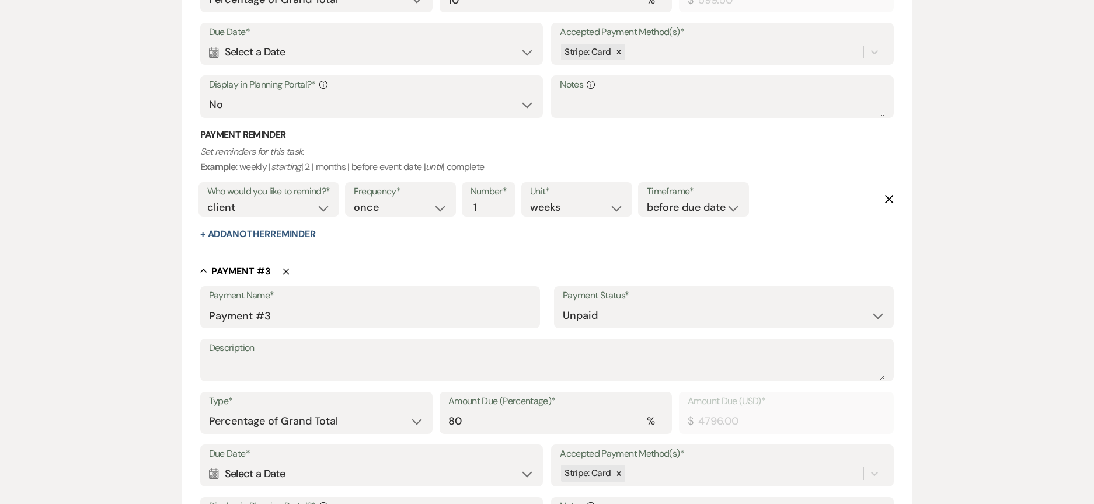
scroll to position [1045, 0]
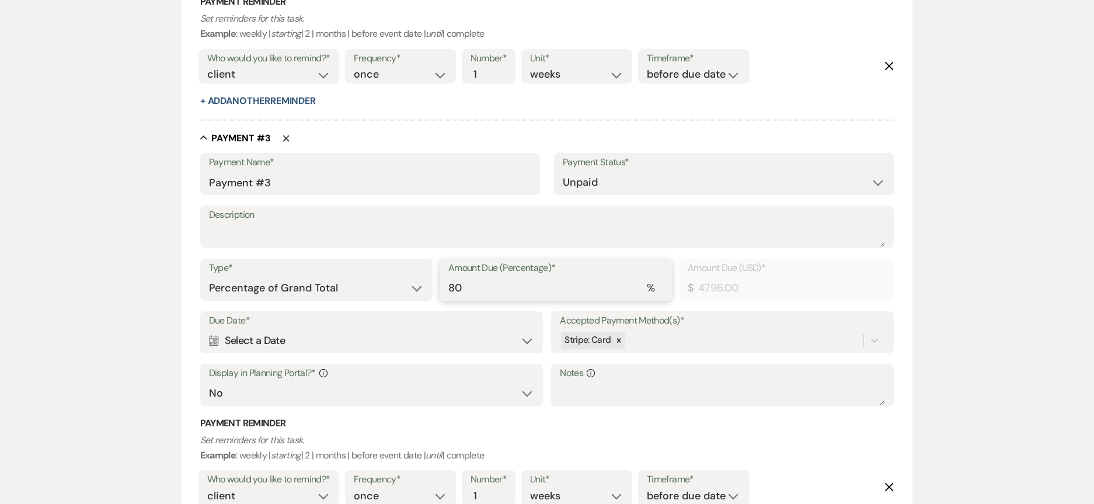
drag, startPoint x: 494, startPoint y: 298, endPoint x: 204, endPoint y: 265, distance: 292.2
click at [297, 281] on div "Type* Dollar Amount Percentage of Grand Total Amount Due (Percentage)* % 80 Amo…" at bounding box center [547, 285] width 694 height 53
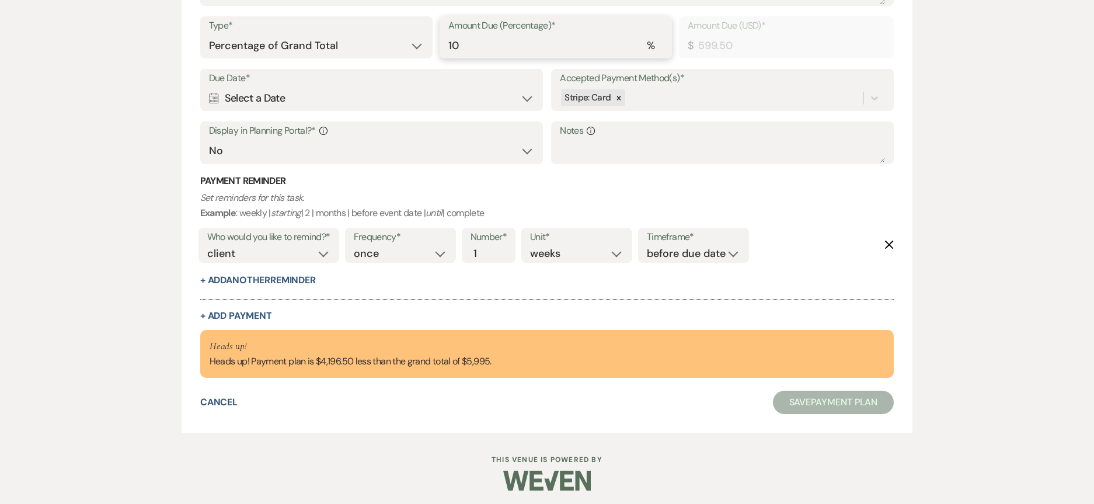
scroll to position [1291, 0]
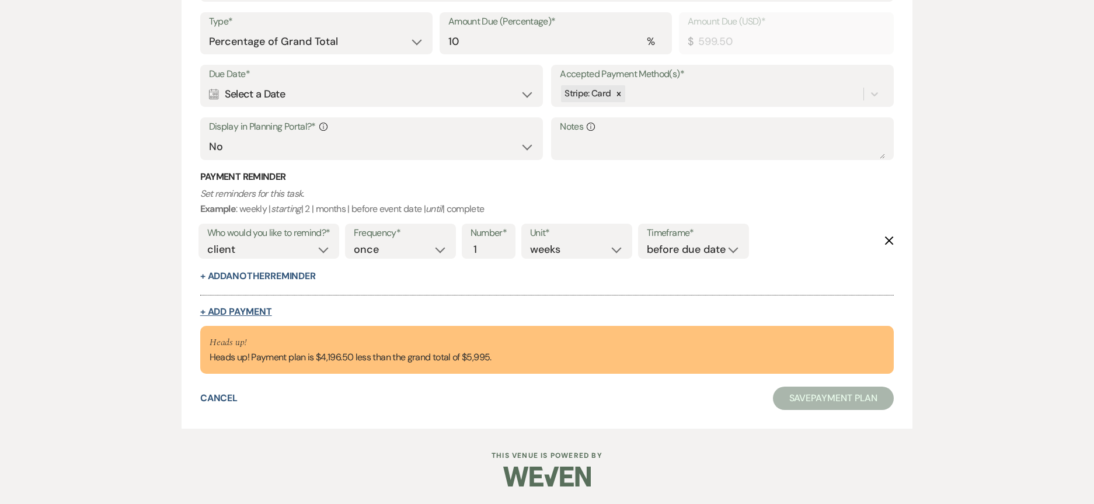
click at [248, 312] on button "+ Add Payment" at bounding box center [236, 311] width 72 height 9
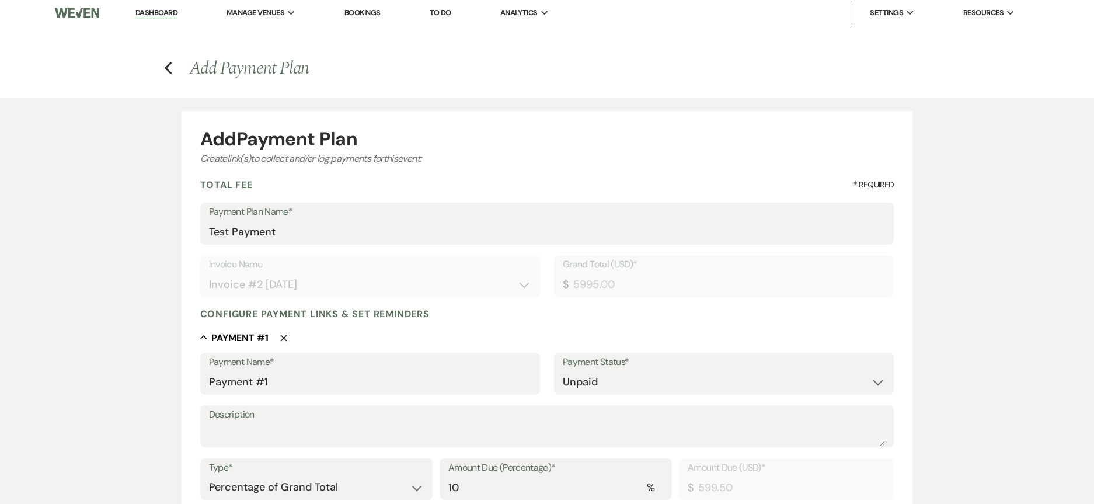
scroll to position [0, 0]
click at [171, 66] on use "button" at bounding box center [168, 70] width 8 height 13
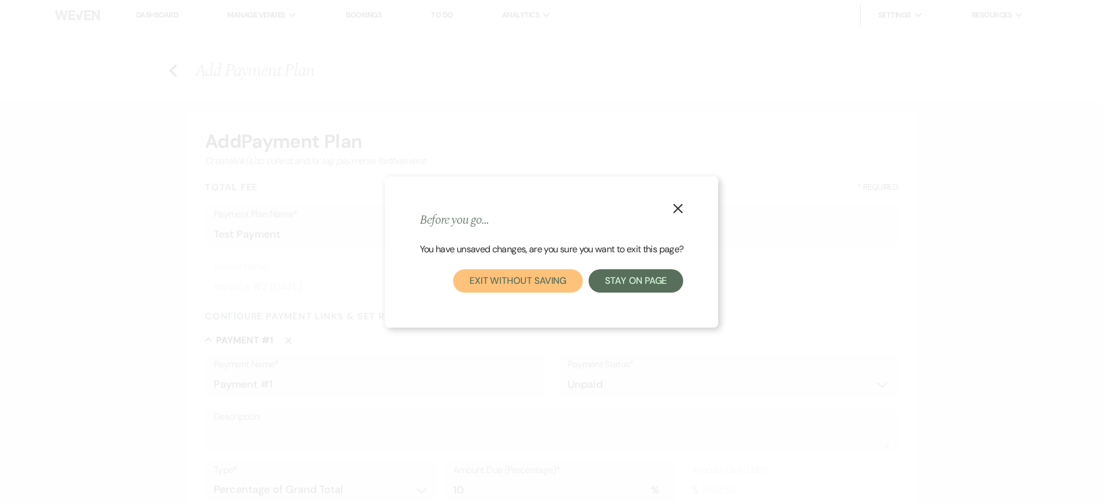
click at [528, 278] on button "Exit without saving" at bounding box center [518, 280] width 130 height 23
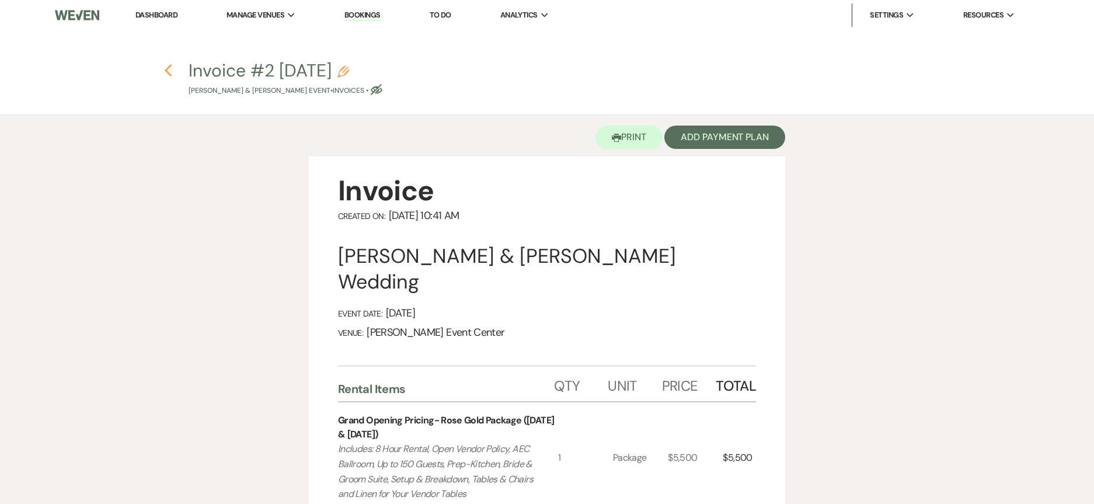
click at [171, 69] on icon "Previous" at bounding box center [168, 71] width 9 height 14
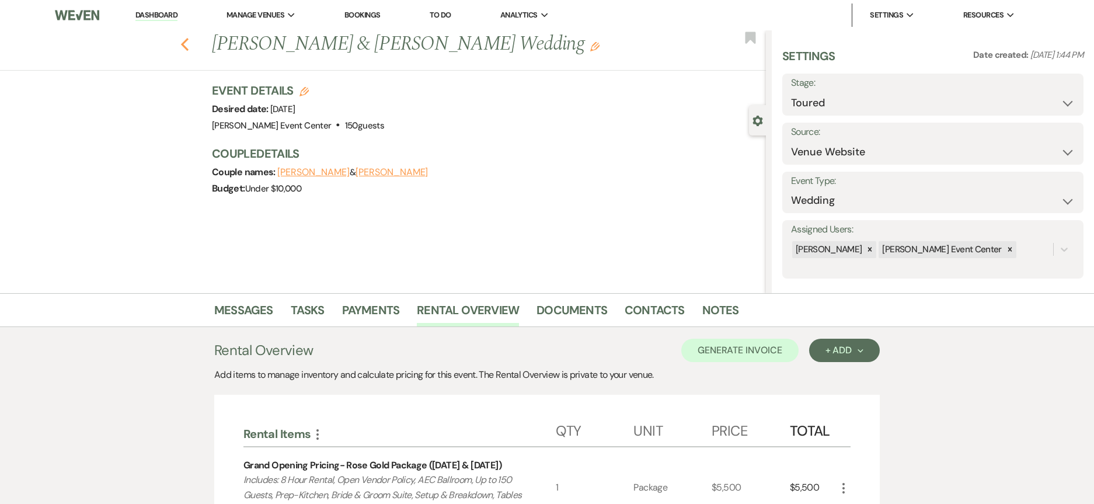
click at [186, 48] on icon "Previous" at bounding box center [184, 44] width 9 height 14
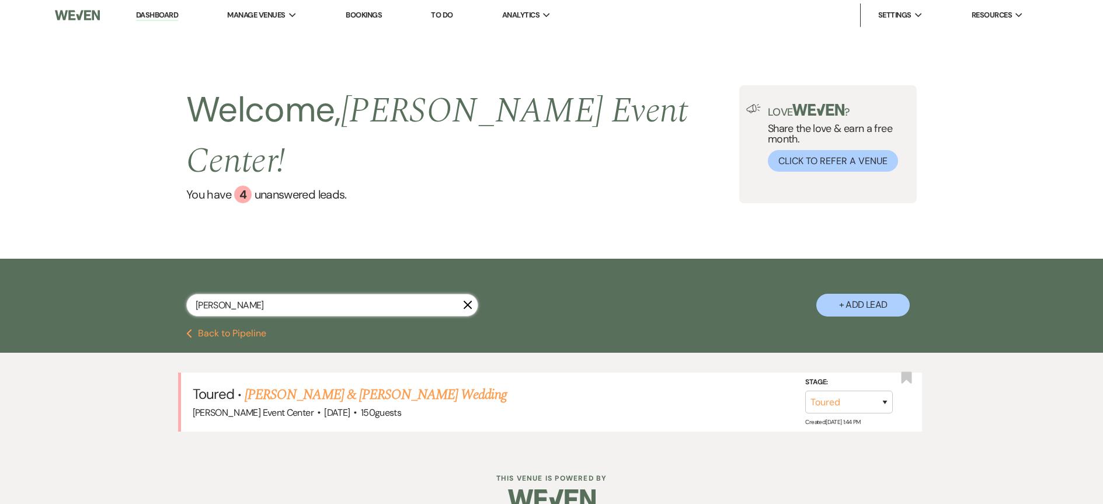
drag, startPoint x: 212, startPoint y: 287, endPoint x: 167, endPoint y: 287, distance: 45.0
click at [167, 287] on div "[PERSON_NAME] X + Add Lead" at bounding box center [551, 295] width 841 height 61
click at [172, 18] on link "Dashboard" at bounding box center [157, 15] width 42 height 11
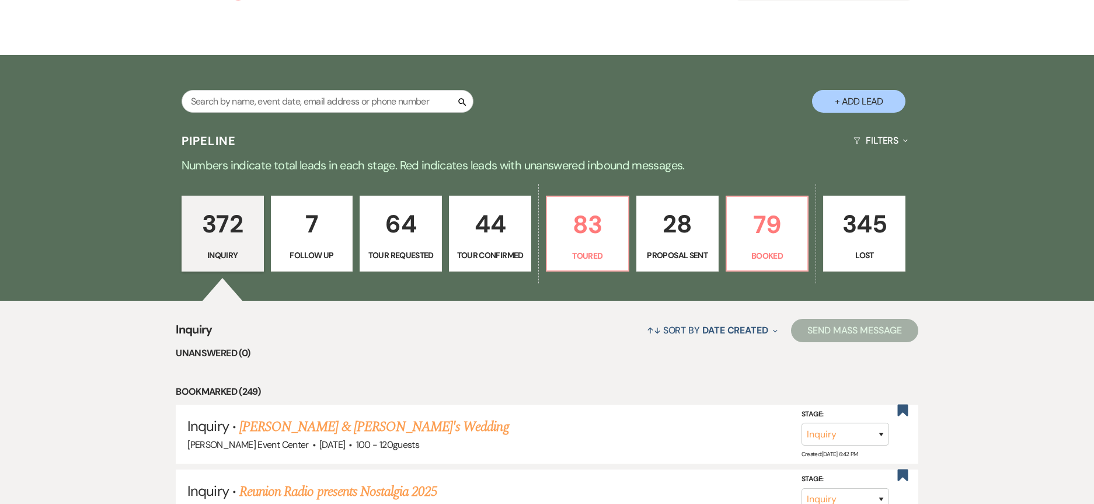
scroll to position [234, 0]
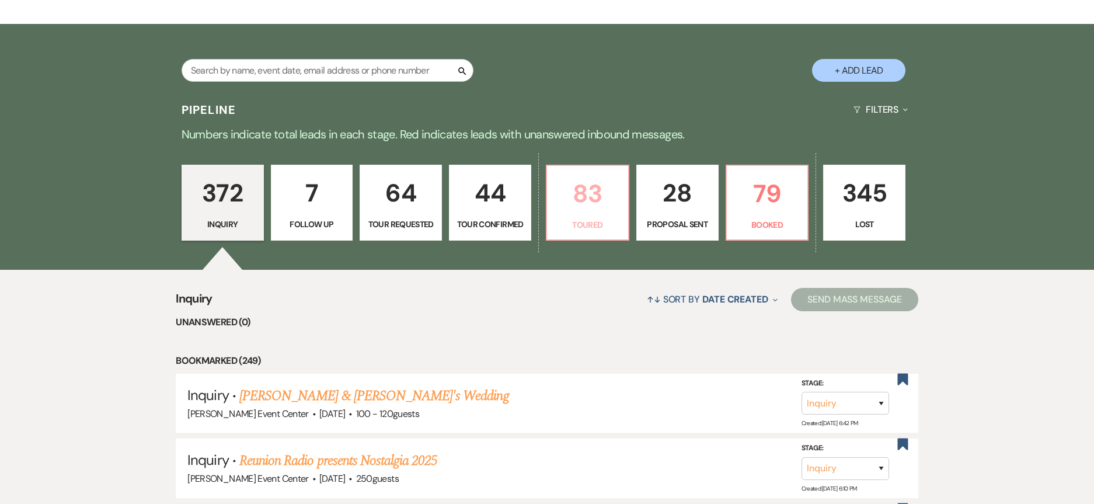
click at [586, 218] on p "Toured" at bounding box center [587, 224] width 67 height 13
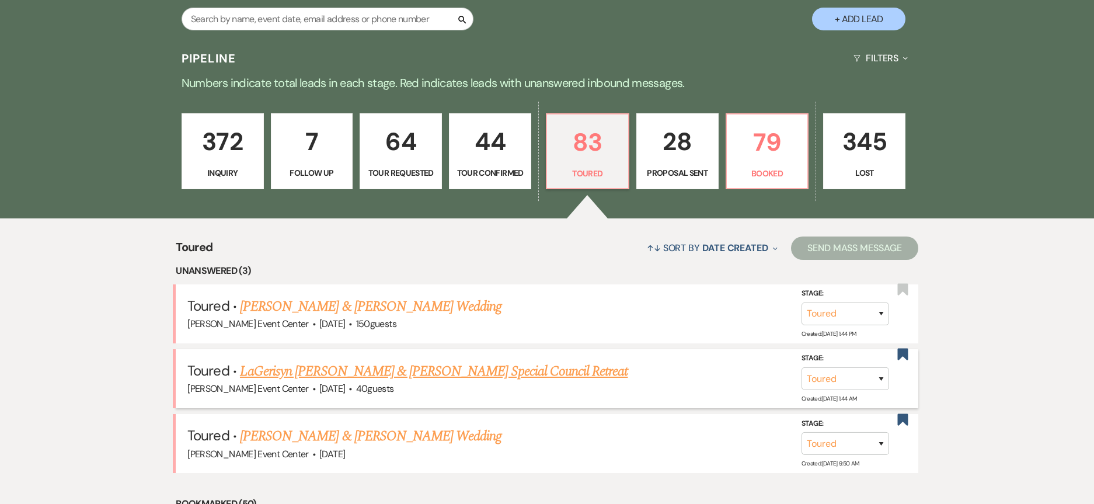
scroll to position [292, 0]
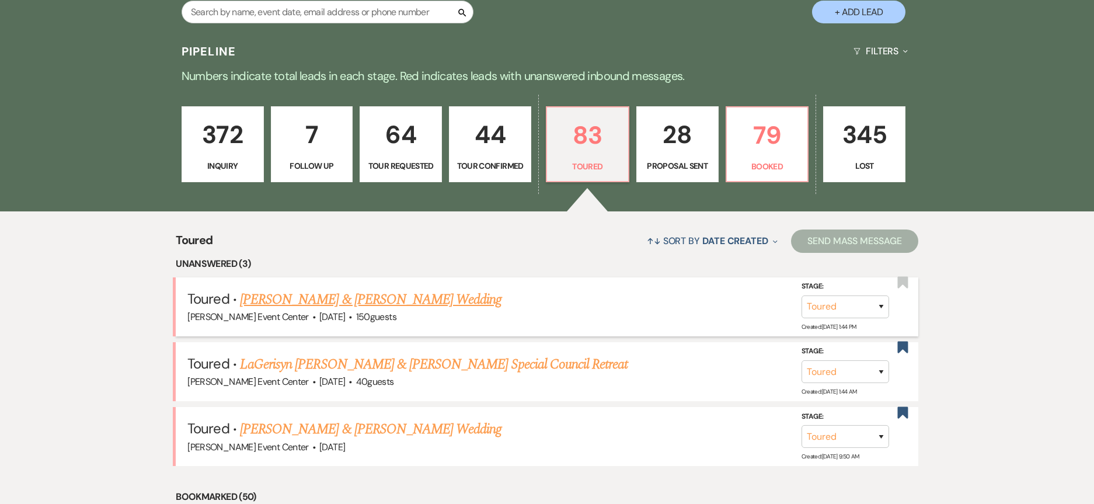
click at [385, 289] on link "[PERSON_NAME] & [PERSON_NAME] Wedding" at bounding box center [371, 299] width 262 height 21
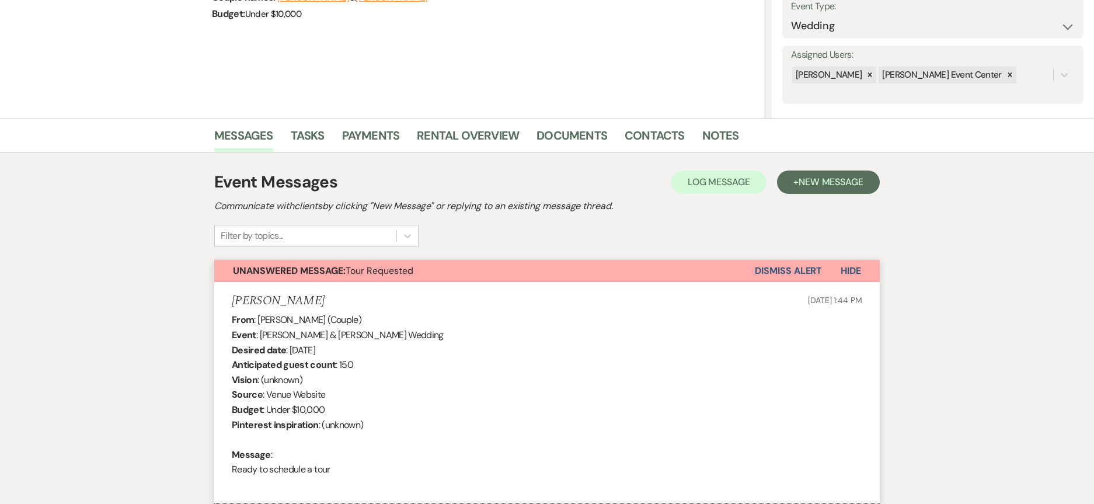
scroll to position [175, 0]
click at [796, 269] on button "Dismiss Alert" at bounding box center [788, 270] width 67 height 22
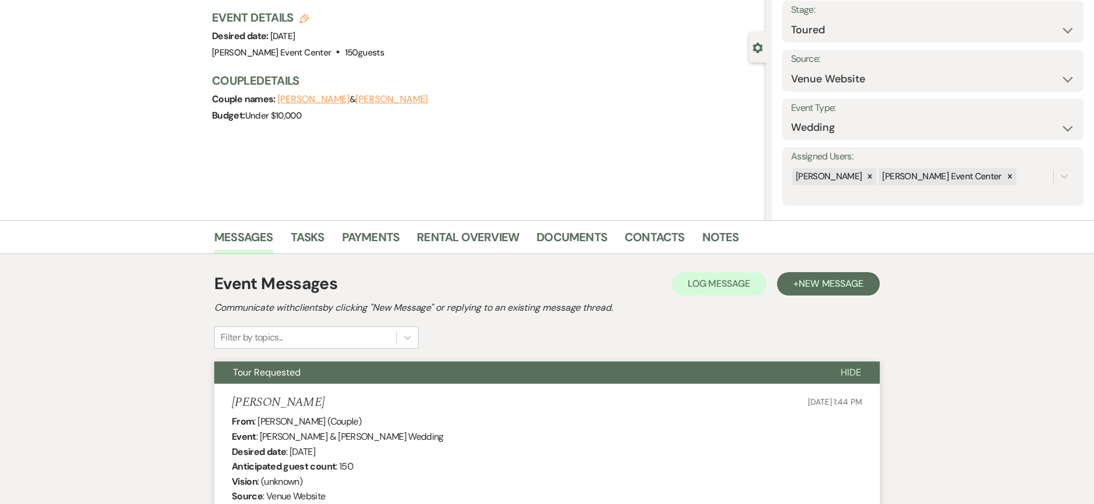
scroll to position [0, 0]
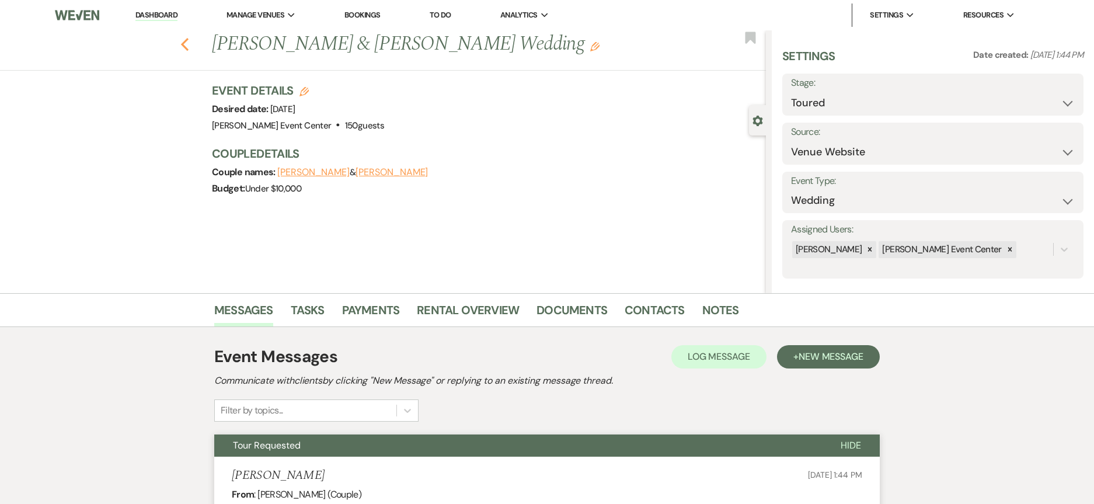
click at [189, 43] on icon "Previous" at bounding box center [184, 44] width 9 height 14
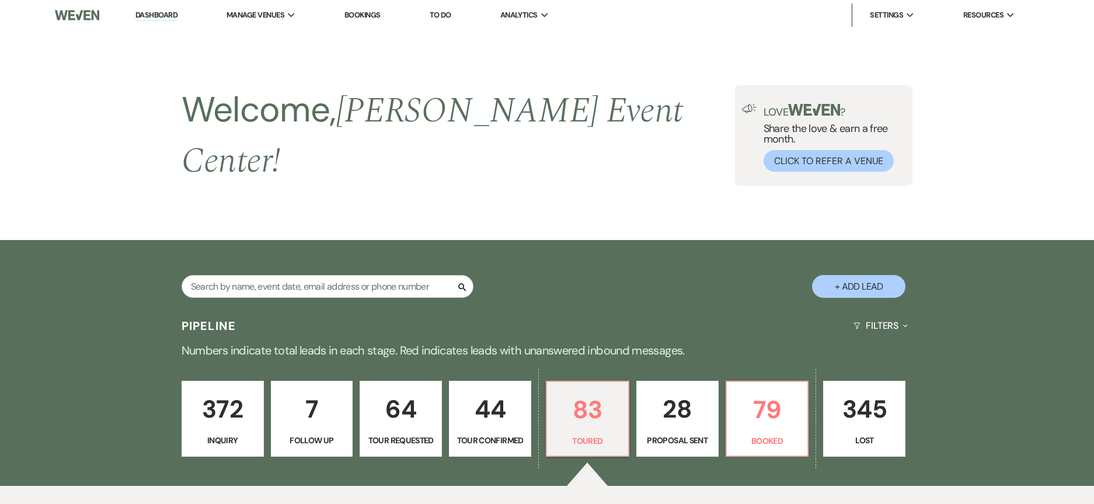
scroll to position [292, 0]
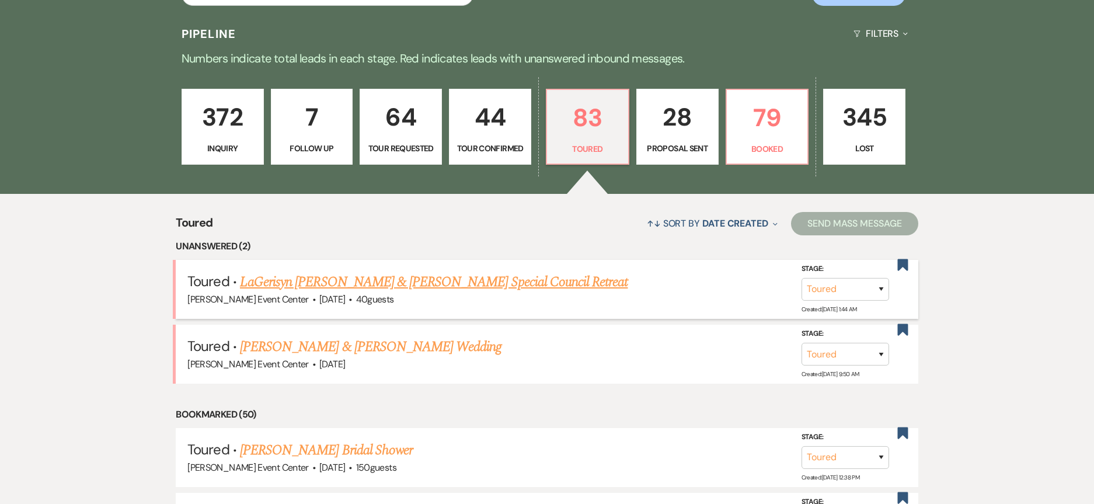
click at [367, 272] on link "LaGerisyn [PERSON_NAME] & [PERSON_NAME] Special Council Retreat" at bounding box center [434, 282] width 388 height 21
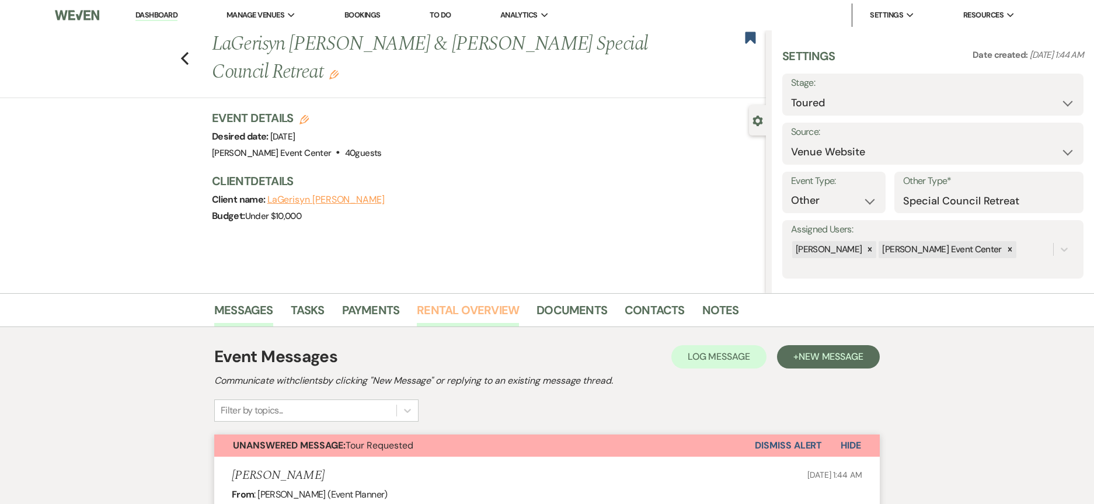
click at [466, 307] on link "Rental Overview" at bounding box center [468, 314] width 102 height 26
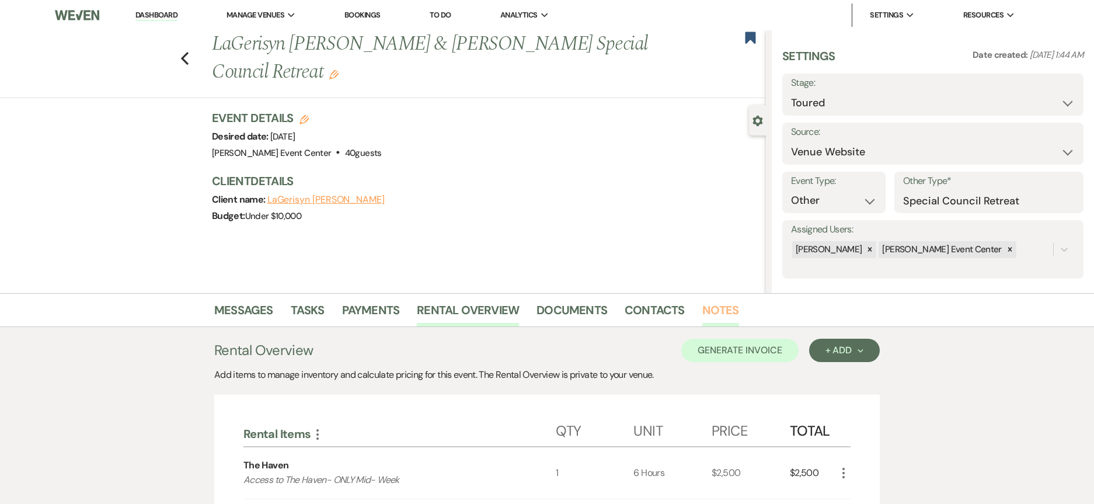
click at [717, 310] on link "Notes" at bounding box center [721, 314] width 37 height 26
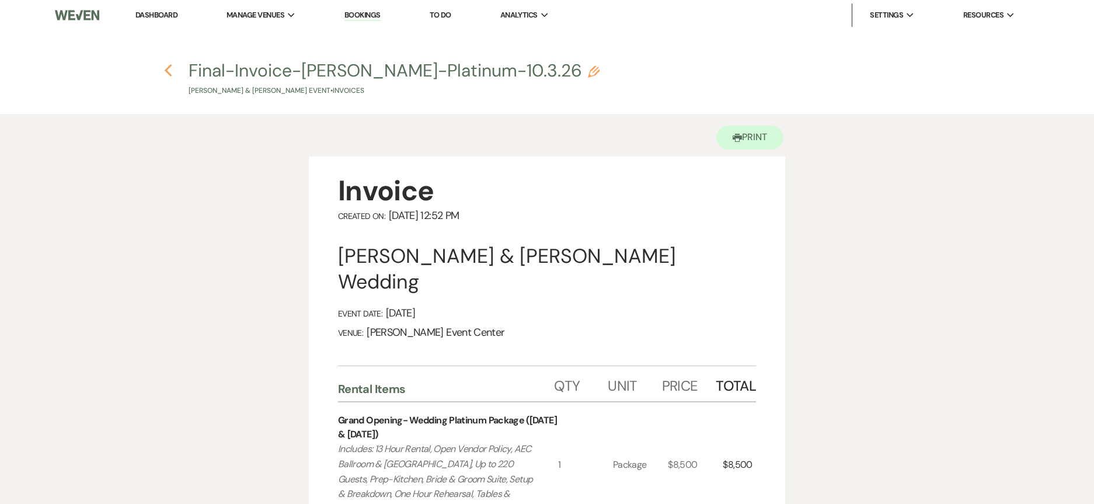
click at [168, 71] on icon "Previous" at bounding box center [168, 71] width 9 height 14
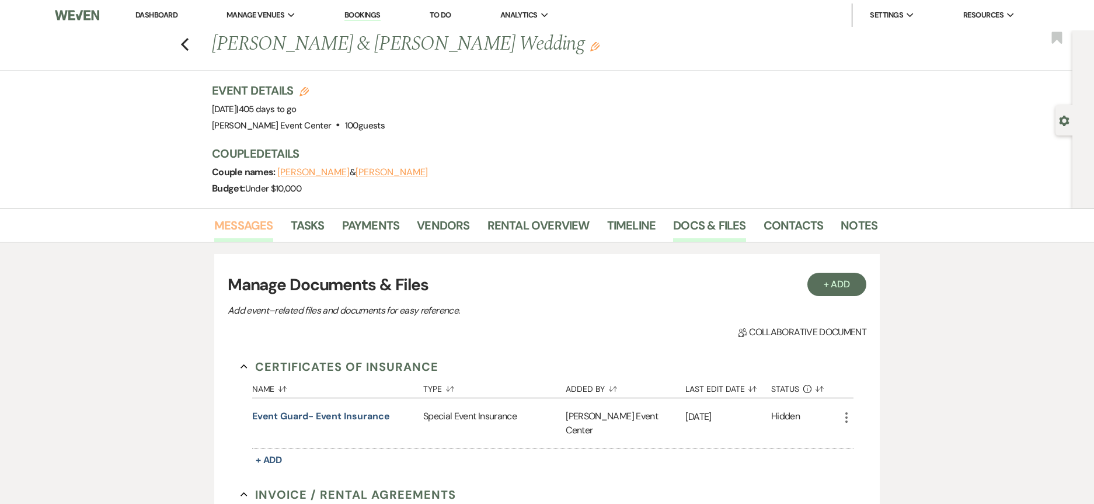
click at [221, 232] on link "Messages" at bounding box center [243, 229] width 59 height 26
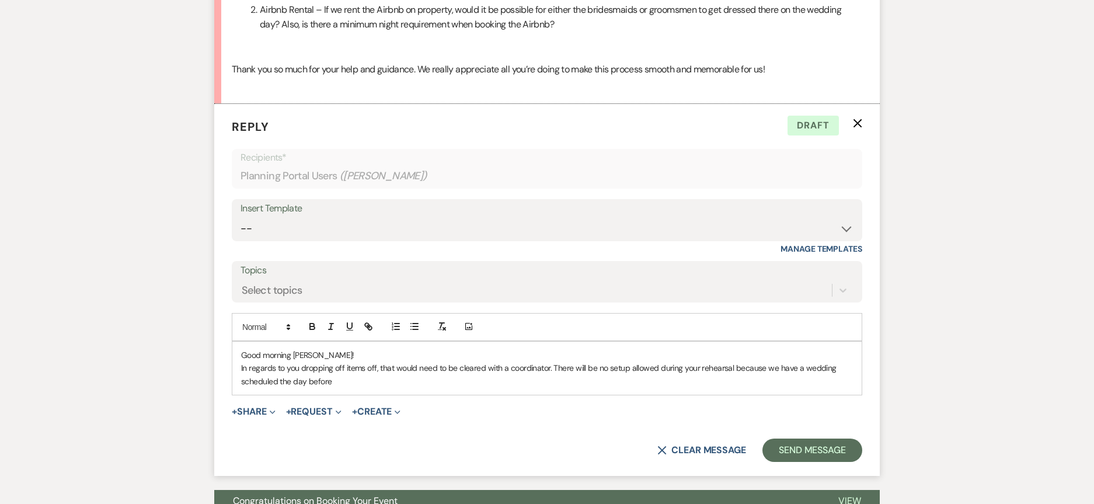
scroll to position [550, 0]
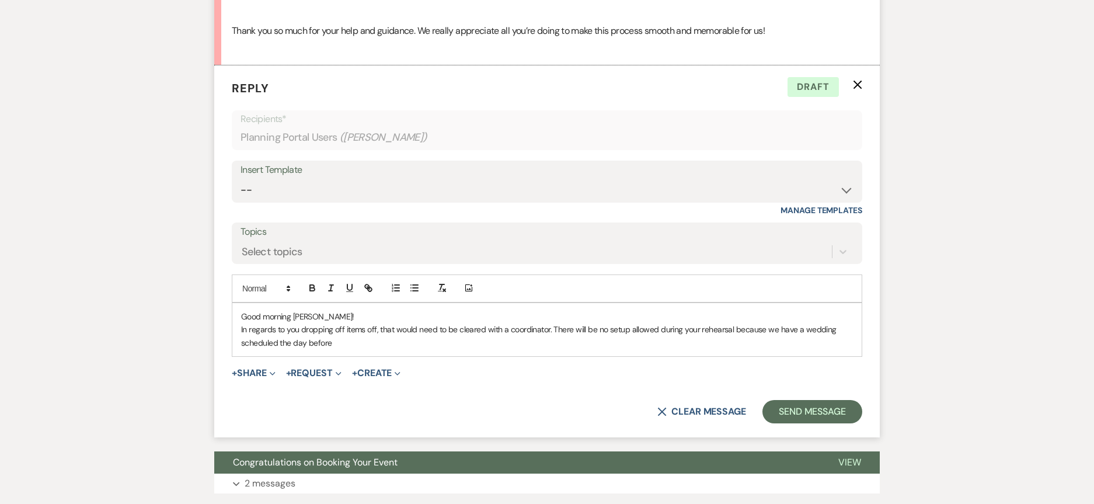
click at [366, 348] on p "In regards to you dropping off items off, that would need to be cleared with a …" at bounding box center [547, 336] width 612 height 26
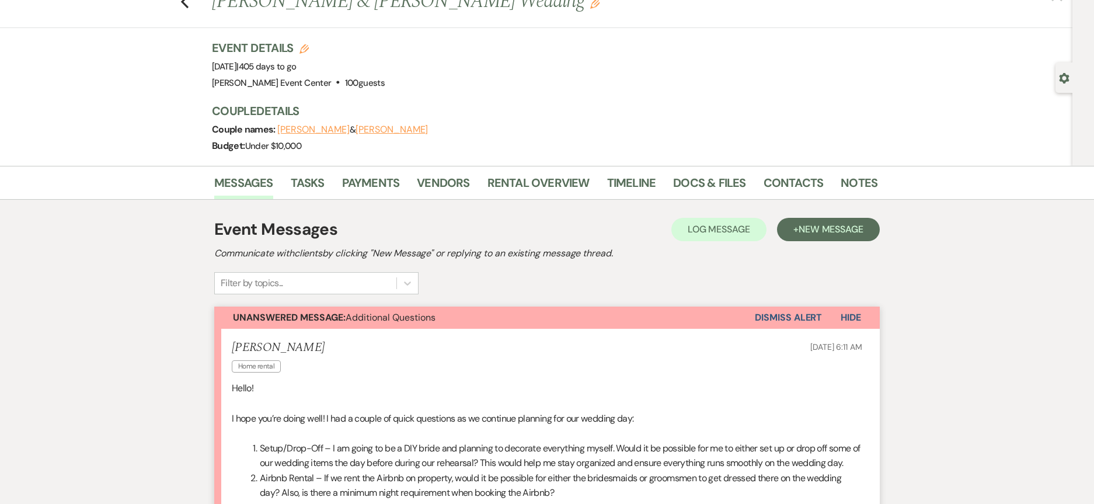
scroll to position [0, 0]
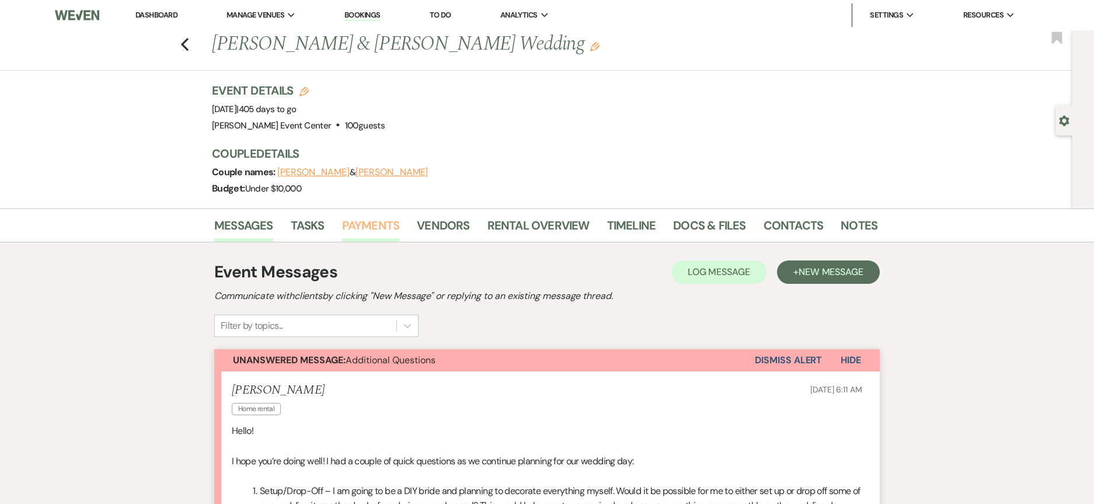
click at [363, 236] on link "Payments" at bounding box center [371, 229] width 58 height 26
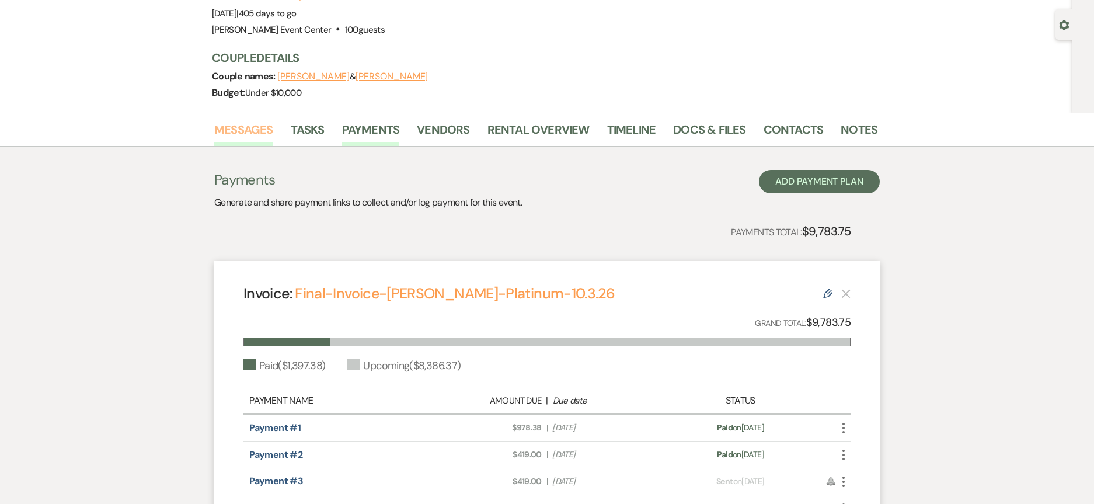
click at [242, 131] on link "Messages" at bounding box center [243, 133] width 59 height 26
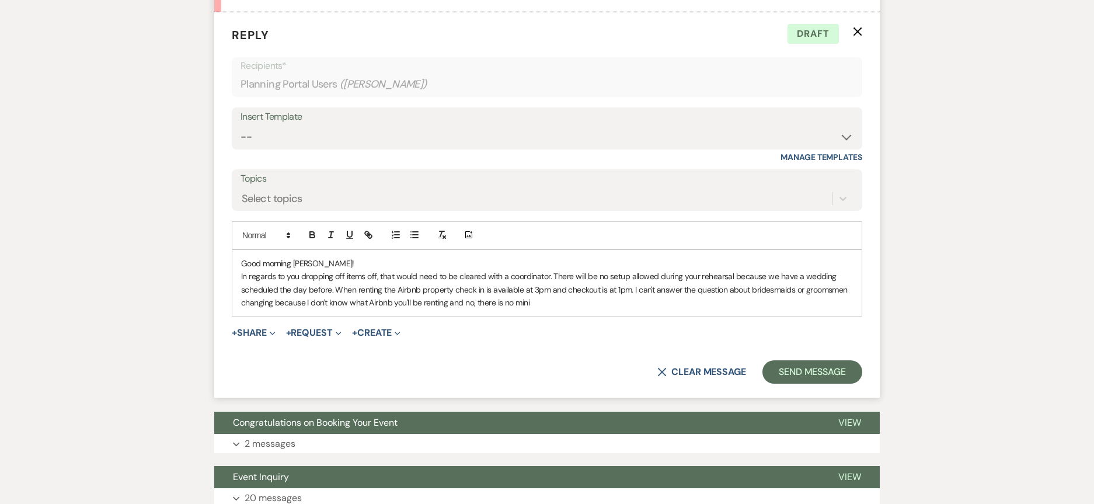
scroll to position [699, 0]
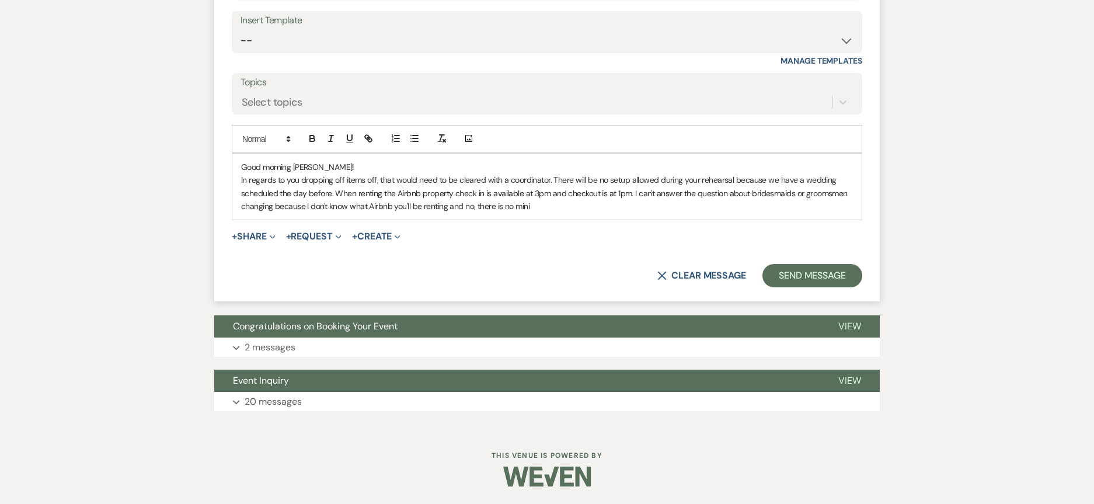
click at [540, 206] on p "In regards to you dropping off items off, that would need to be cleared with a …" at bounding box center [547, 192] width 612 height 39
drag, startPoint x: 540, startPoint y: 206, endPoint x: 504, endPoint y: 208, distance: 35.7
click at [504, 208] on p "In regards to you dropping off items off, that would need to be cleared with a …" at bounding box center [547, 192] width 612 height 39
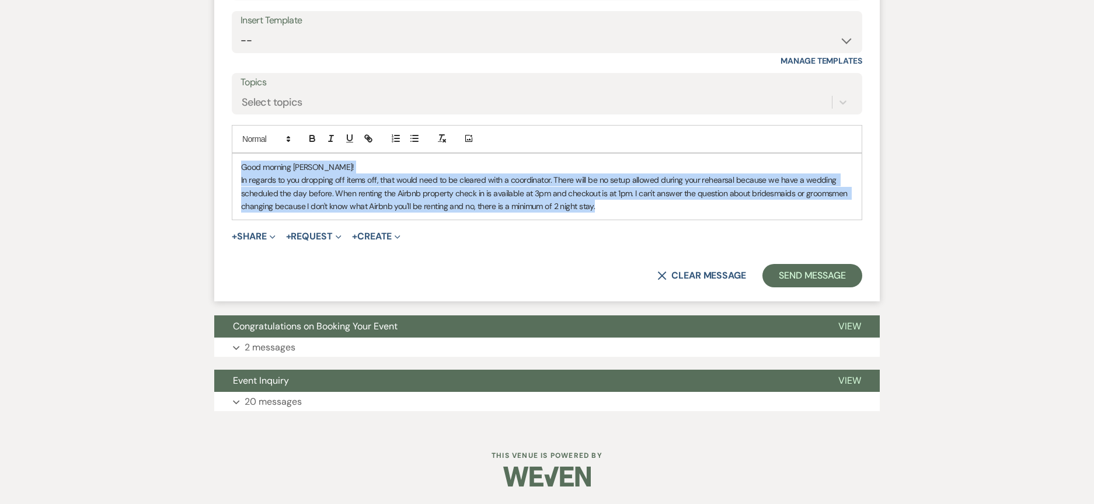
drag, startPoint x: 607, startPoint y: 211, endPoint x: 199, endPoint y: 137, distance: 414.2
copy div "Good morning Tiana! In regards to you dropping off items off, that would need t…"
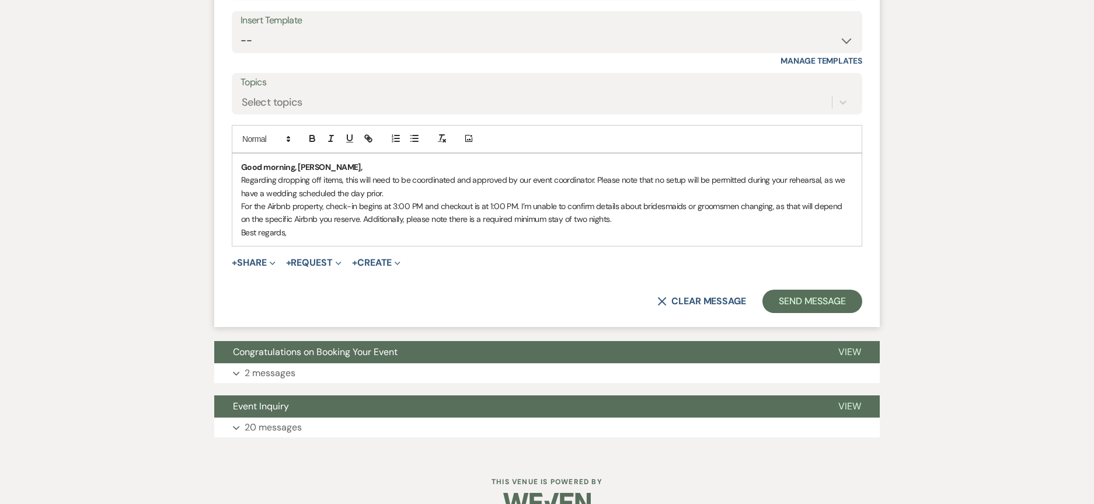
click at [400, 193] on p "Regarding dropping off items, this will need to be coordinated and approved by …" at bounding box center [547, 186] width 612 height 26
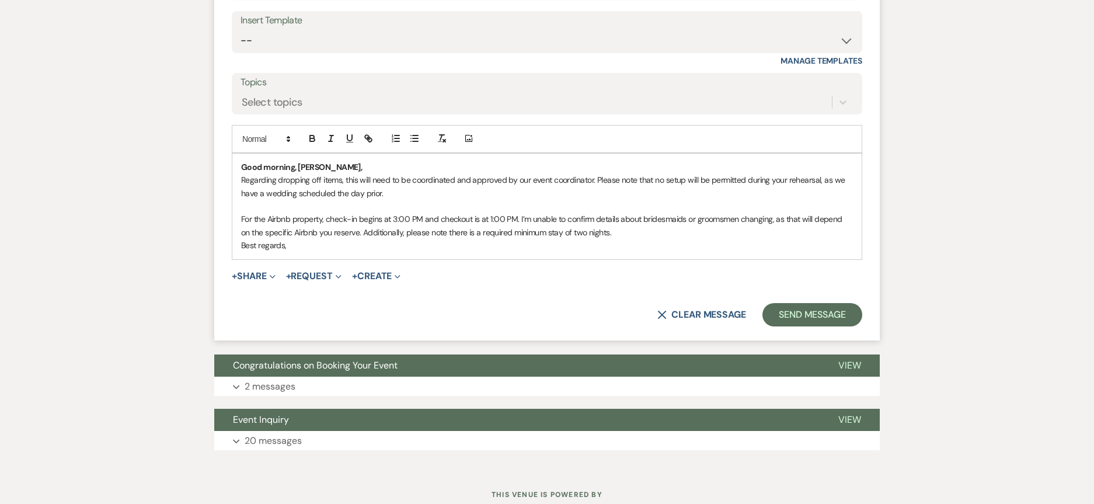
click at [640, 231] on p "For the Airbnb property, check-in begins at 3:00 PM and checkout is at 1:00 PM.…" at bounding box center [547, 226] width 612 height 26
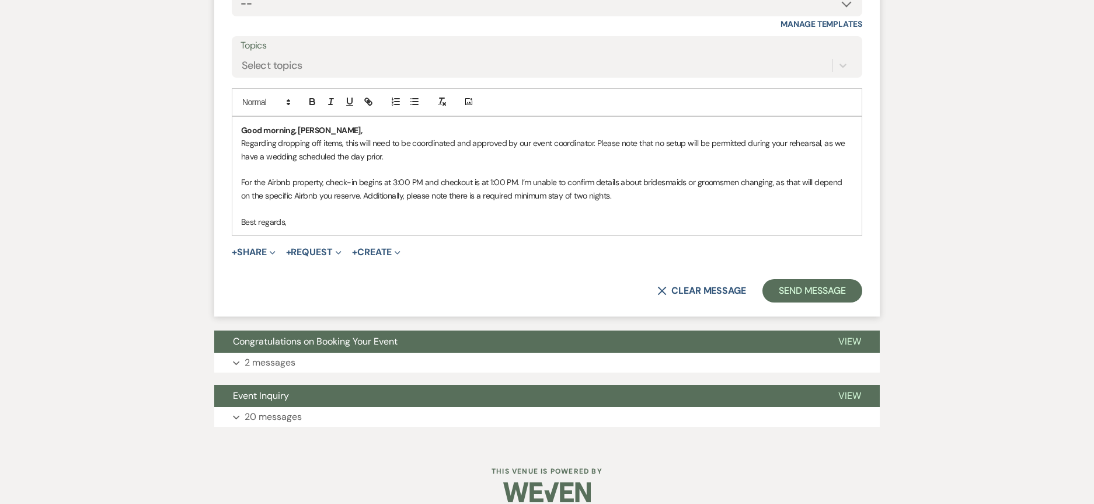
scroll to position [752, 0]
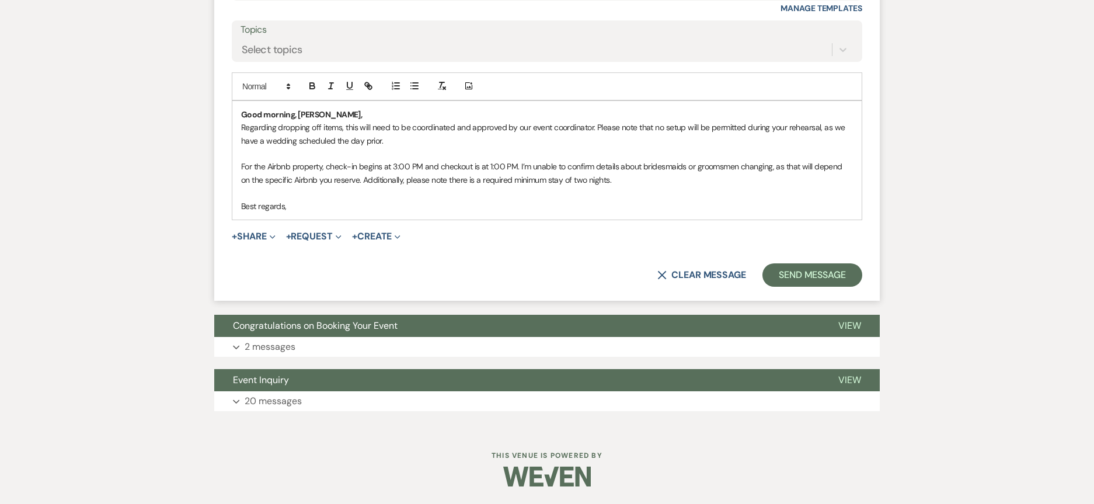
click at [290, 211] on p "Best regards," at bounding box center [547, 206] width 612 height 13
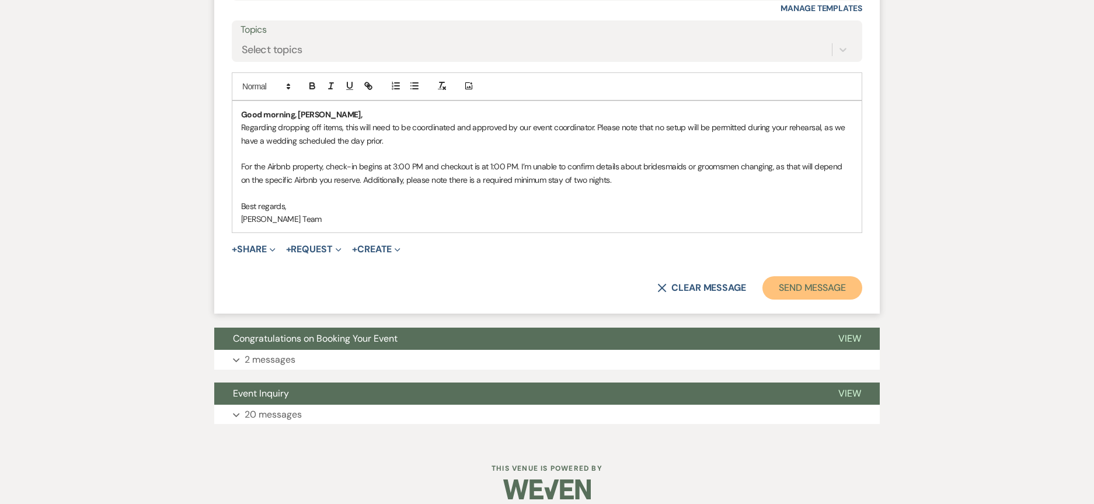
click at [831, 284] on button "Send Message" at bounding box center [813, 287] width 100 height 23
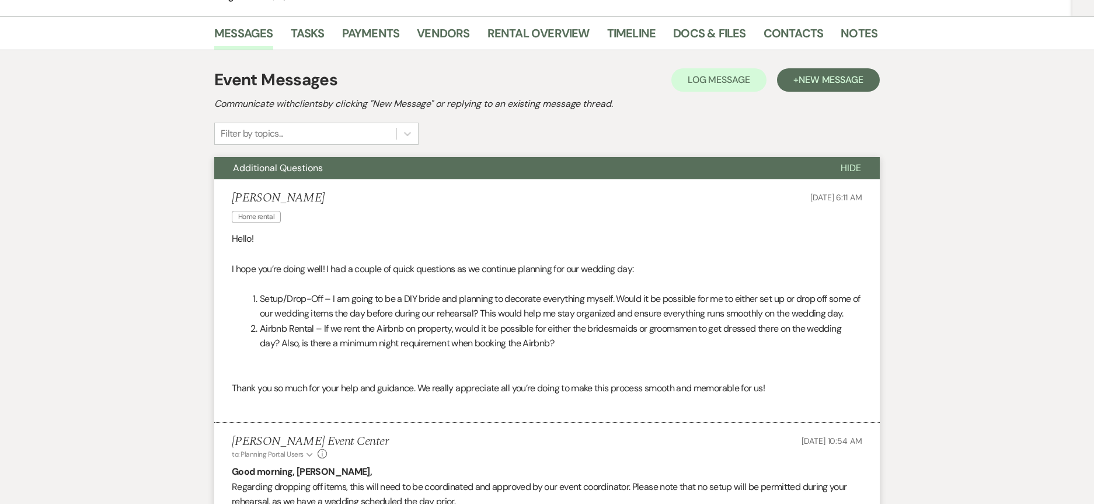
scroll to position [183, 0]
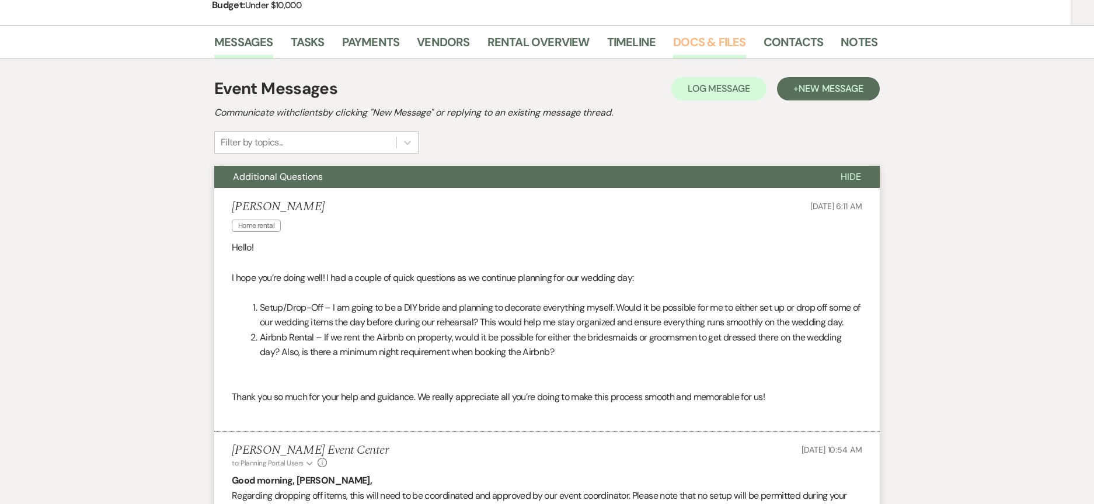
click at [687, 40] on link "Docs & Files" at bounding box center [709, 46] width 72 height 26
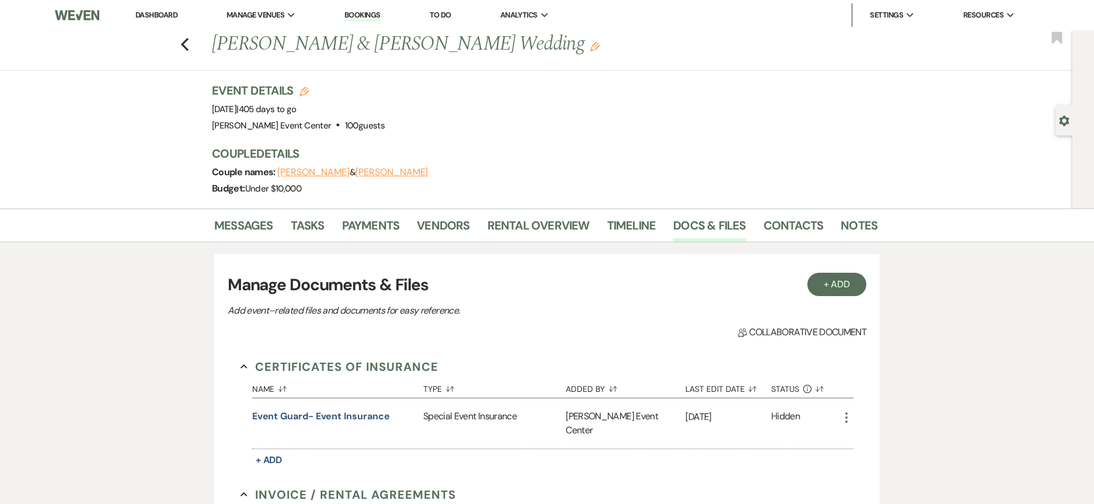
click at [198, 40] on div "Previous Xavier Vault & Tiana Tyler's Wedding Edit Bookmark" at bounding box center [533, 50] width 1079 height 40
click at [189, 45] on icon "Previous" at bounding box center [184, 44] width 9 height 14
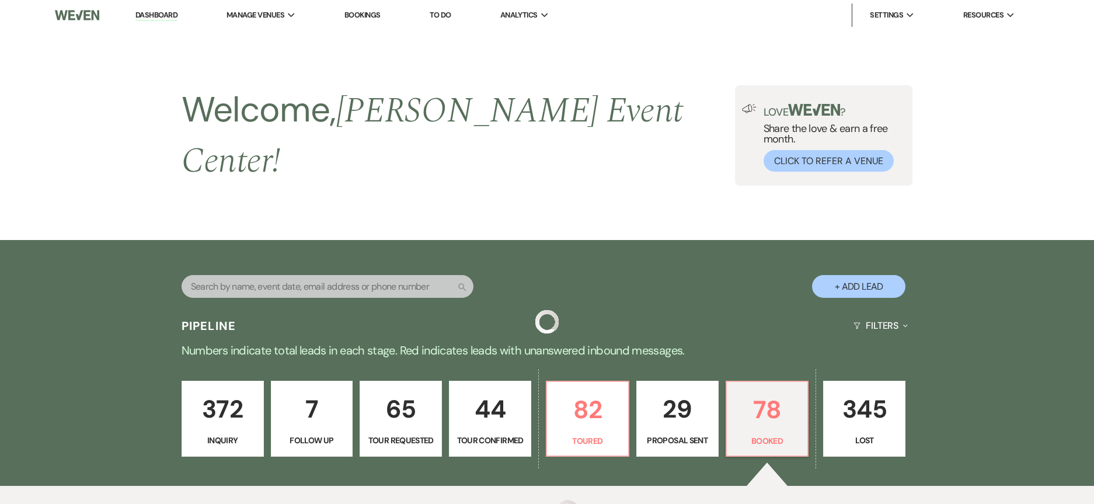
scroll to position [234, 0]
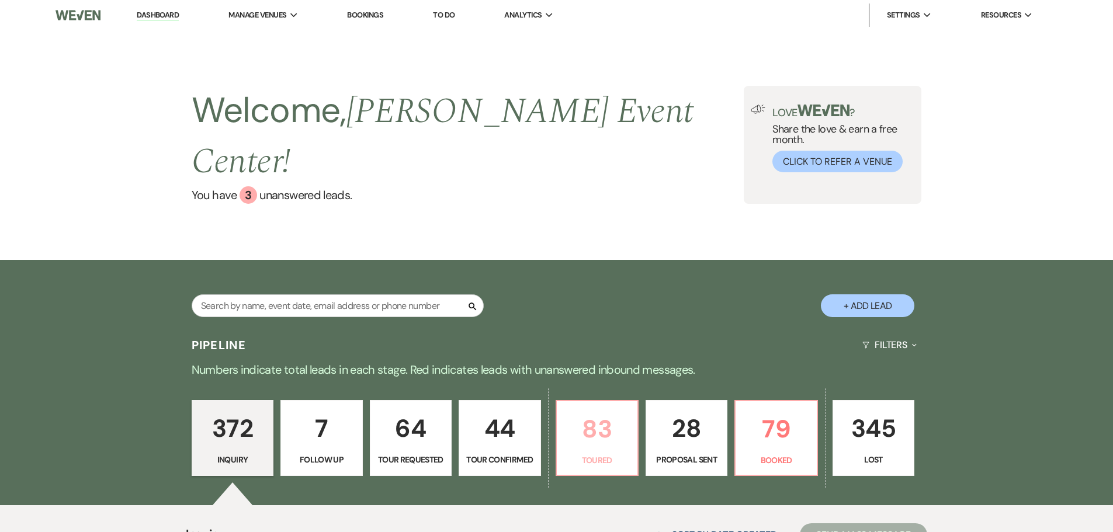
click at [596, 409] on p "83" at bounding box center [597, 428] width 67 height 39
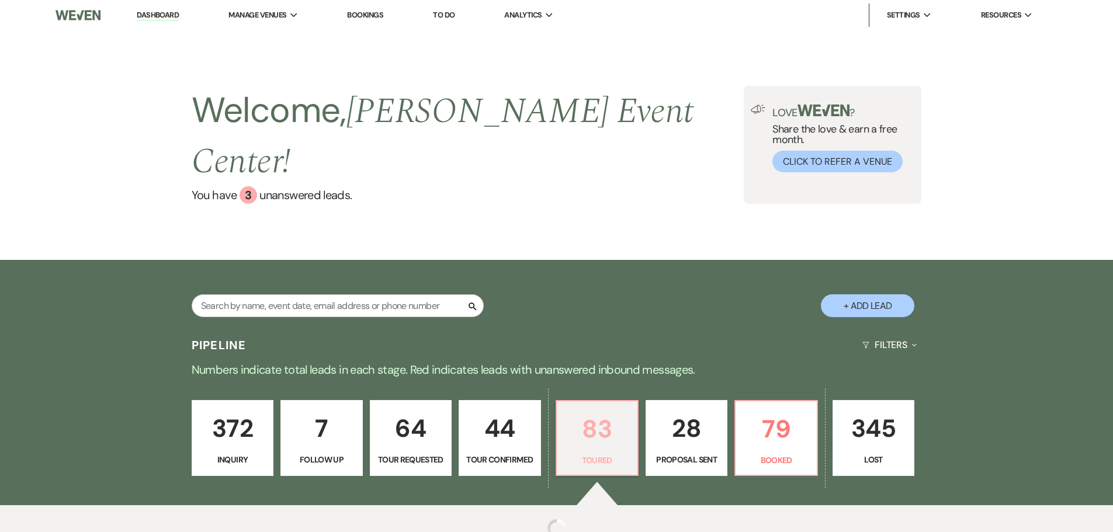
select select "5"
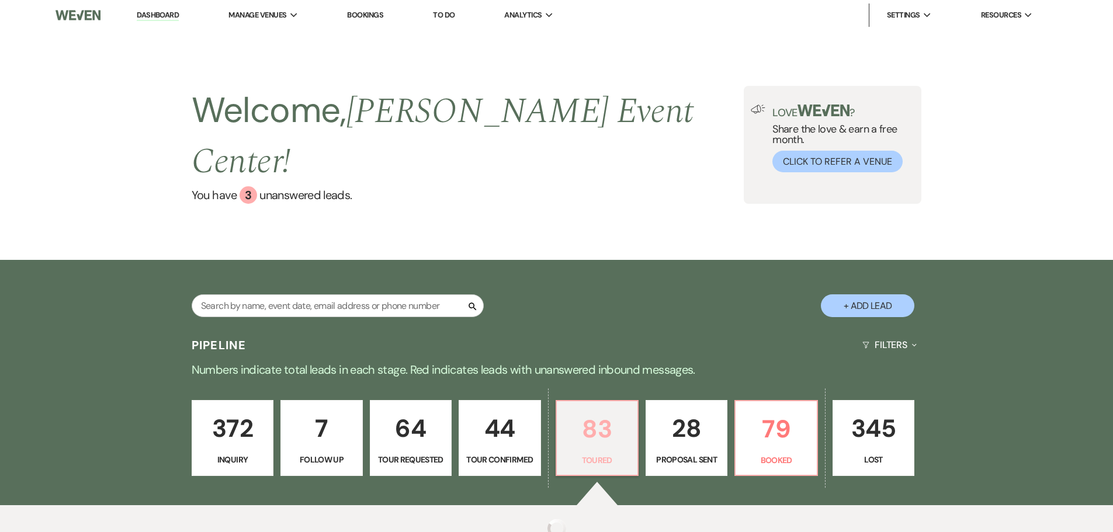
select select "5"
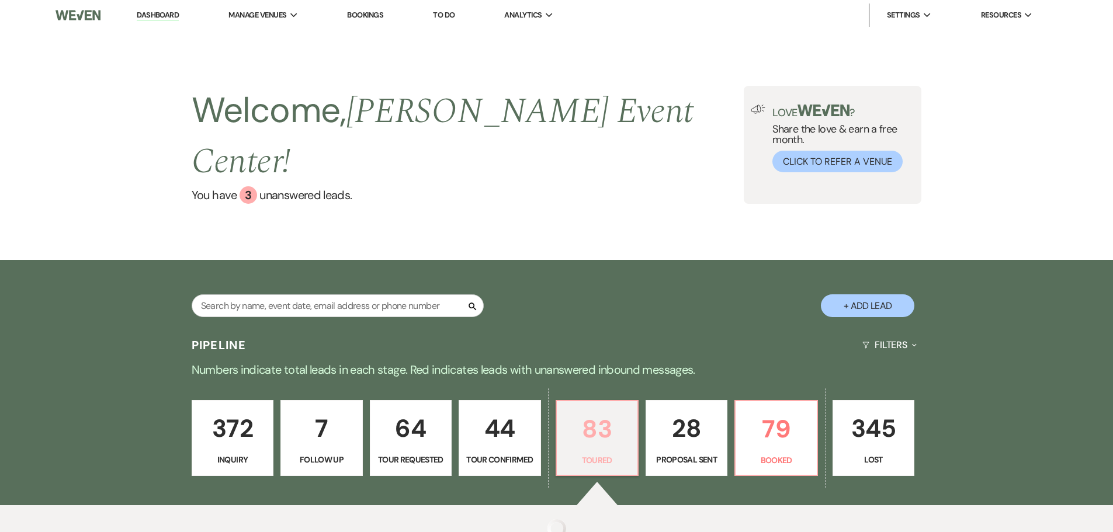
select select "5"
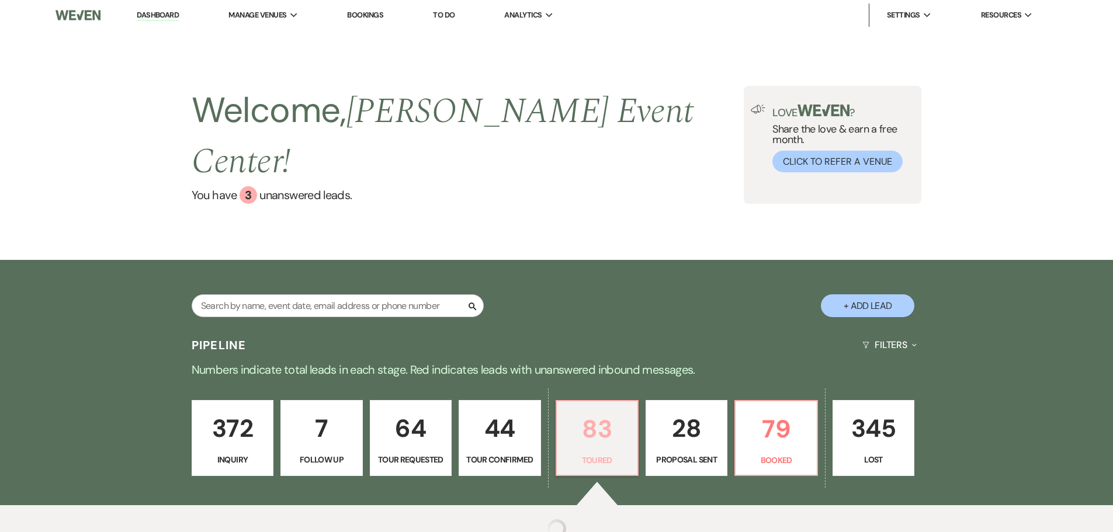
select select "5"
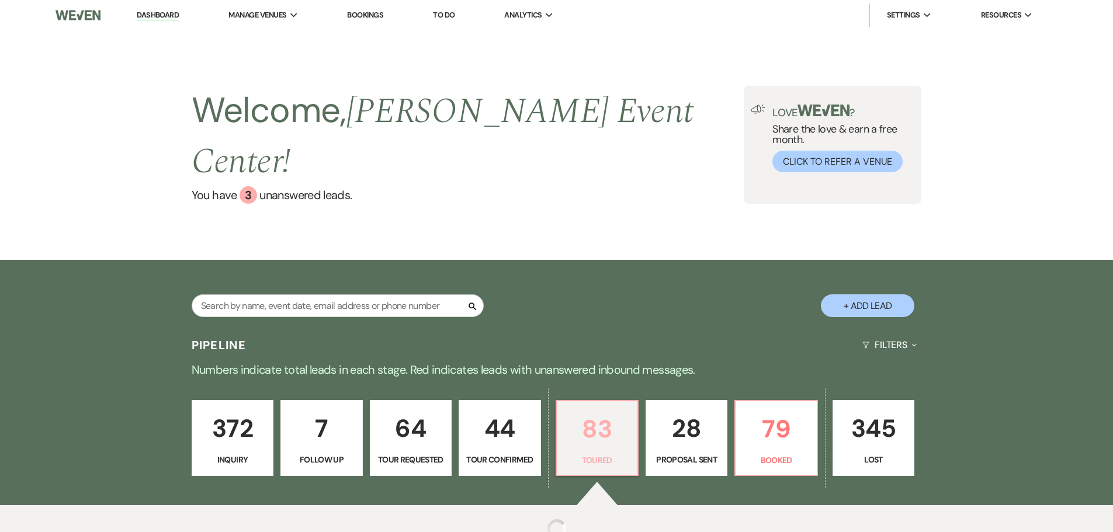
select select "5"
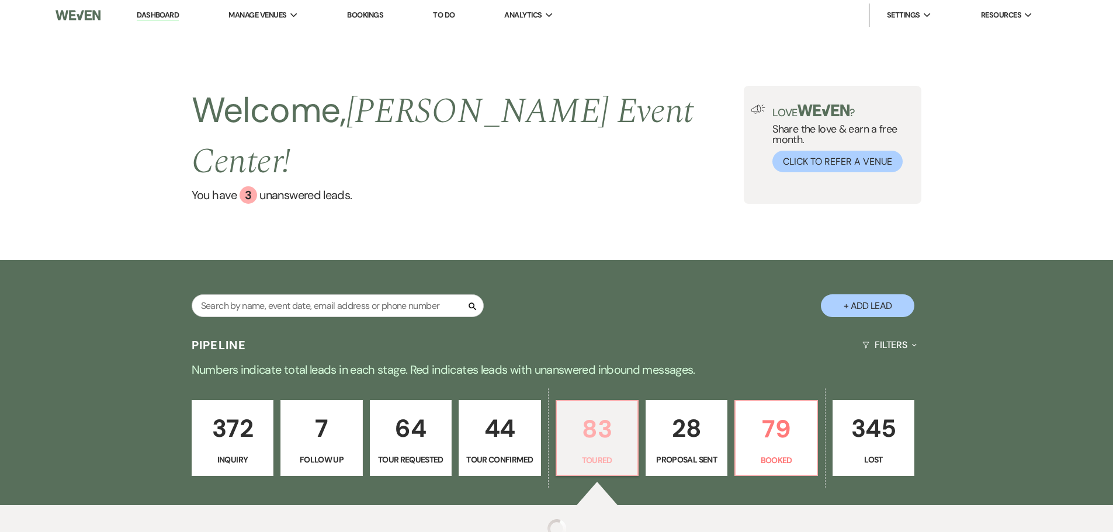
select select "5"
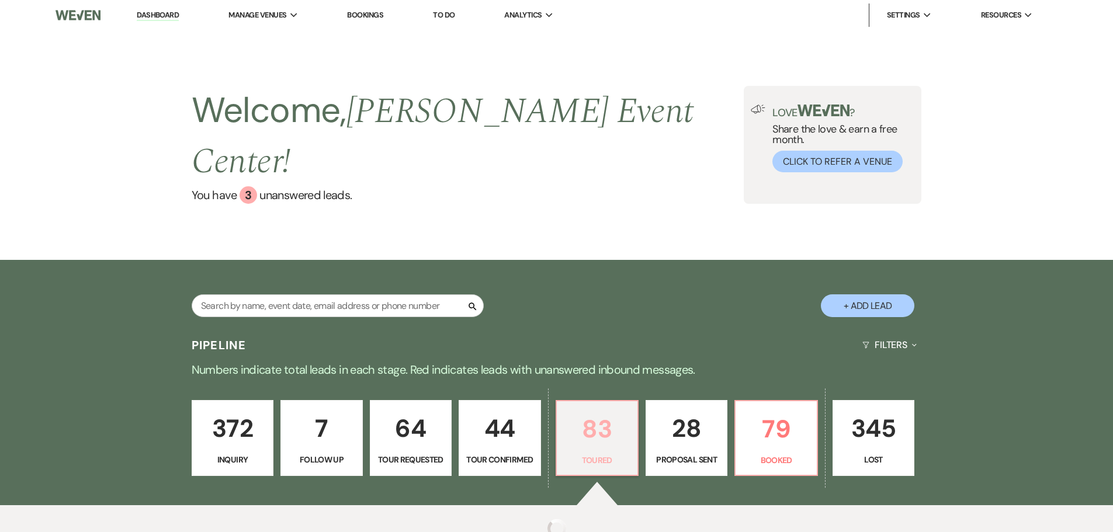
select select "5"
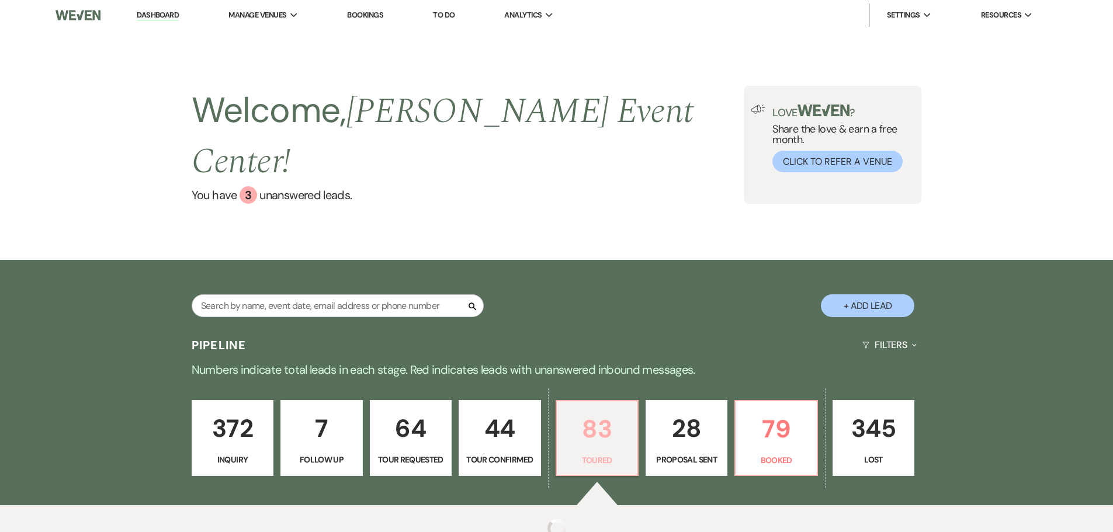
select select "5"
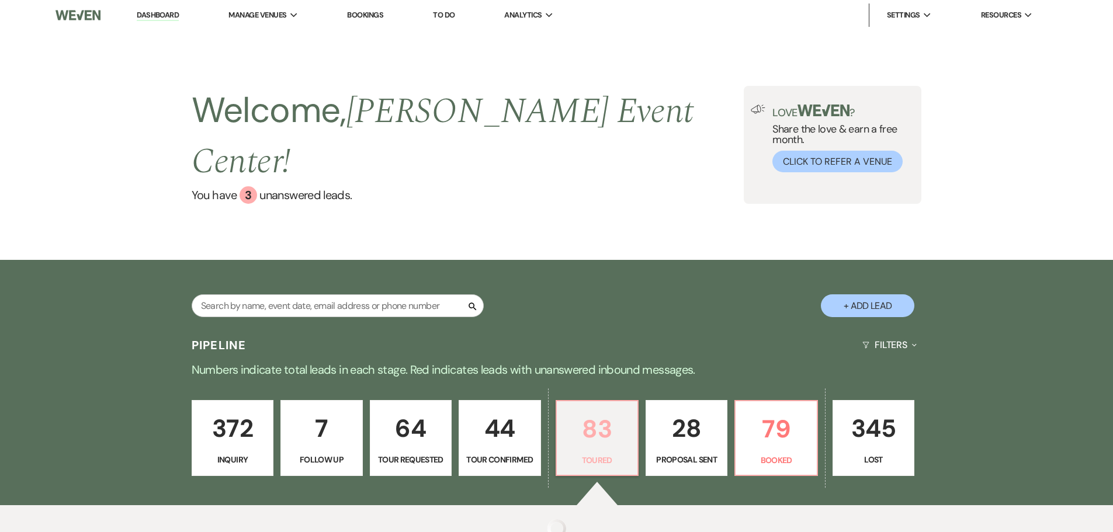
select select "5"
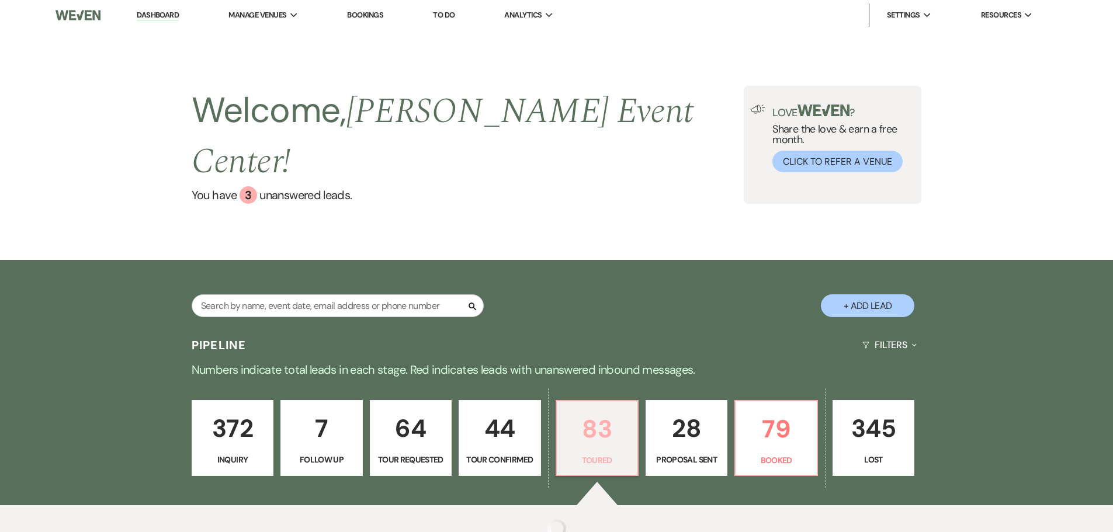
select select "5"
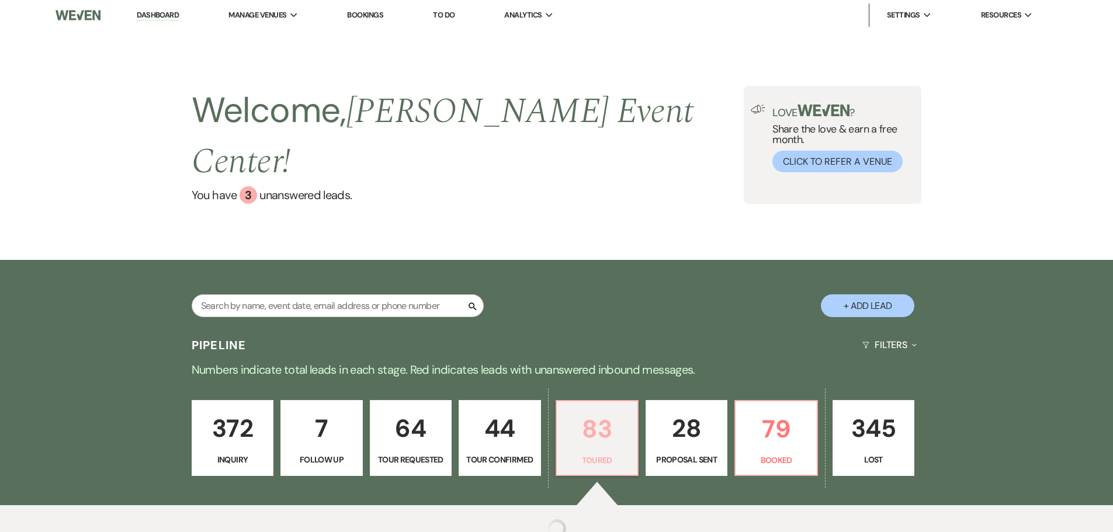
select select "5"
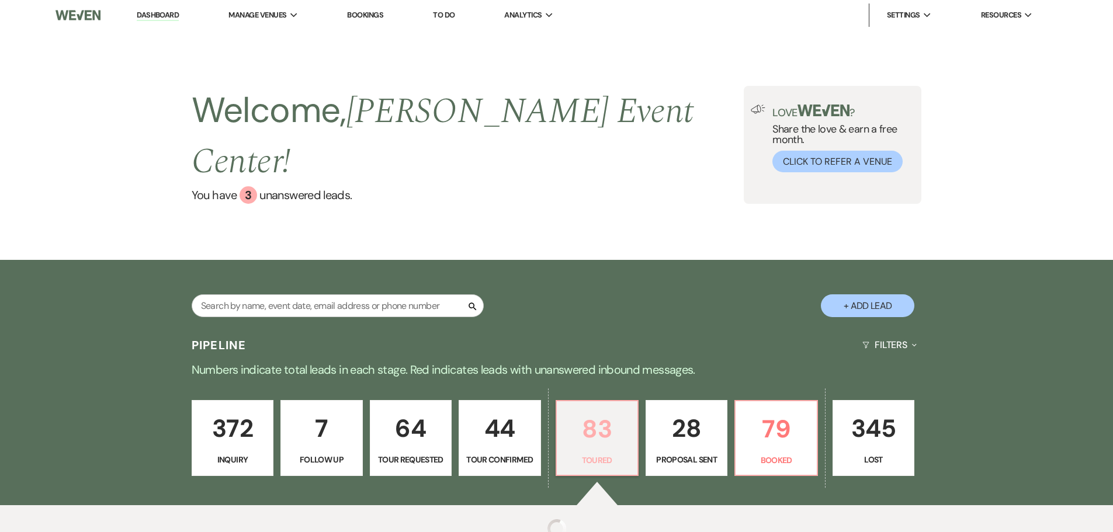
select select "5"
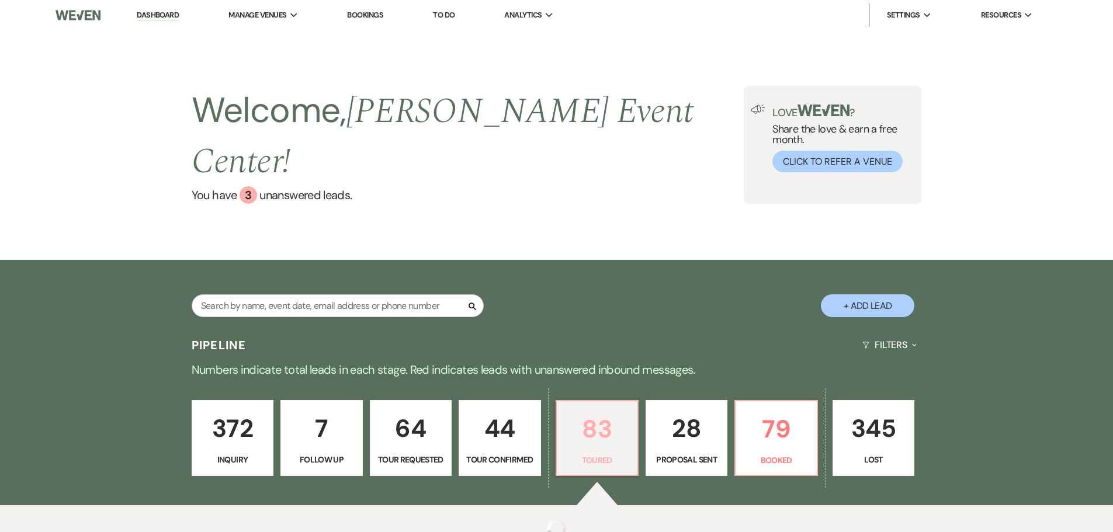
select select "5"
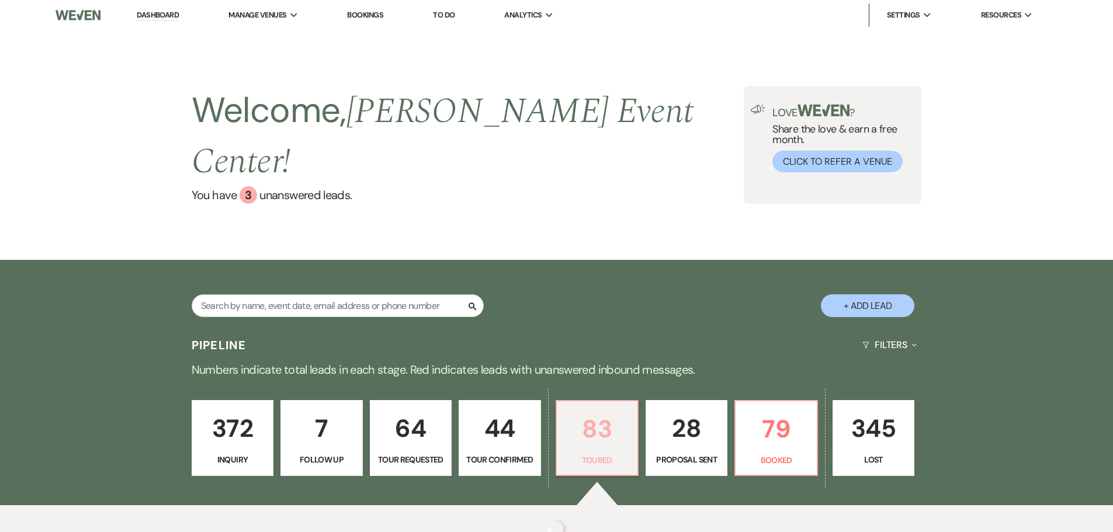
select select "5"
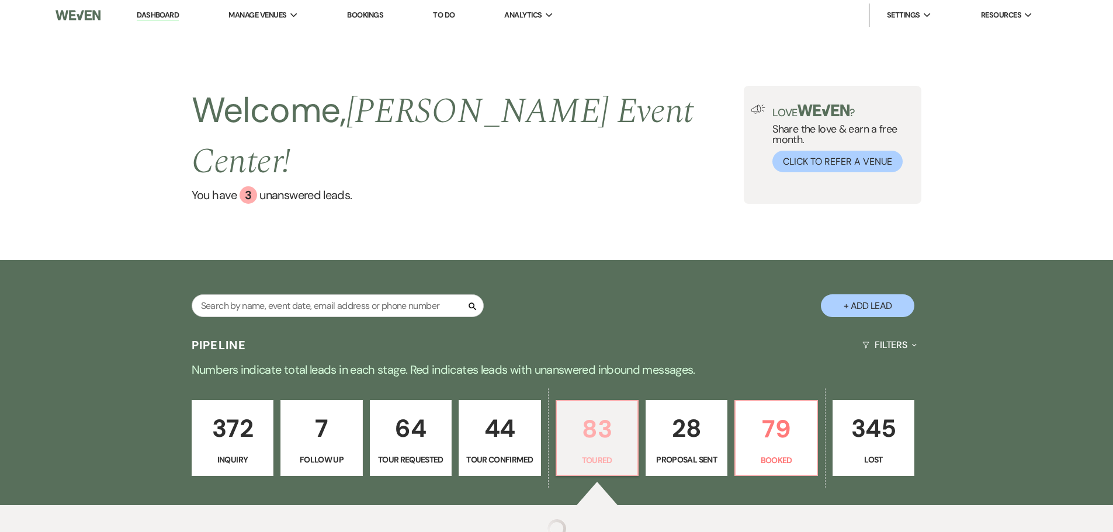
select select "5"
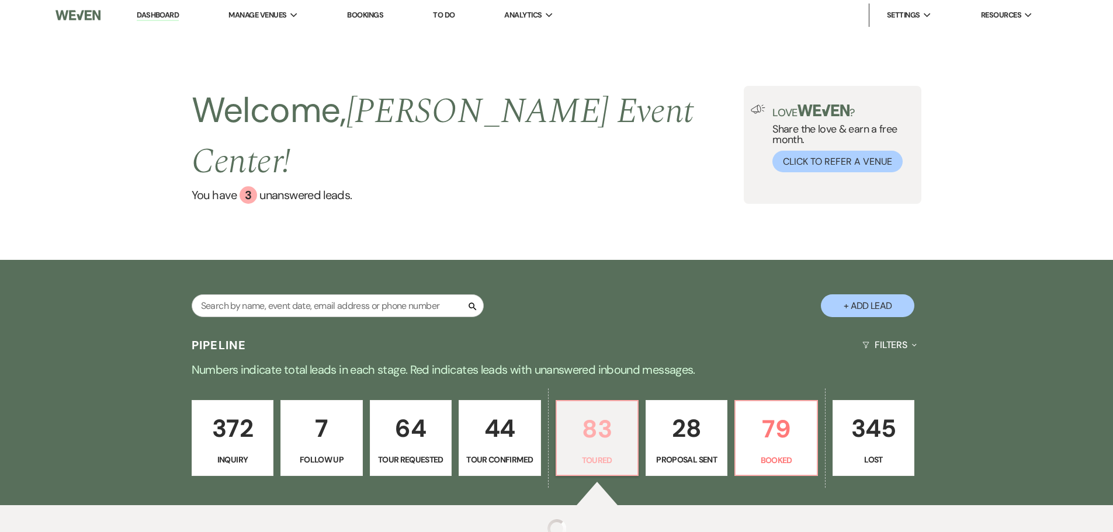
select select "5"
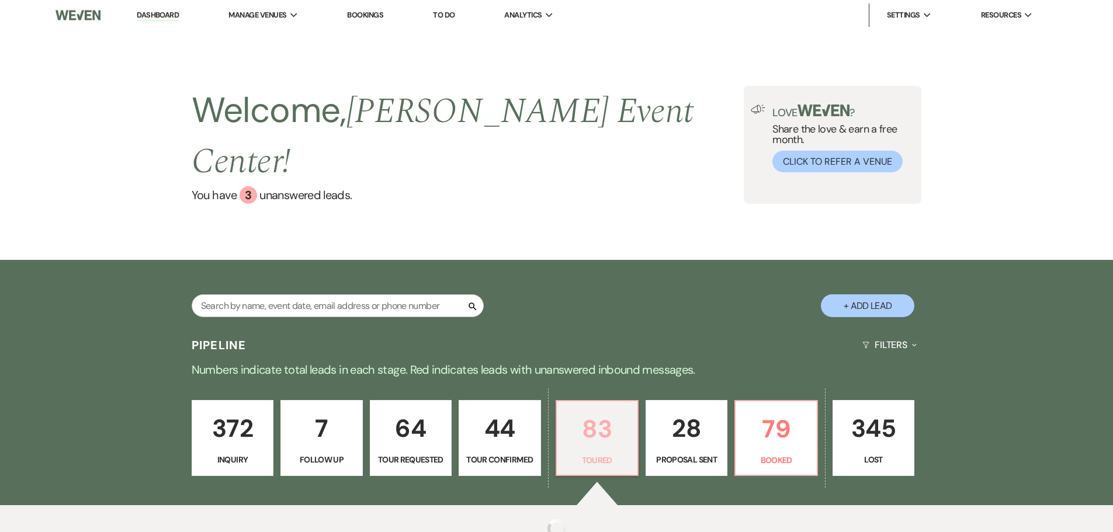
select select "5"
click at [603, 422] on link "83 Toured" at bounding box center [596, 438] width 83 height 76
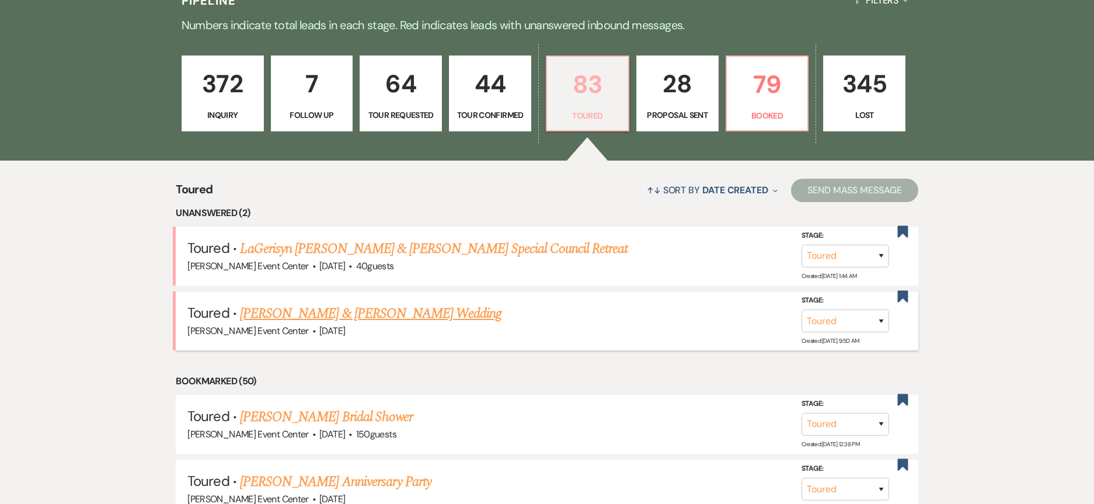
scroll to position [350, 0]
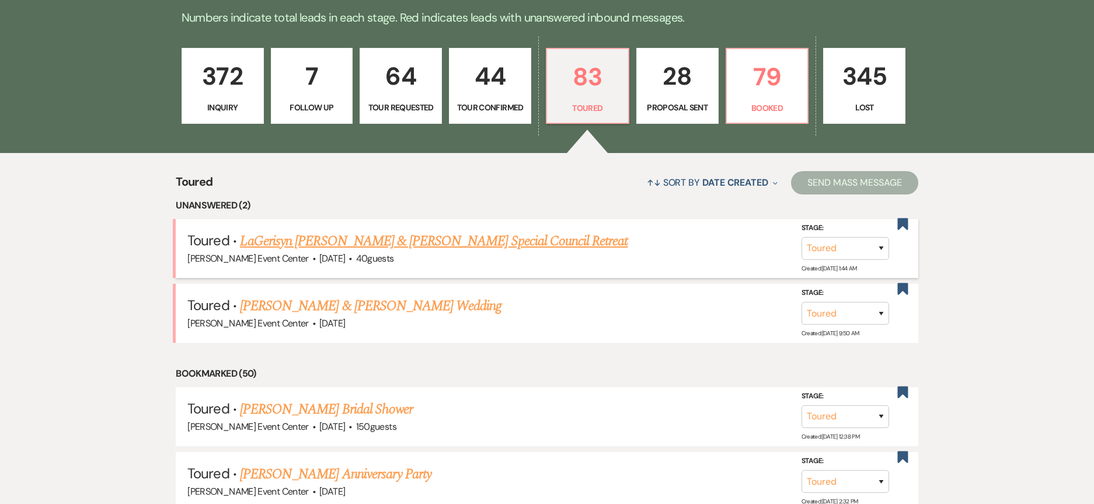
click at [388, 231] on link "LaGerisyn [PERSON_NAME] & [PERSON_NAME] Special Council Retreat" at bounding box center [434, 241] width 388 height 21
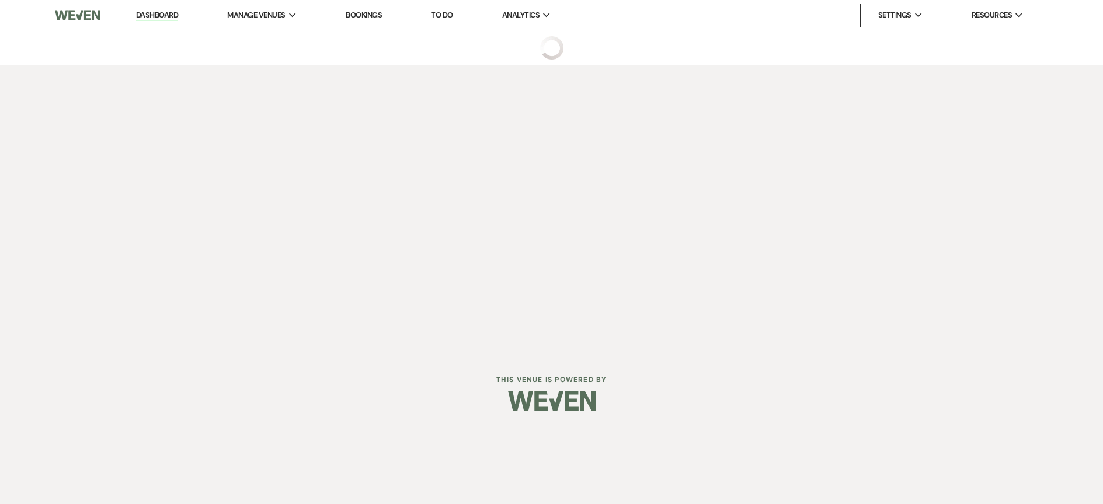
select select "5"
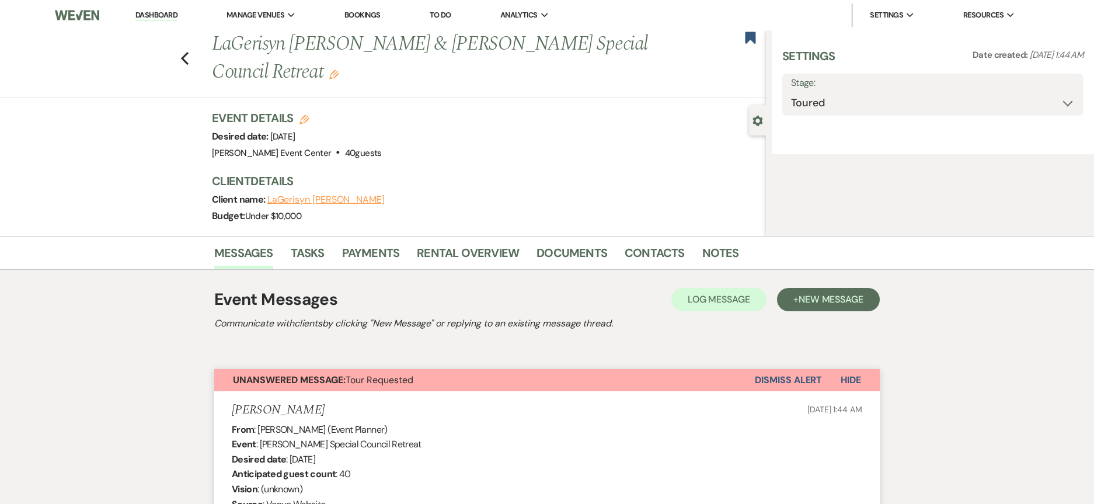
select select "5"
select select "13"
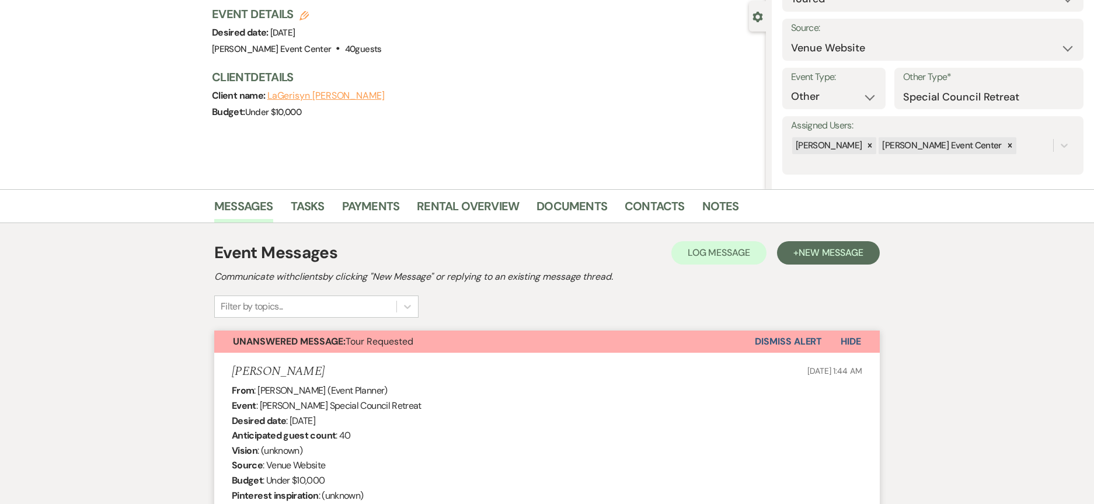
scroll to position [175, 0]
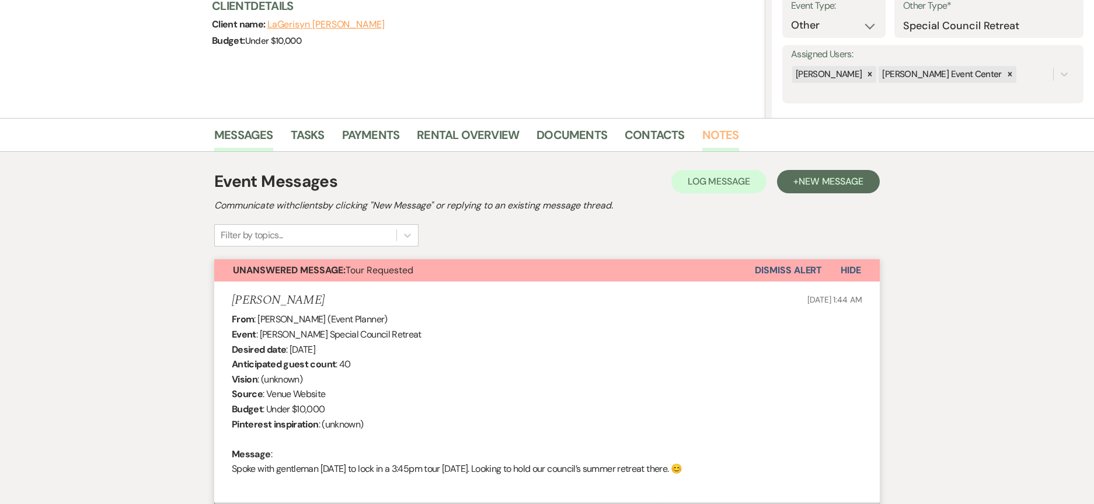
click at [711, 135] on link "Notes" at bounding box center [721, 139] width 37 height 26
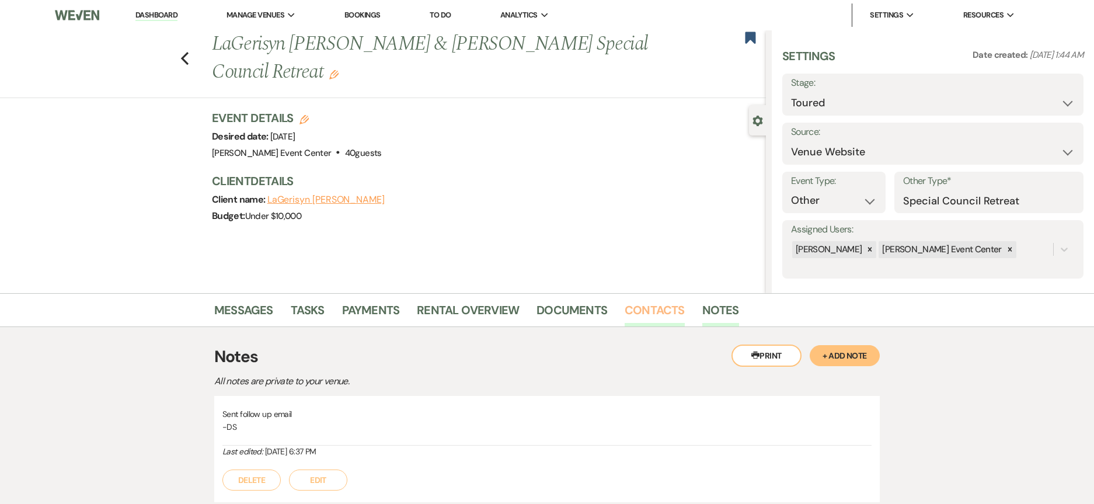
click at [648, 308] on link "Contacts" at bounding box center [655, 314] width 60 height 26
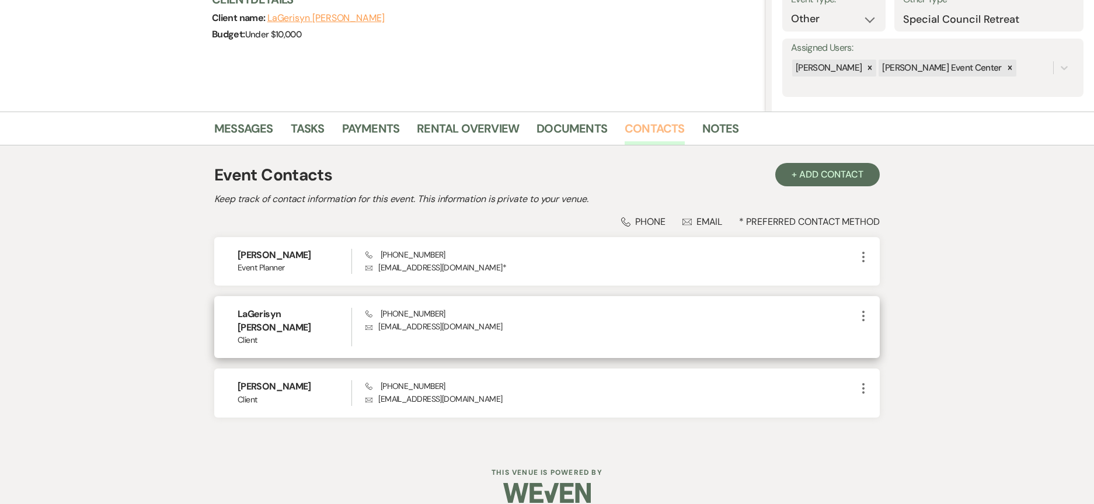
scroll to position [185, 0]
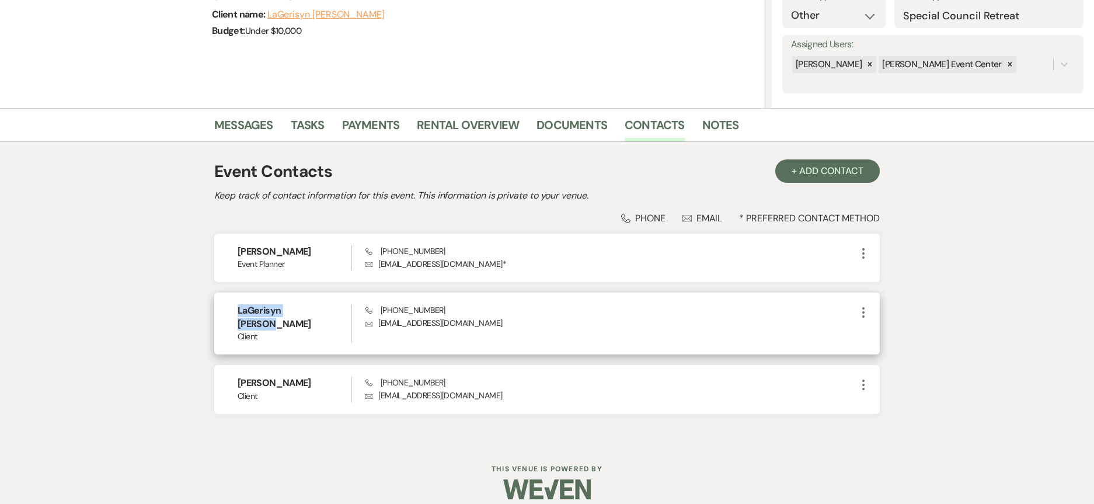
drag, startPoint x: 329, startPoint y: 308, endPoint x: 225, endPoint y: 312, distance: 104.6
click at [225, 312] on div "LaGerisyn Runnels Client Phone (972) 230-9646 Envelope Lrunnels@desototexas.gov…" at bounding box center [547, 324] width 666 height 62
copy h6 "LaGerisyn [PERSON_NAME]"
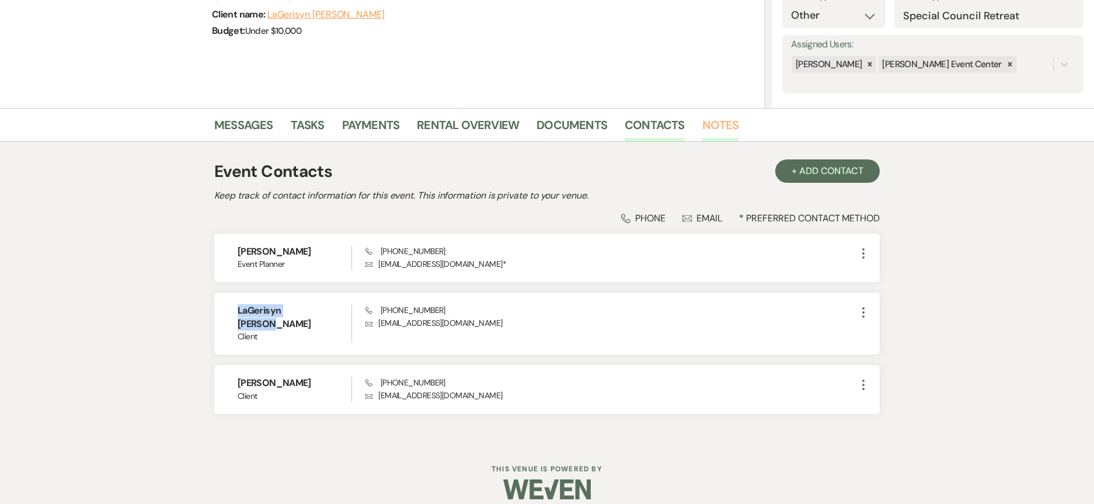
click at [718, 123] on link "Notes" at bounding box center [721, 129] width 37 height 26
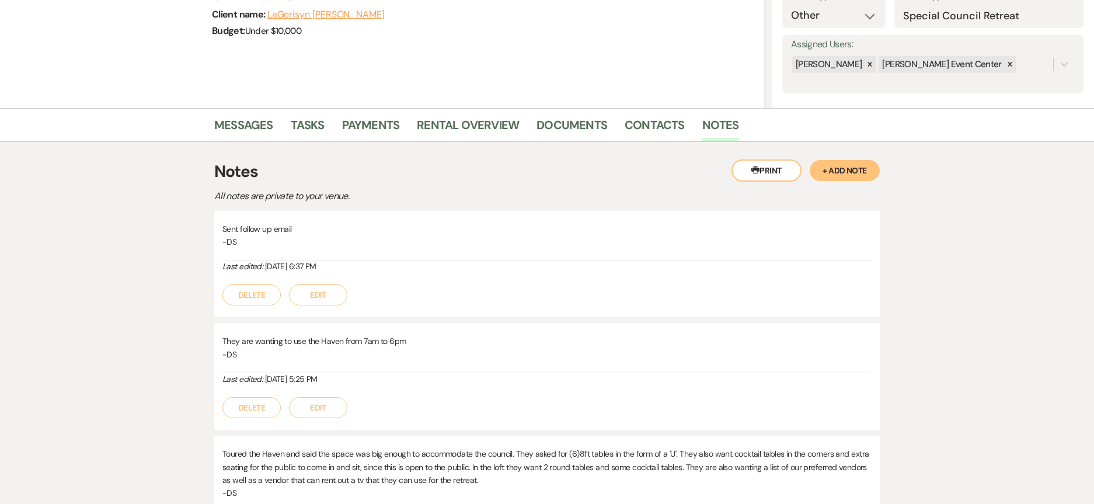
click at [843, 168] on button "+ Add Note" at bounding box center [845, 170] width 70 height 21
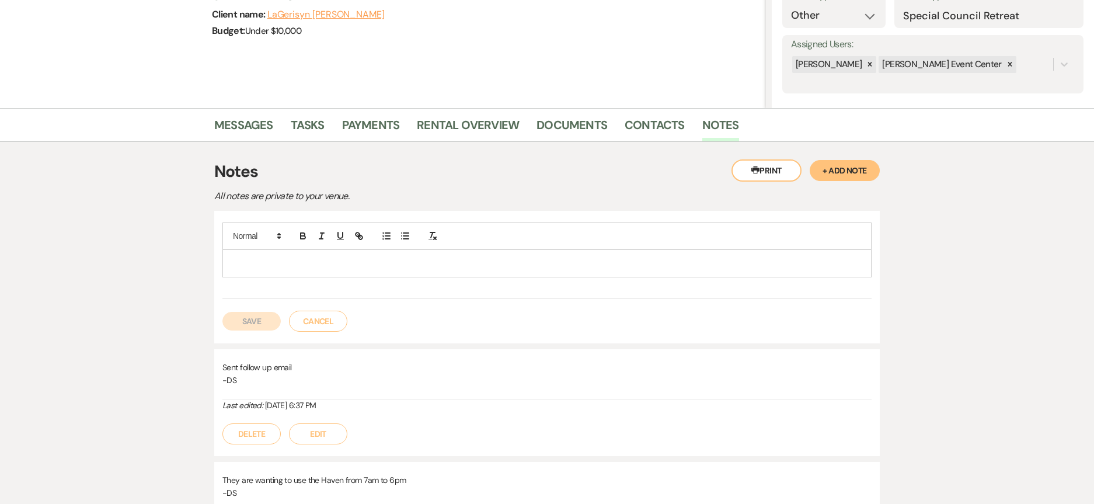
click at [420, 263] on p at bounding box center [547, 263] width 631 height 13
paste div
click at [267, 324] on button "Save" at bounding box center [252, 321] width 58 height 19
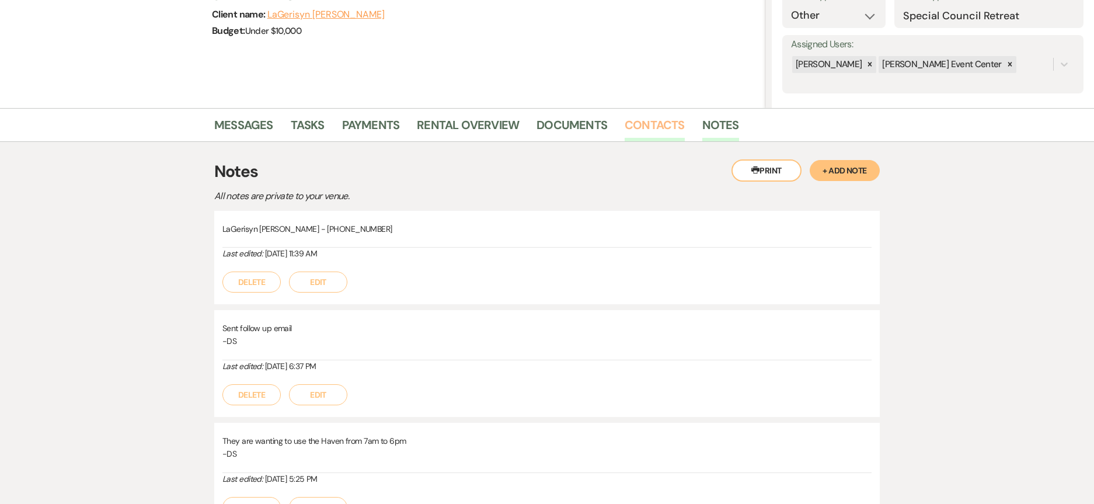
click at [653, 128] on link "Contacts" at bounding box center [655, 129] width 60 height 26
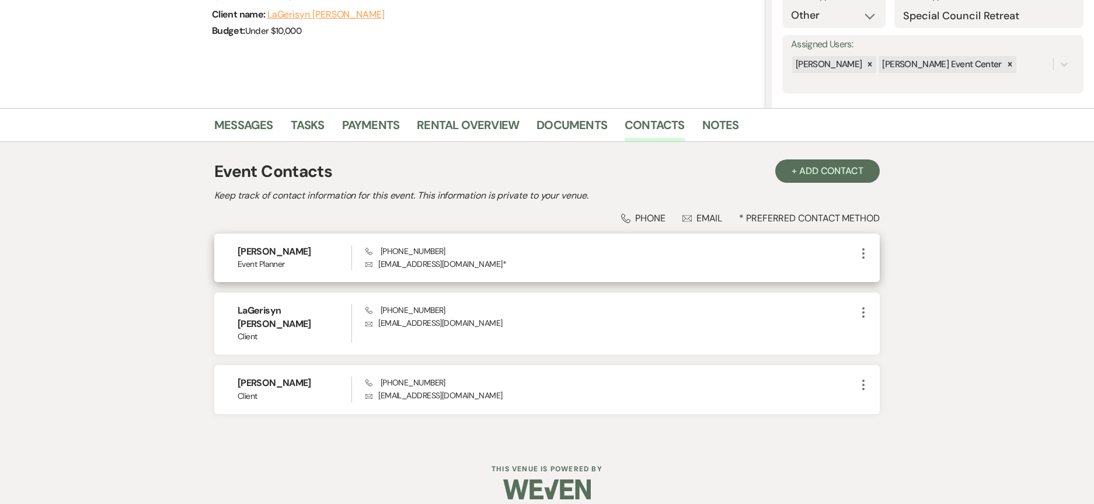
click at [863, 249] on icon "More" at bounding box center [864, 253] width 14 height 14
click at [888, 278] on button "Pencil Edit" at bounding box center [891, 276] width 69 height 20
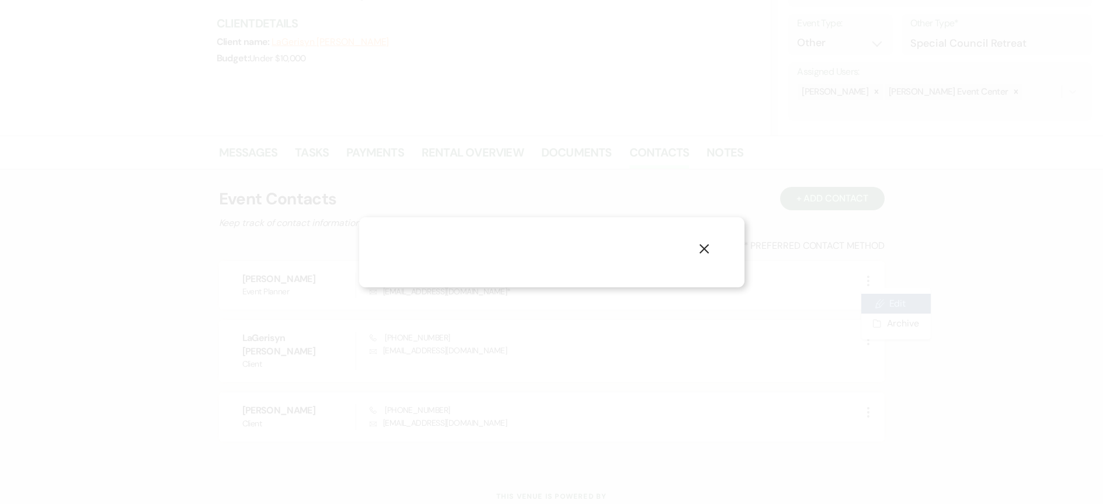
select select "2"
select select "email"
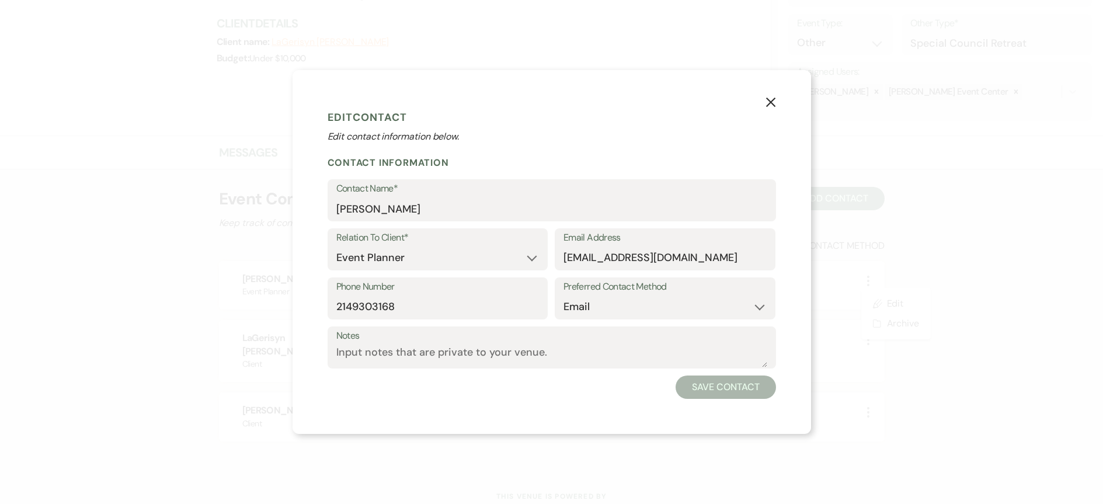
click at [770, 97] on icon "X" at bounding box center [771, 102] width 11 height 11
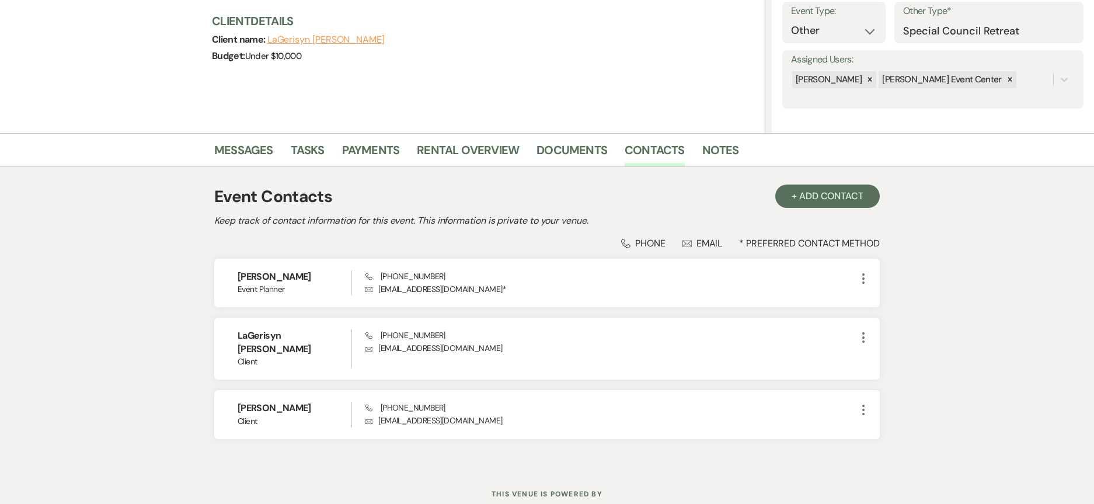
scroll to position [185, 0]
